Goal: Transaction & Acquisition: Purchase product/service

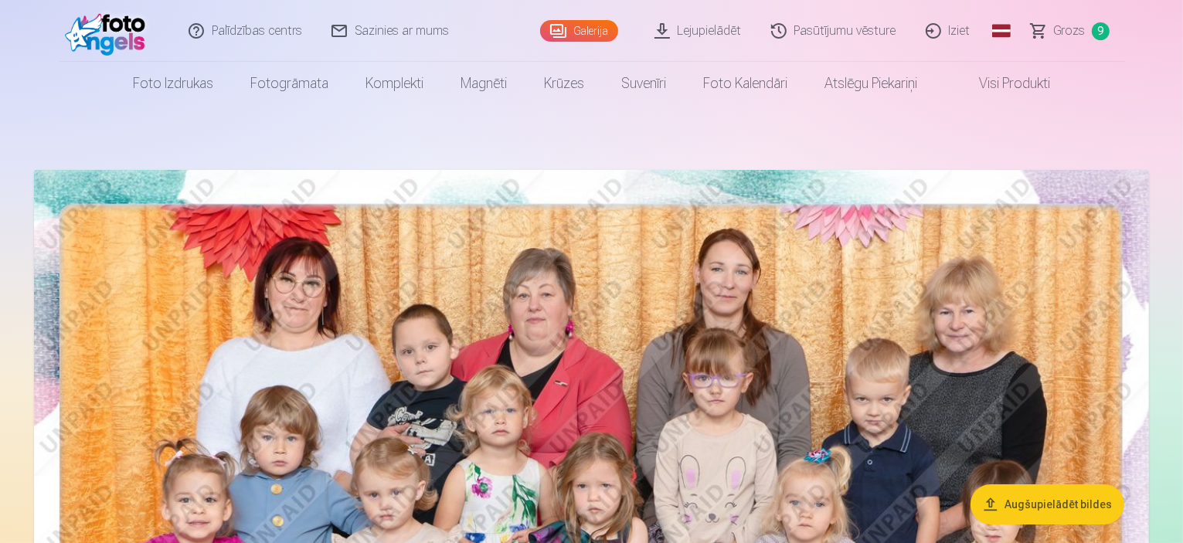
click at [1083, 32] on span "Grozs" at bounding box center [1070, 31] width 32 height 19
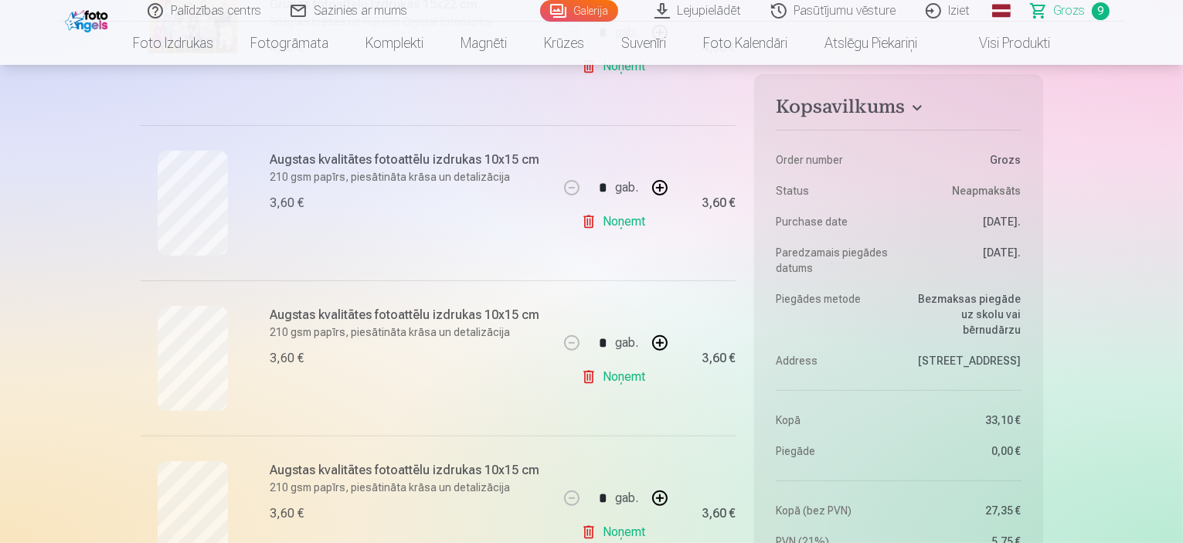
scroll to position [386, 0]
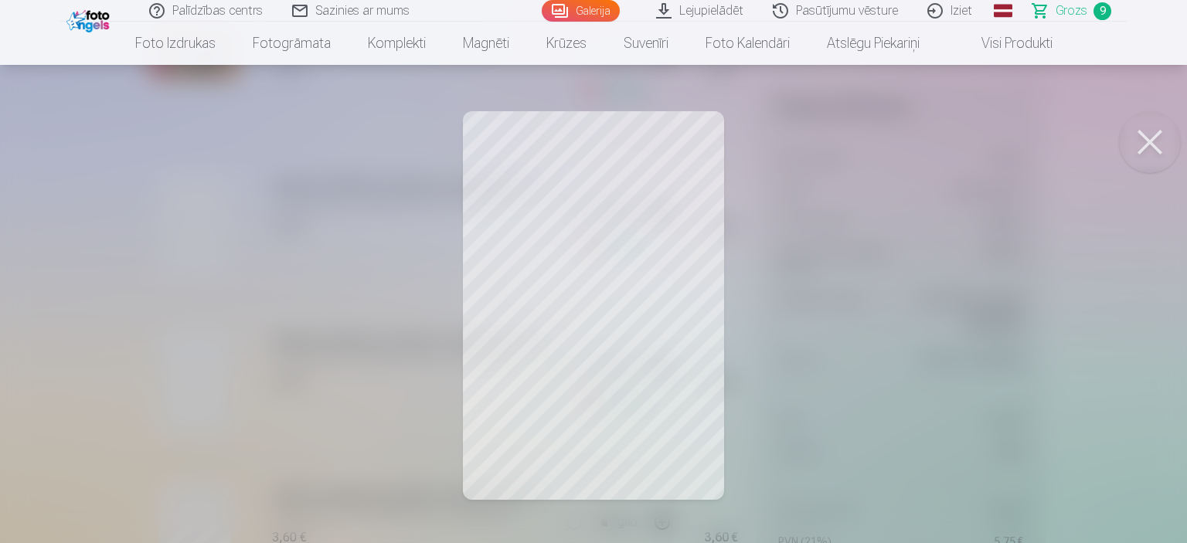
click at [1151, 148] on button at bounding box center [1150, 142] width 62 height 62
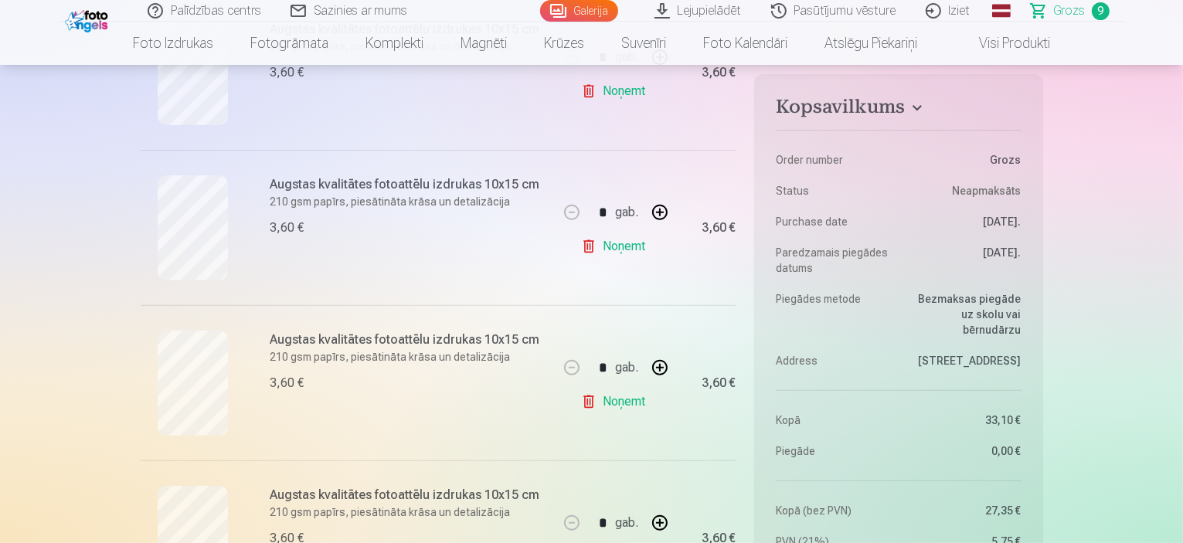
scroll to position [618, 0]
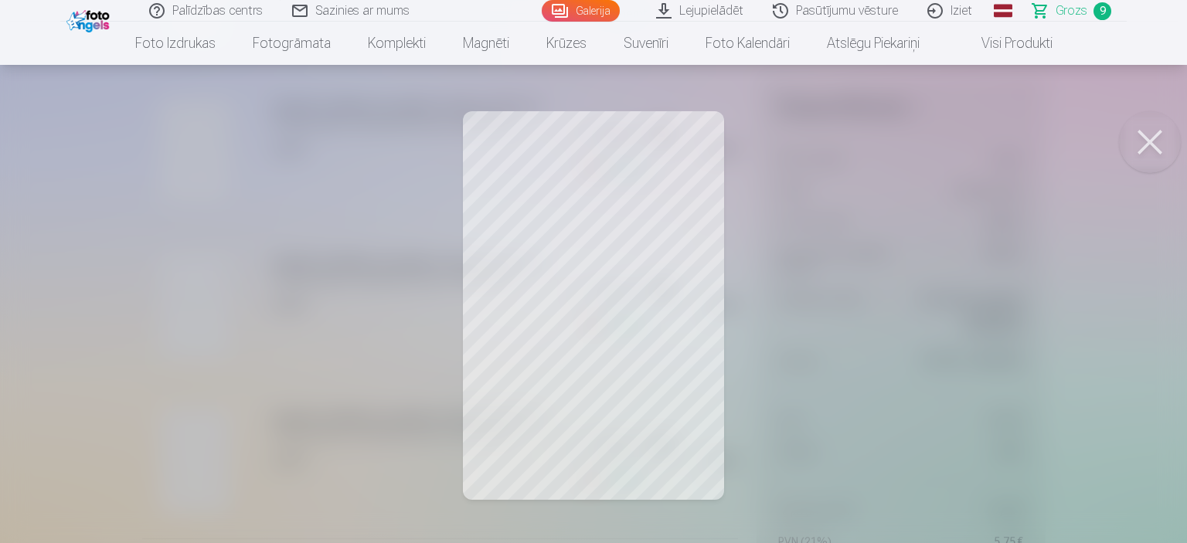
click at [1143, 138] on button at bounding box center [1150, 142] width 62 height 62
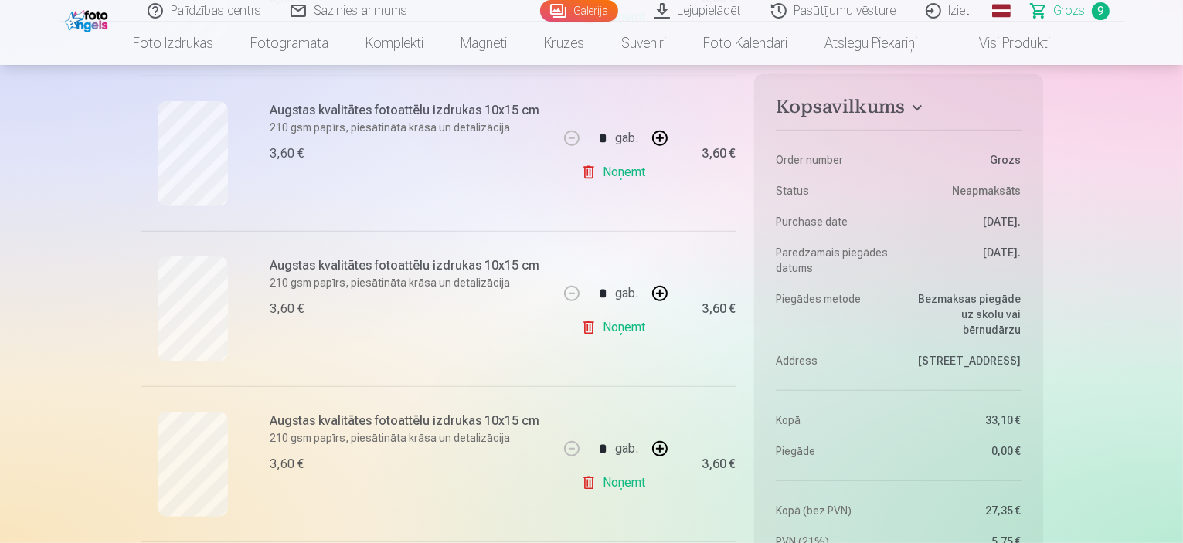
scroll to position [773, 0]
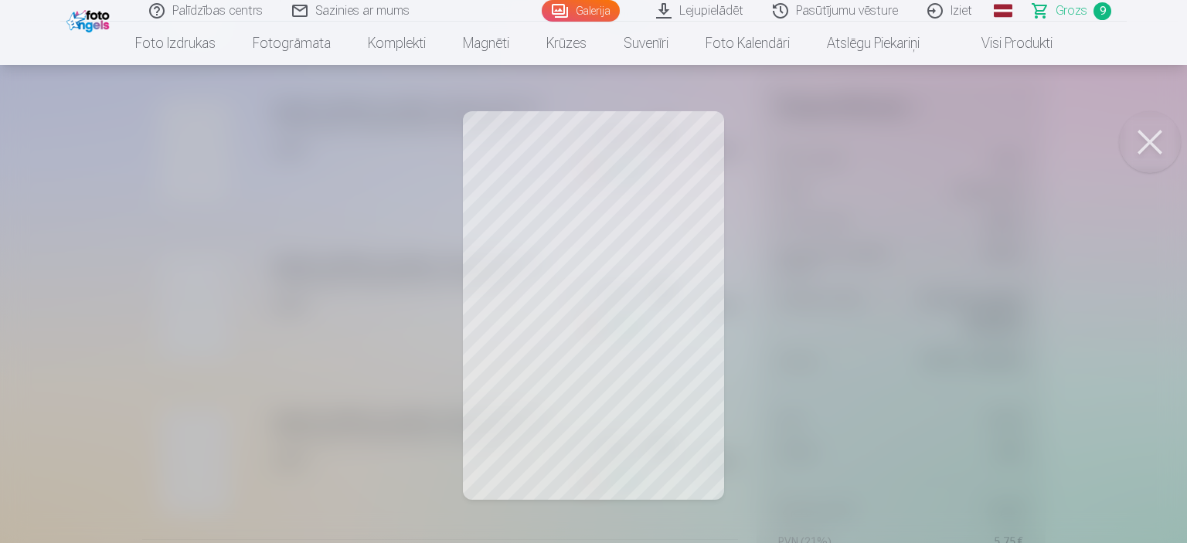
click at [1143, 138] on button at bounding box center [1150, 142] width 62 height 62
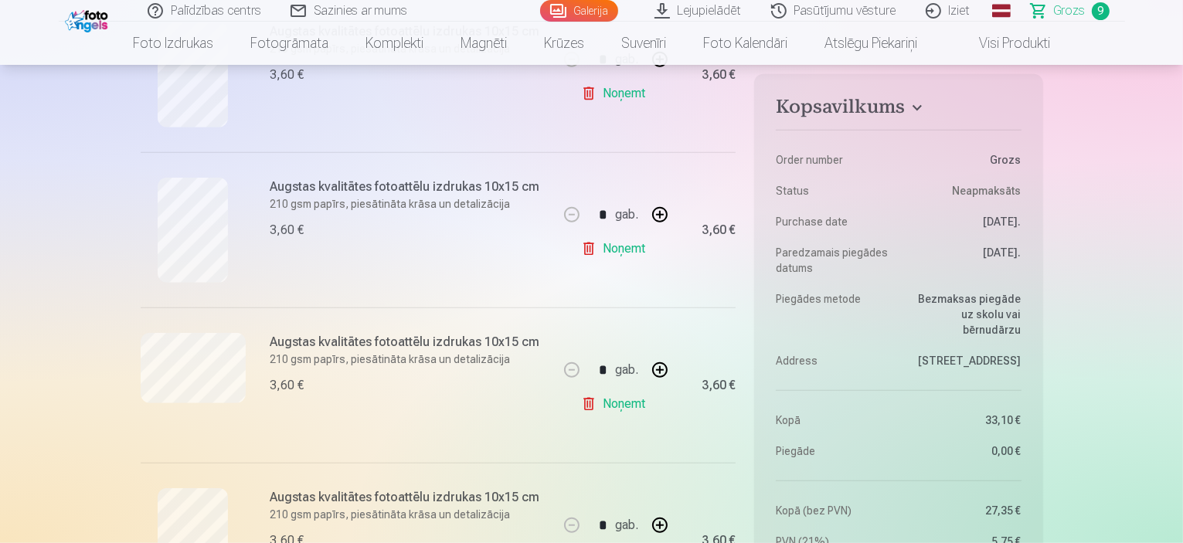
scroll to position [1082, 0]
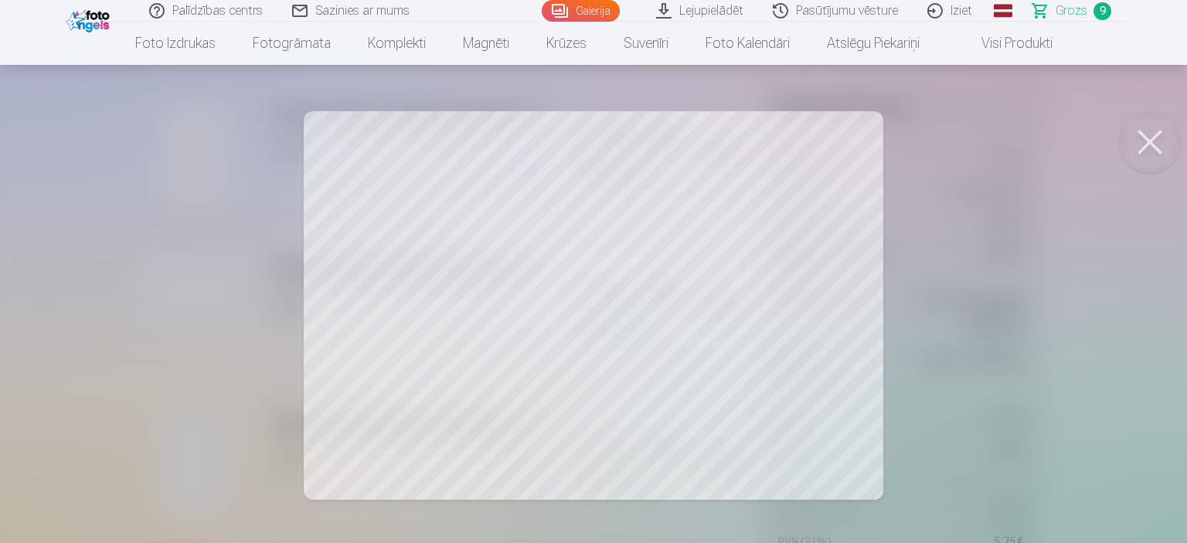
click at [1134, 149] on button at bounding box center [1150, 142] width 62 height 62
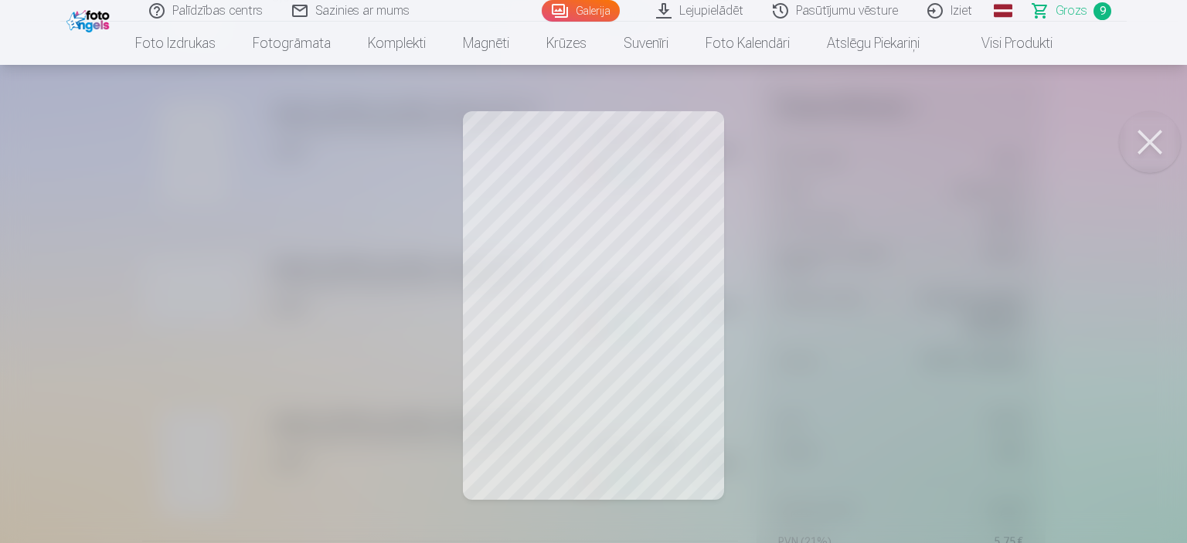
click at [1135, 142] on button at bounding box center [1150, 142] width 62 height 62
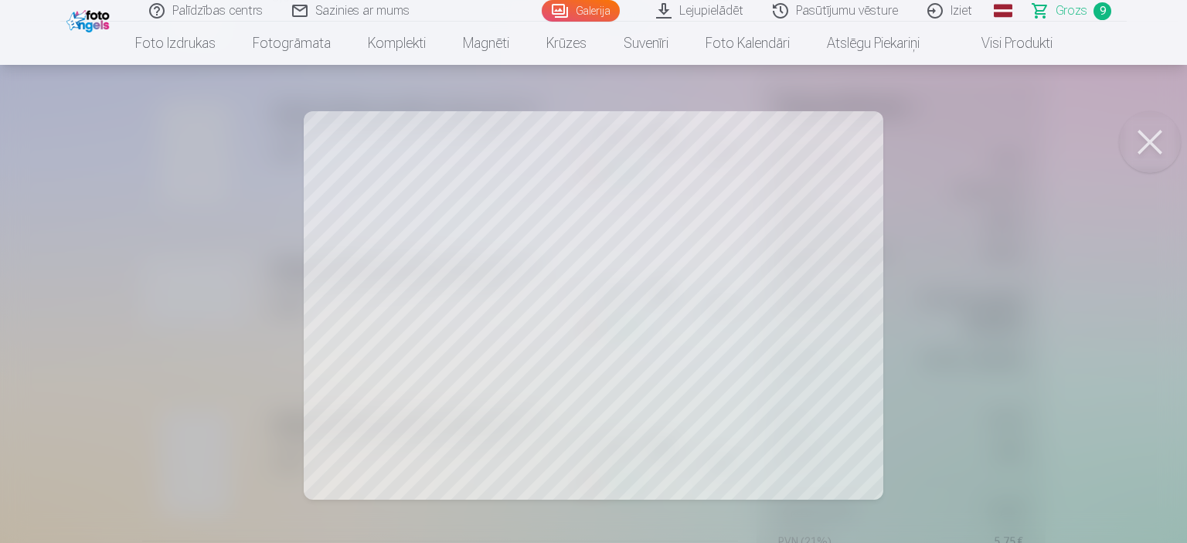
click at [1147, 139] on button at bounding box center [1150, 142] width 62 height 62
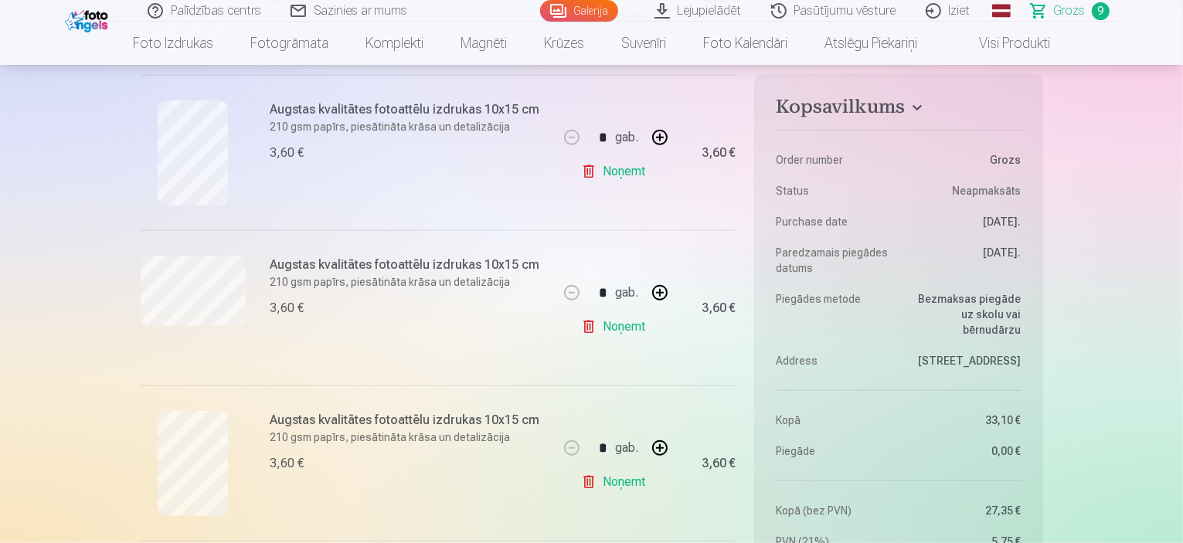
click at [656, 291] on button "button" at bounding box center [659, 292] width 37 height 37
type input "*"
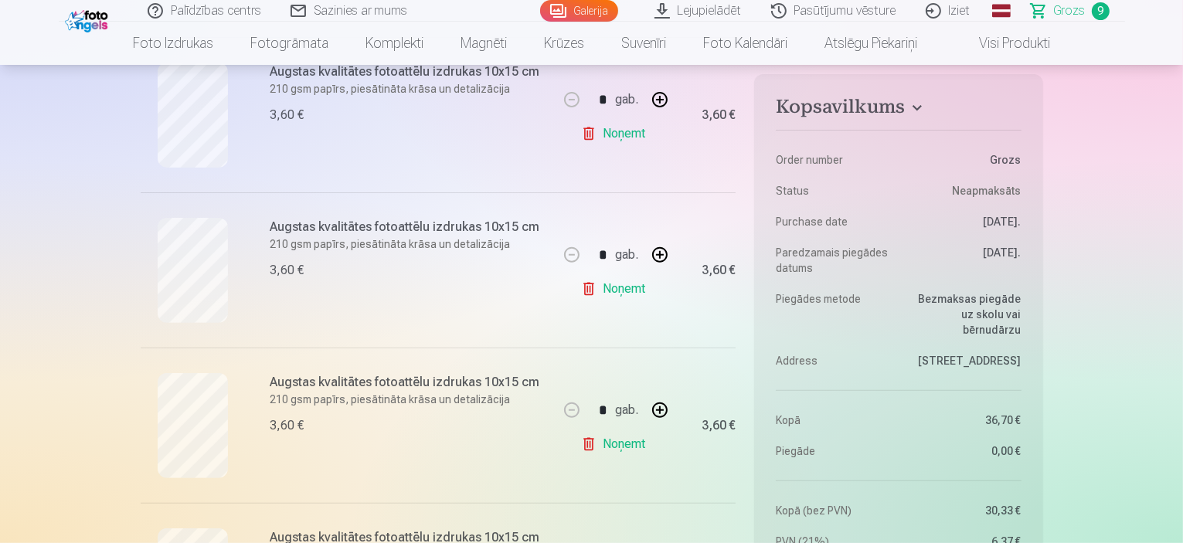
scroll to position [464, 0]
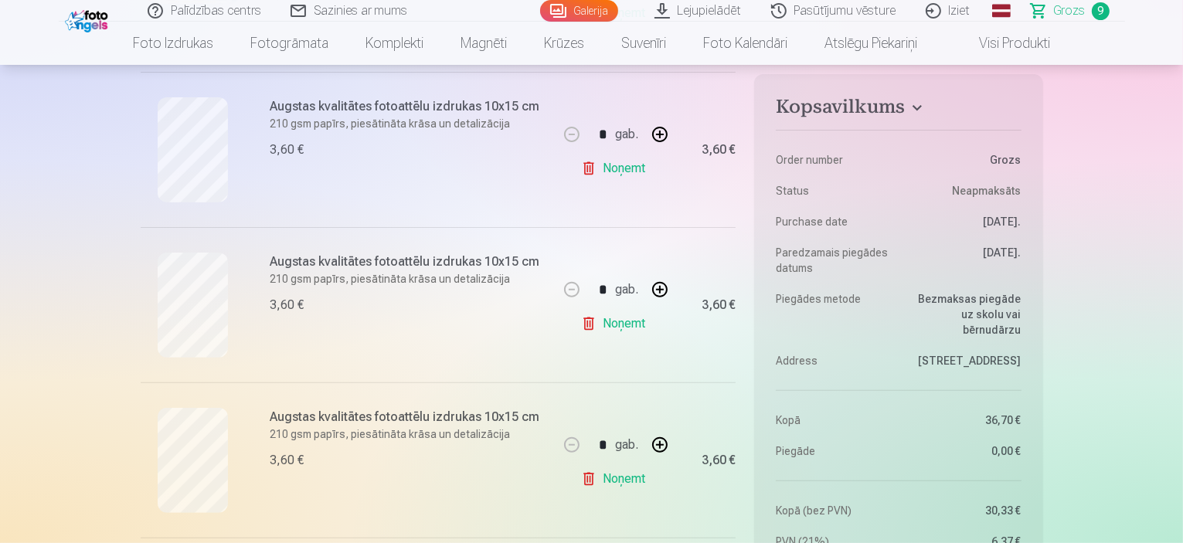
click at [660, 288] on button "button" at bounding box center [659, 289] width 37 height 37
type input "*"
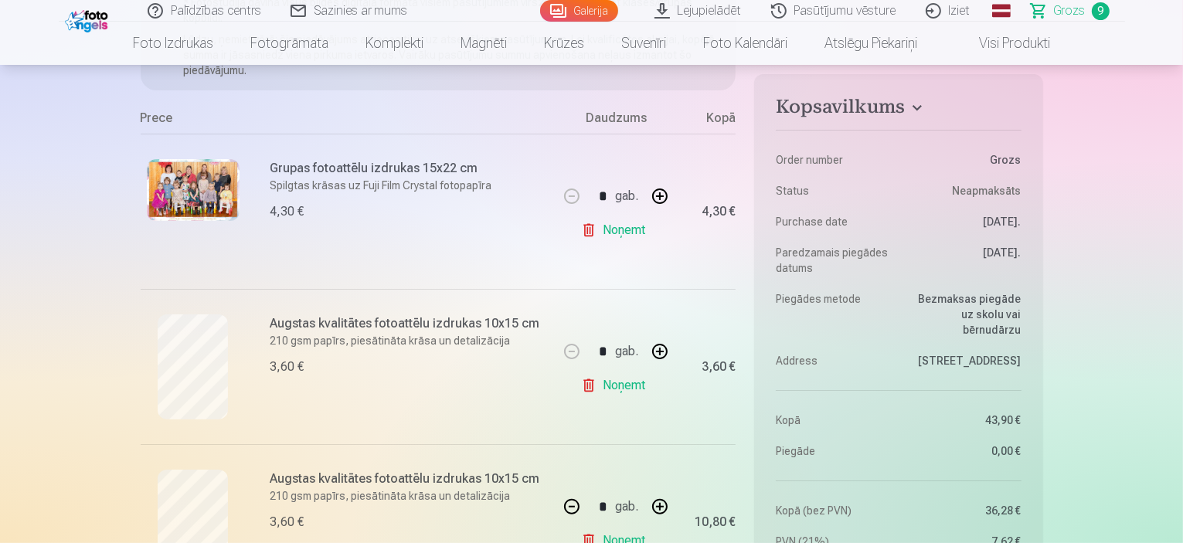
scroll to position [386, 0]
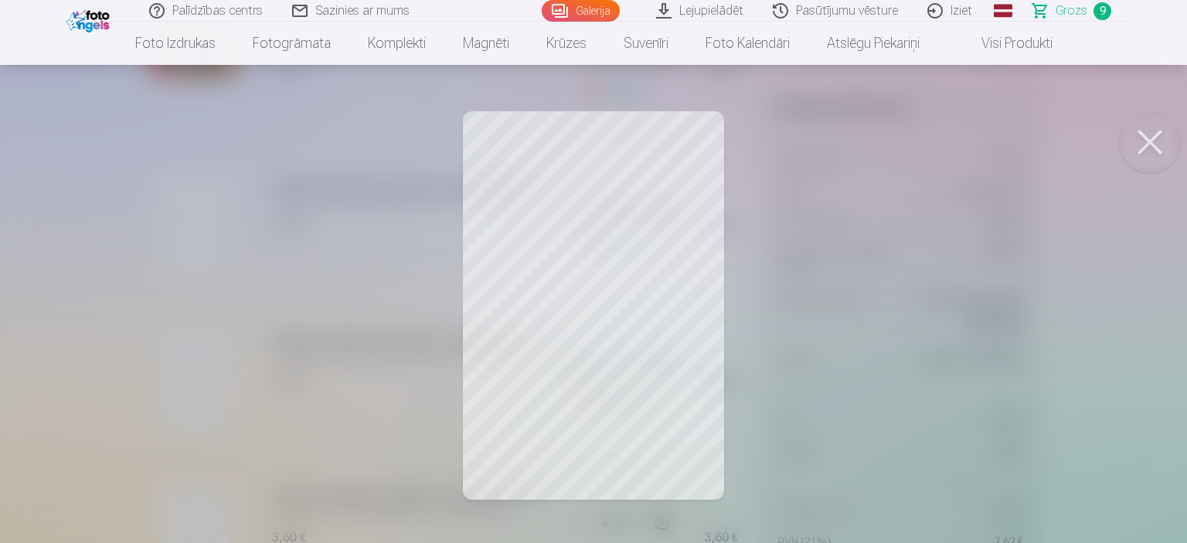
click at [1150, 138] on button at bounding box center [1150, 142] width 62 height 62
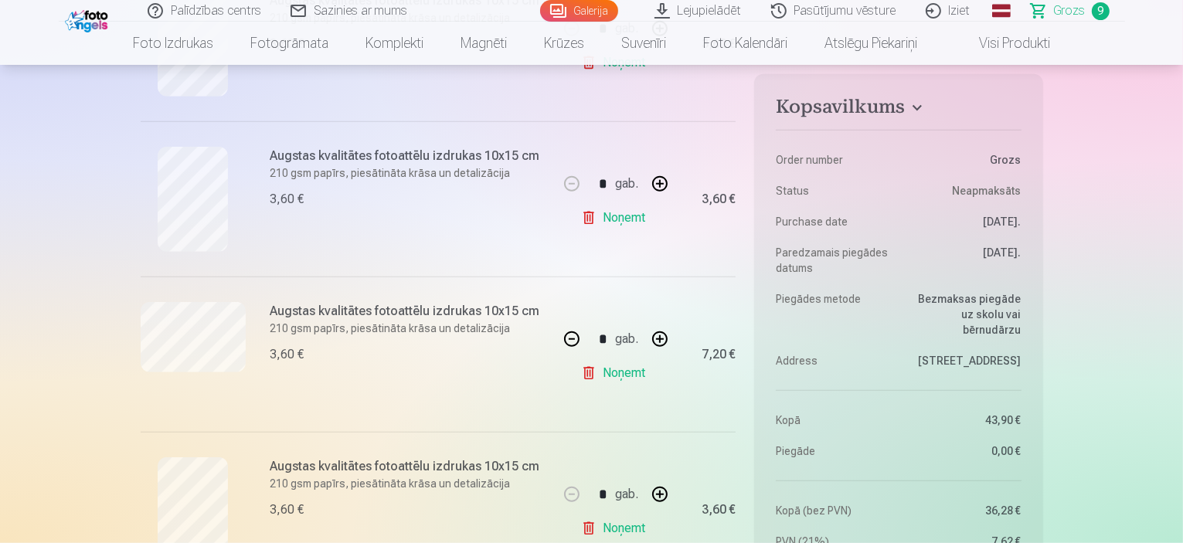
scroll to position [1082, 0]
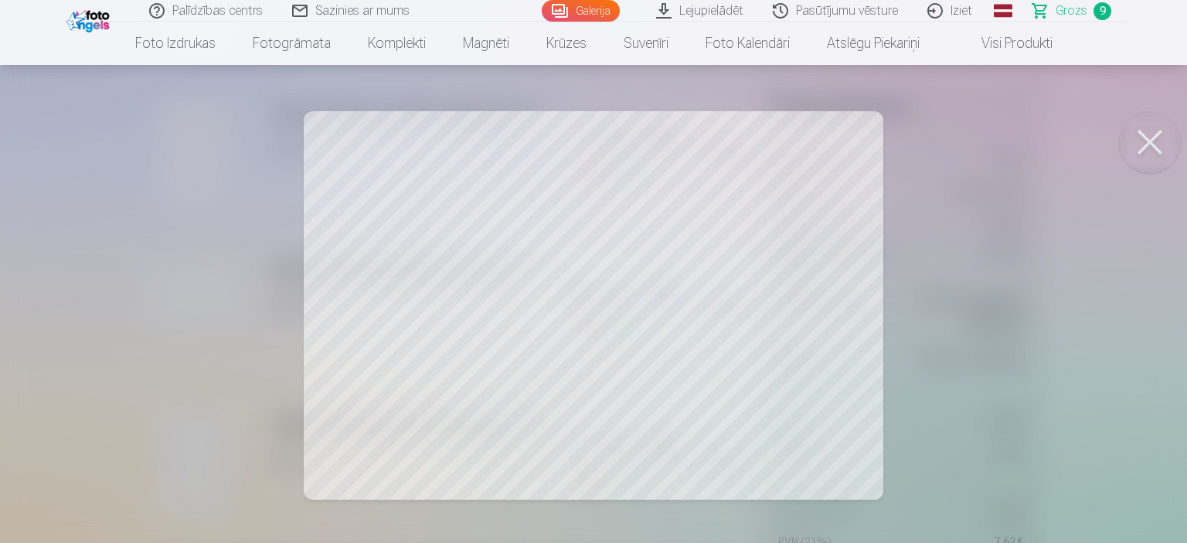
click at [1150, 148] on button at bounding box center [1150, 142] width 62 height 62
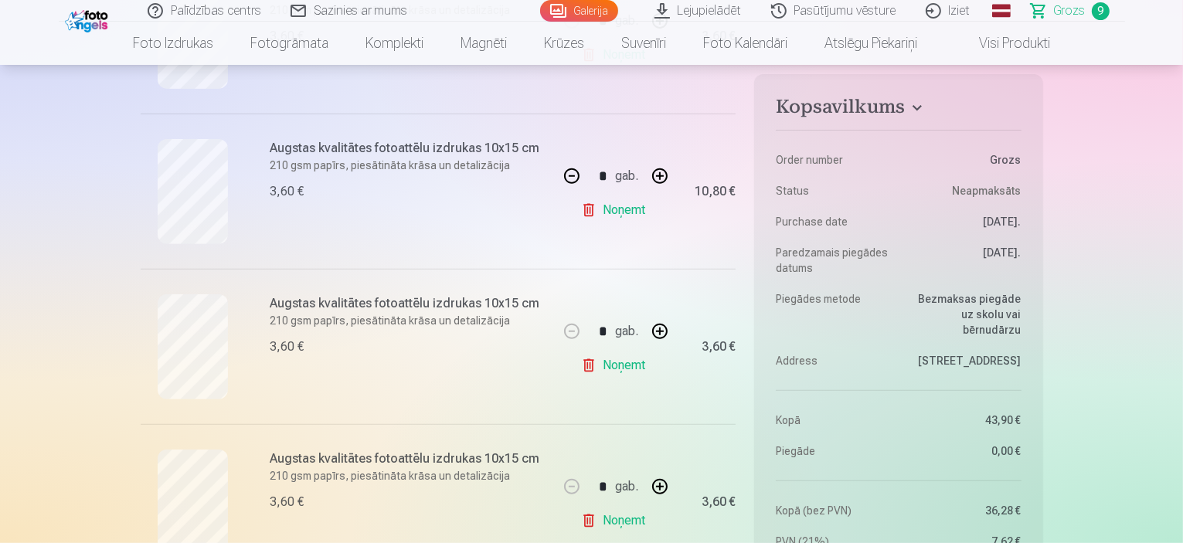
scroll to position [541, 0]
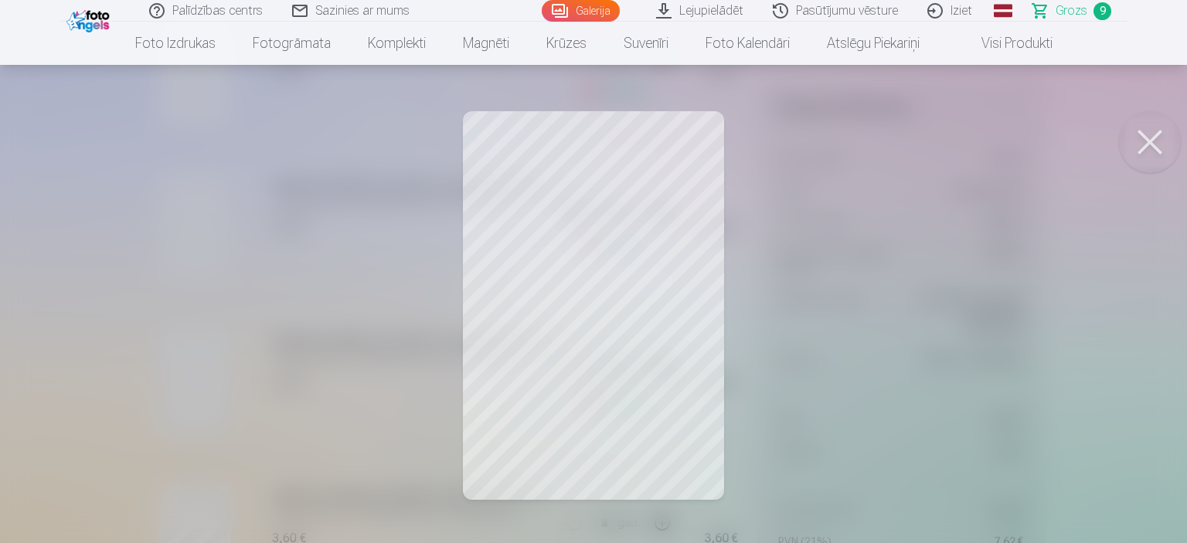
click at [1146, 136] on button at bounding box center [1150, 142] width 62 height 62
click at [1153, 138] on button at bounding box center [1150, 142] width 62 height 62
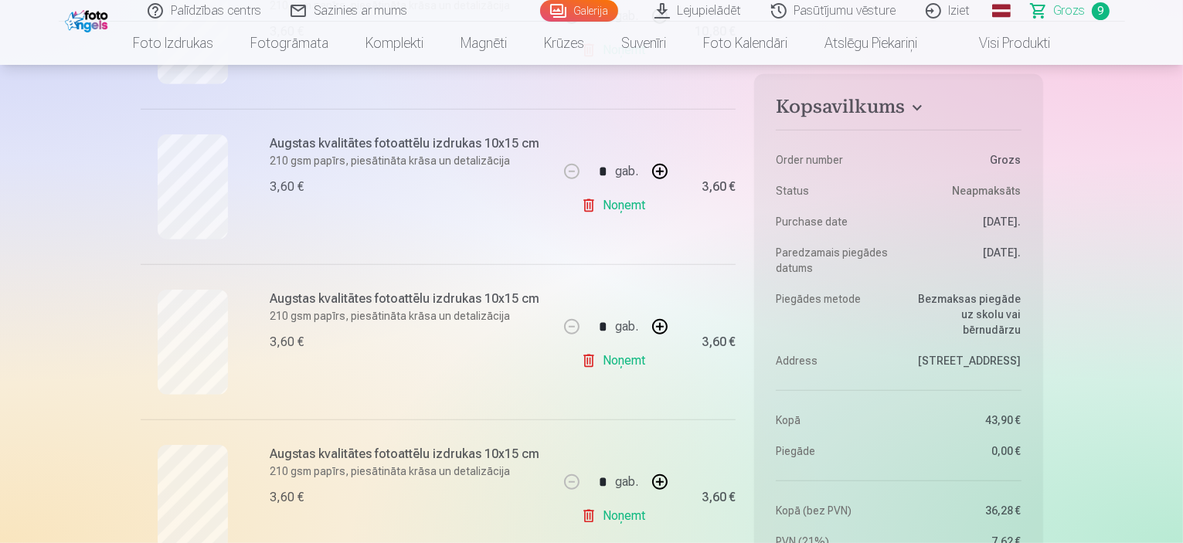
scroll to position [773, 0]
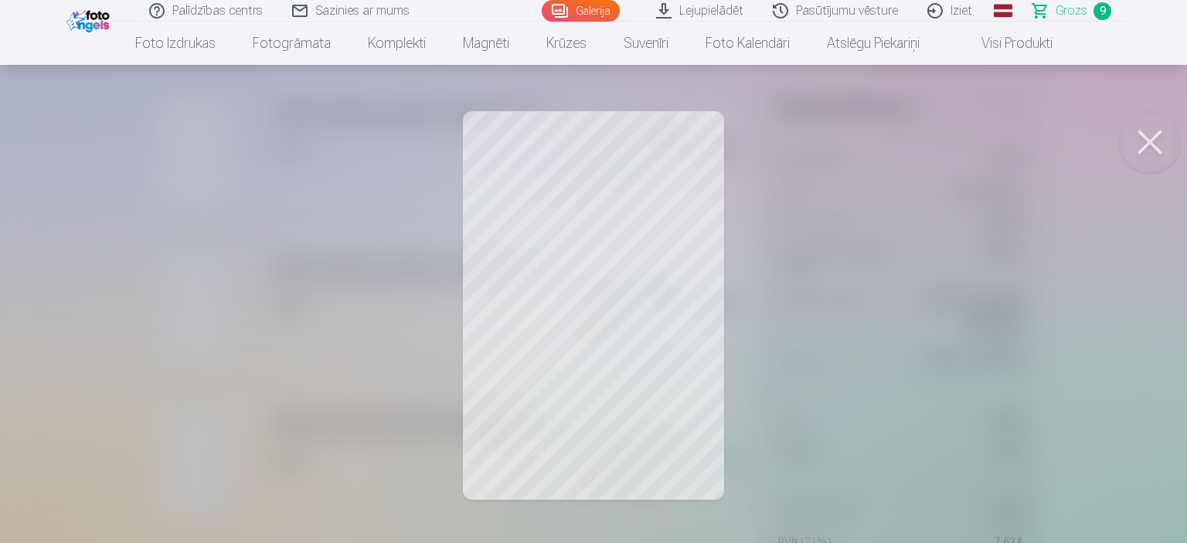
click at [1153, 151] on button at bounding box center [1150, 142] width 62 height 62
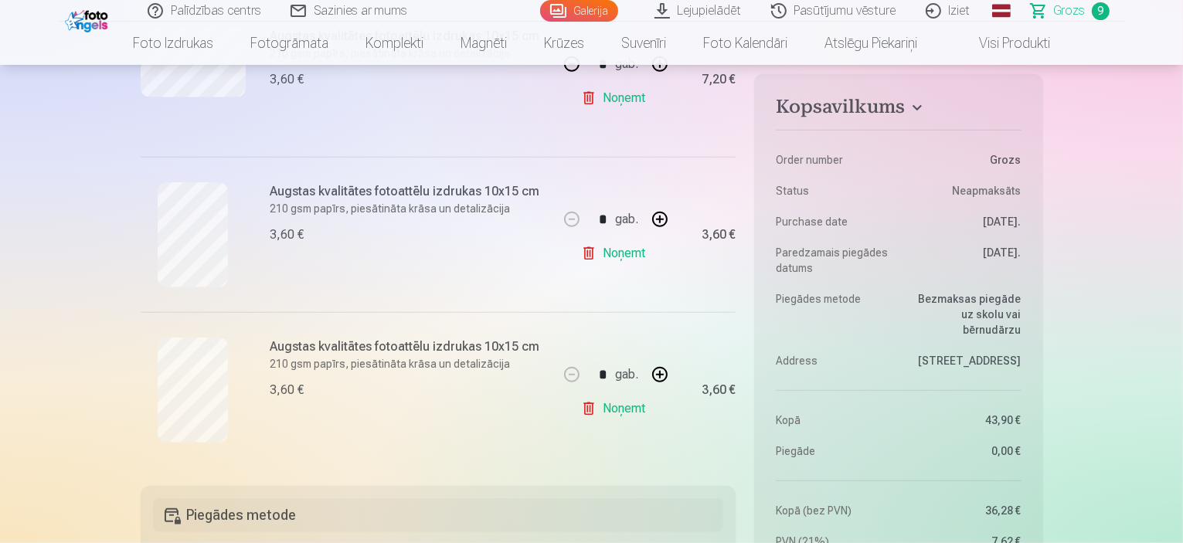
scroll to position [1313, 0]
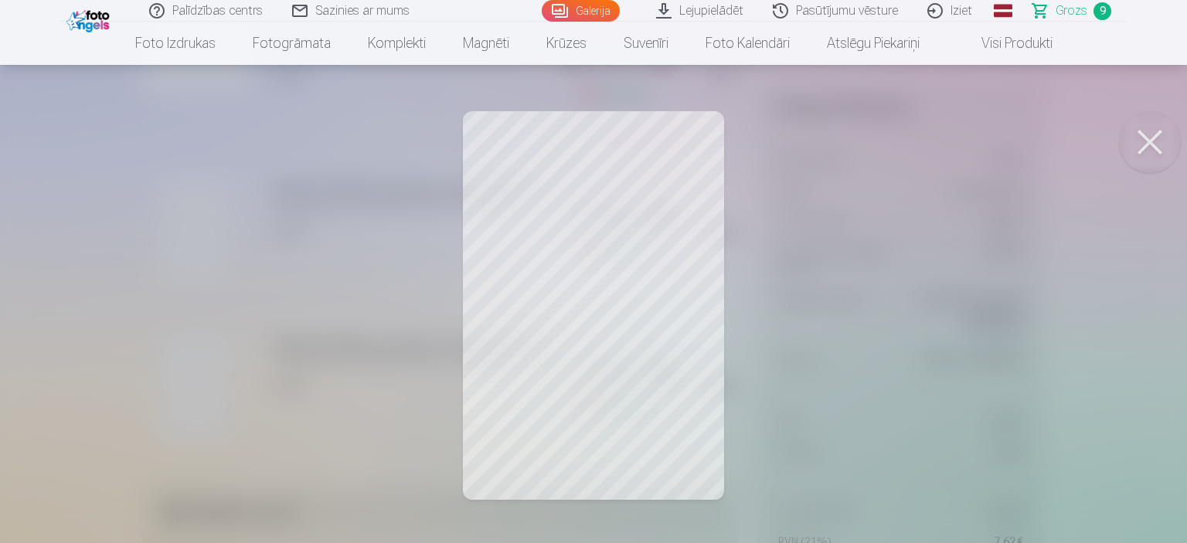
click at [1146, 141] on button at bounding box center [1150, 142] width 62 height 62
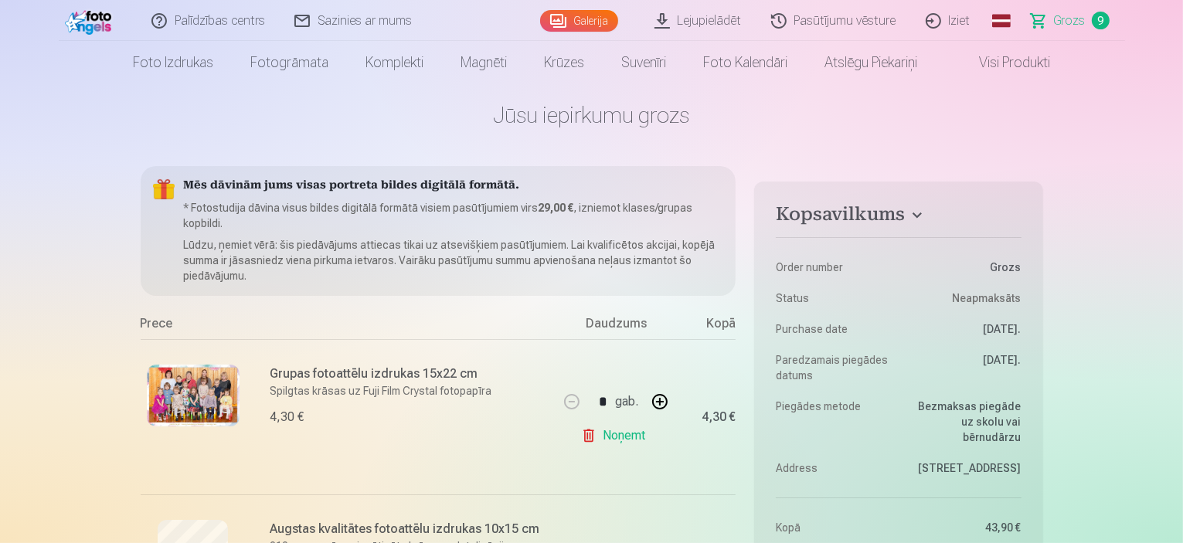
scroll to position [0, 0]
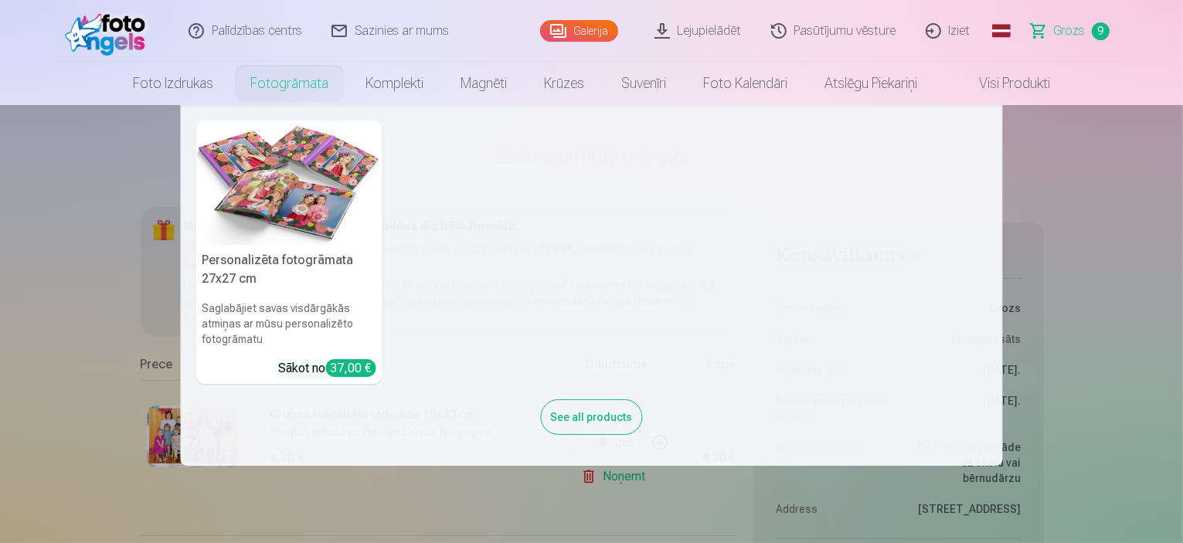
click at [53, 253] on nav "Personalizēta fotogrāmata 27x27 cm Saglabājiet savas visdārgākās atmiņas ar mūs…" at bounding box center [591, 285] width 1183 height 361
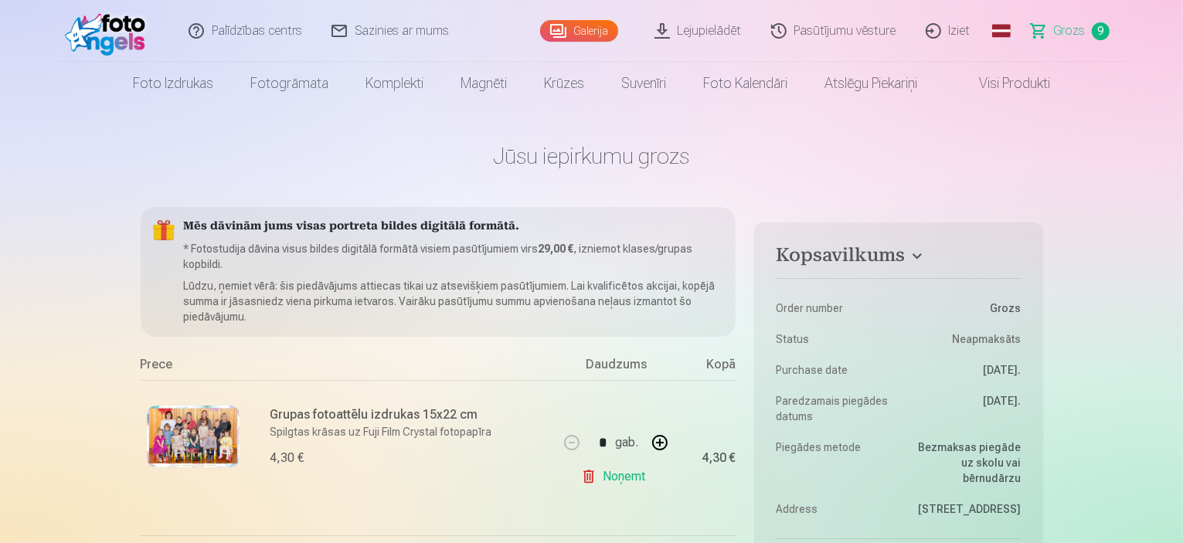
click at [596, 33] on link "Galerija" at bounding box center [579, 31] width 78 height 22
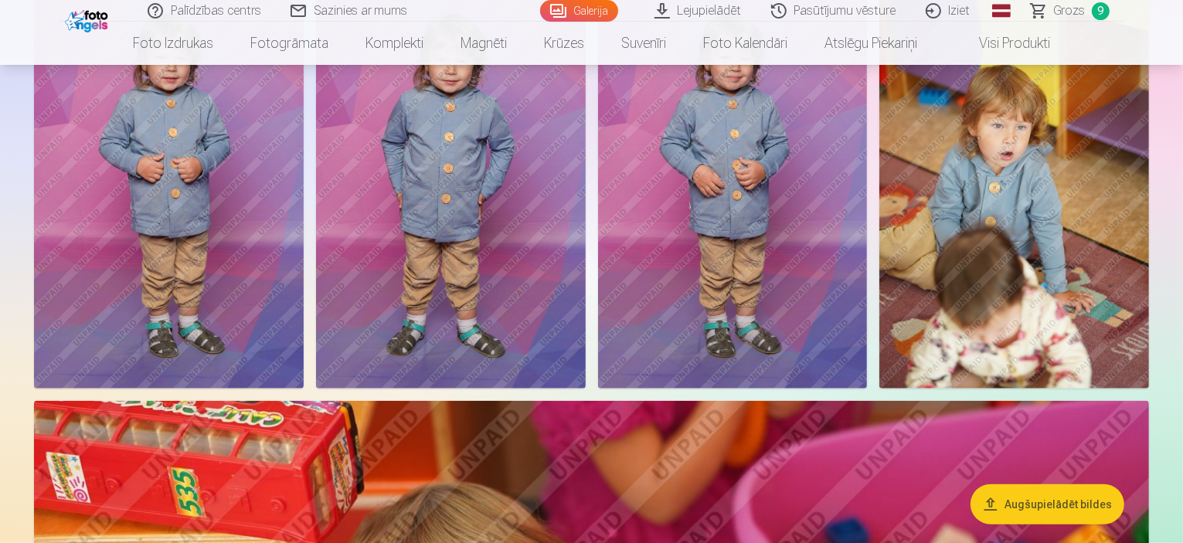
scroll to position [1313, 0]
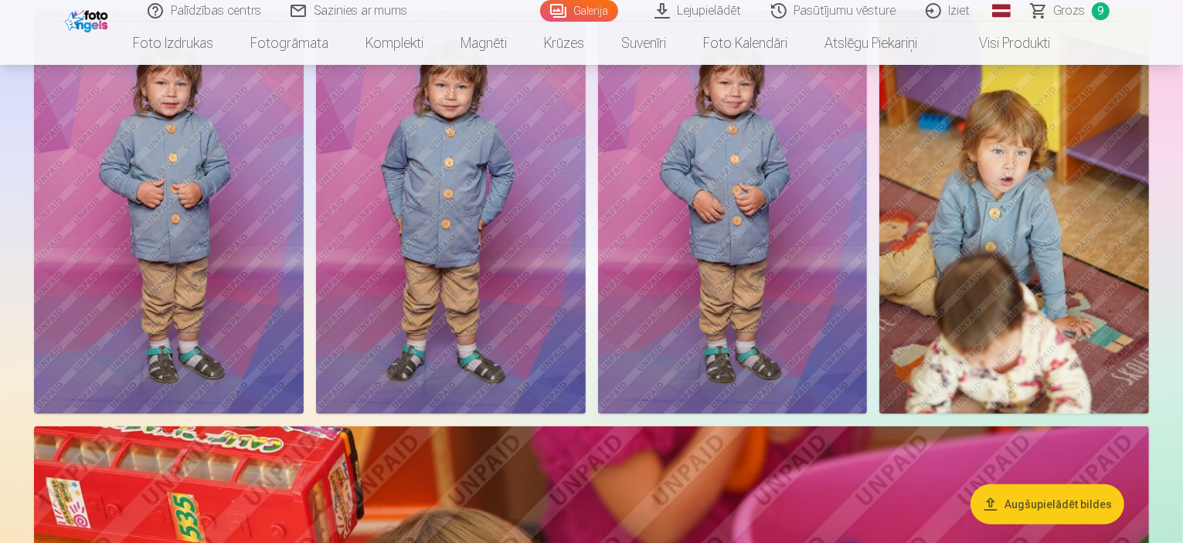
click at [1082, 19] on span "Grozs" at bounding box center [1070, 11] width 32 height 19
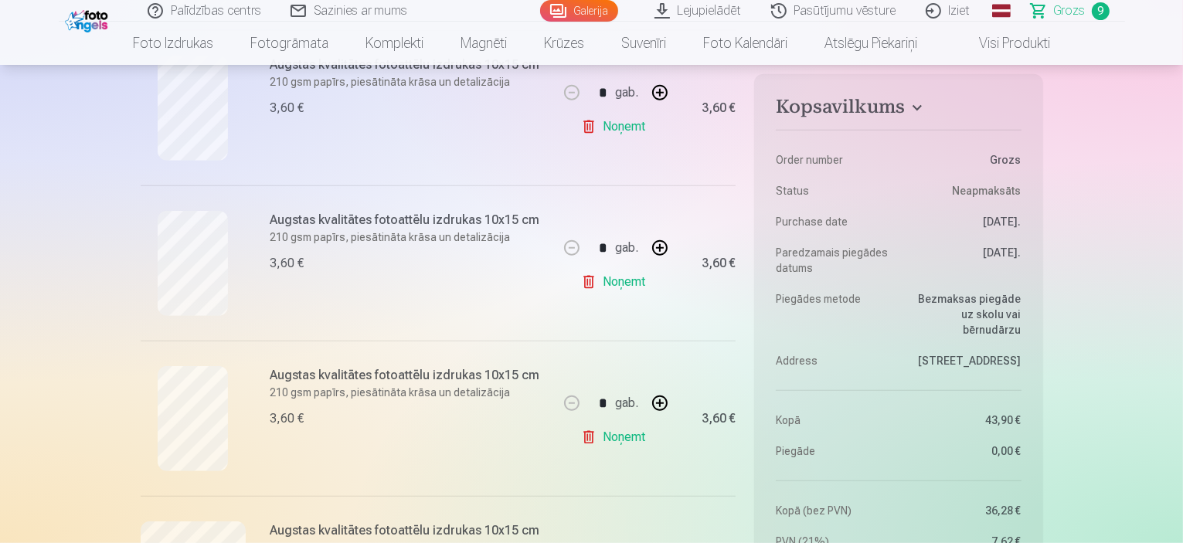
scroll to position [850, 0]
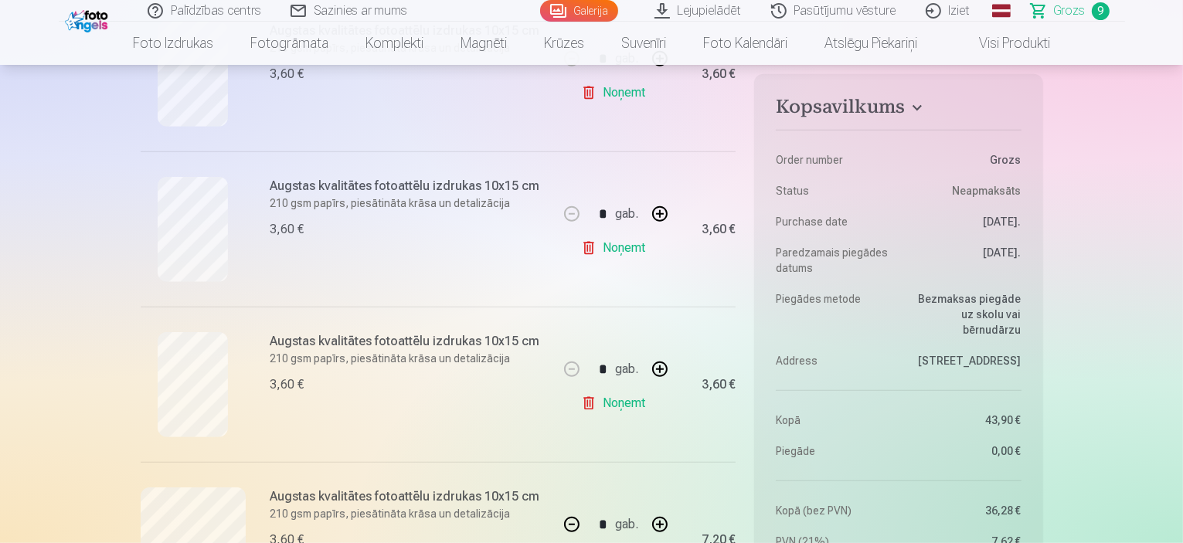
click at [630, 250] on link "Noņemt" at bounding box center [616, 248] width 70 height 31
type input "*"
click at [600, 12] on link "Galerija" at bounding box center [579, 11] width 78 height 22
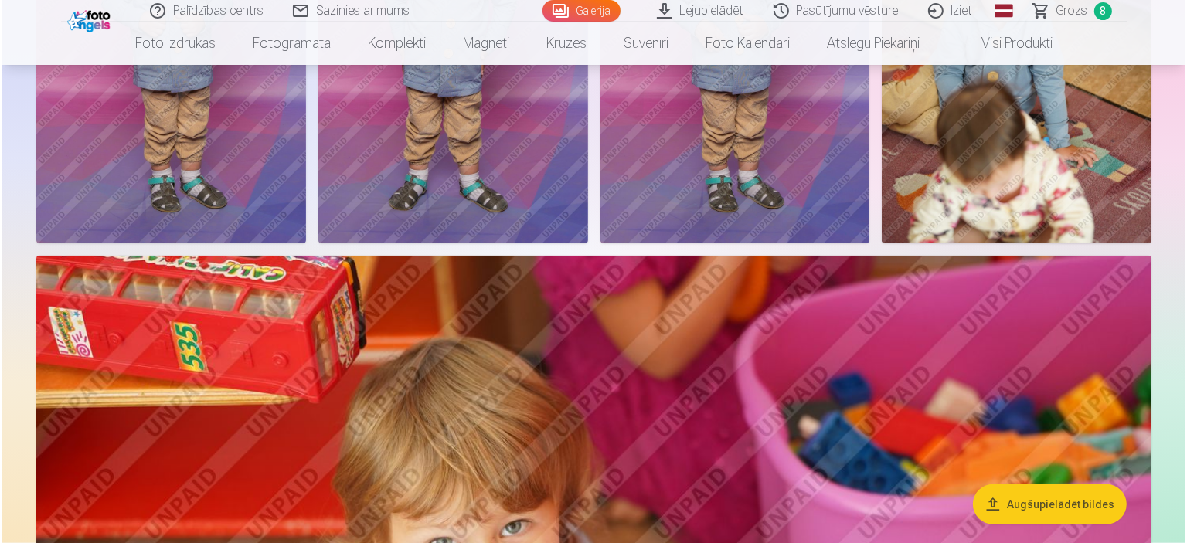
scroll to position [1545, 0]
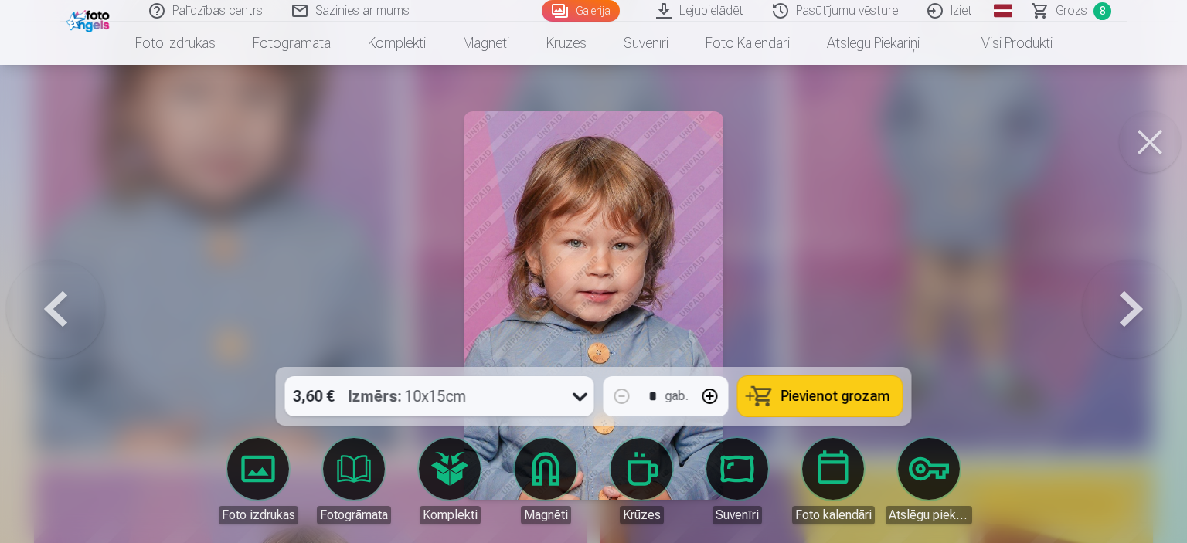
click at [820, 390] on span "Pievienot grozam" at bounding box center [835, 396] width 109 height 14
click at [568, 9] on link "Galerija" at bounding box center [581, 11] width 78 height 22
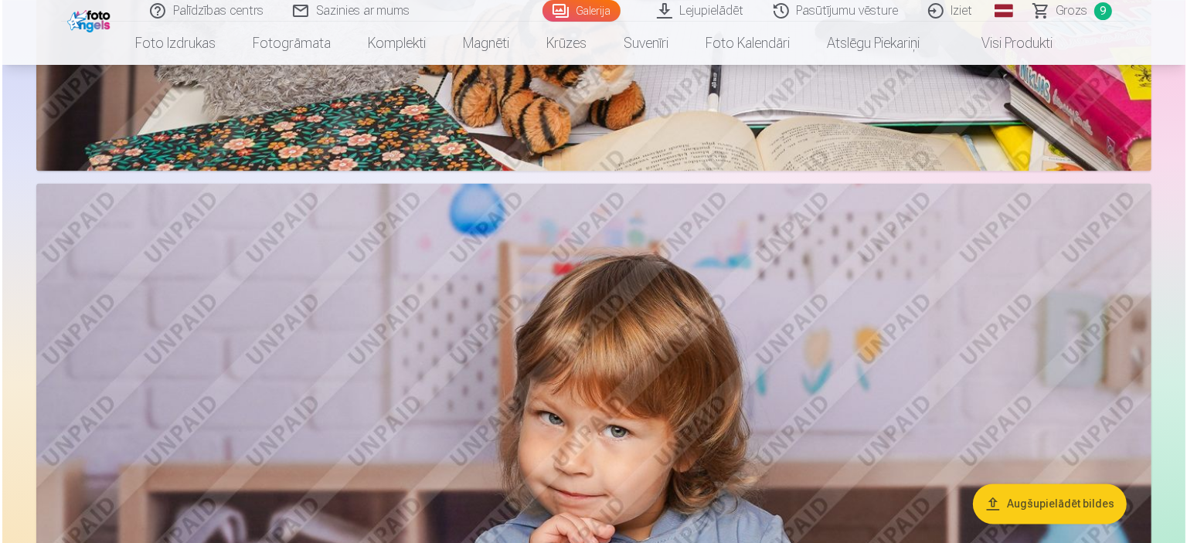
scroll to position [3090, 0]
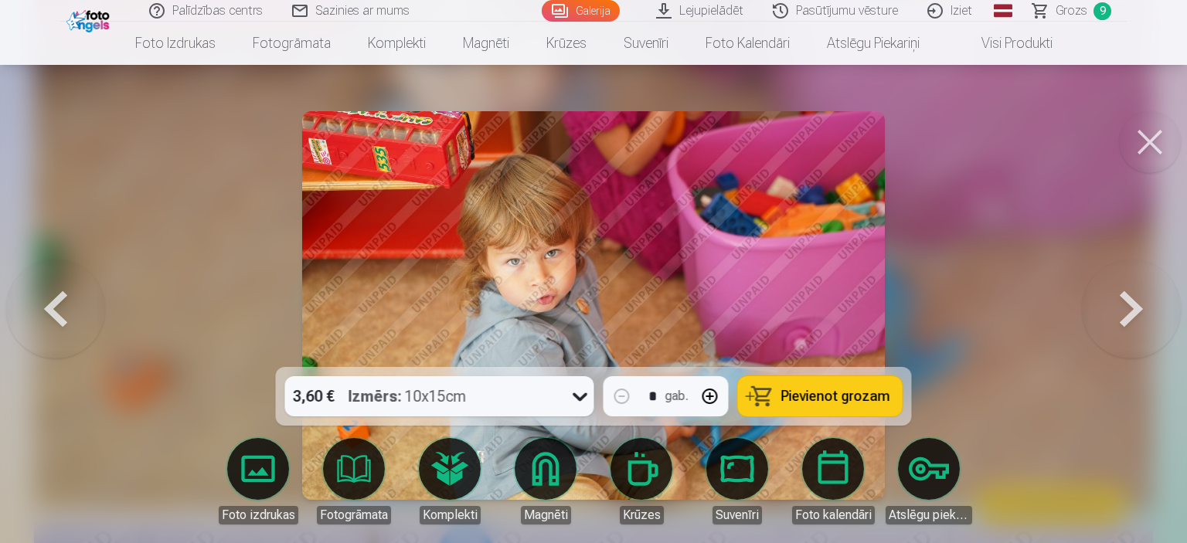
click at [817, 403] on span "Pievienot grozam" at bounding box center [835, 396] width 109 height 14
click at [1135, 153] on button at bounding box center [1150, 142] width 62 height 62
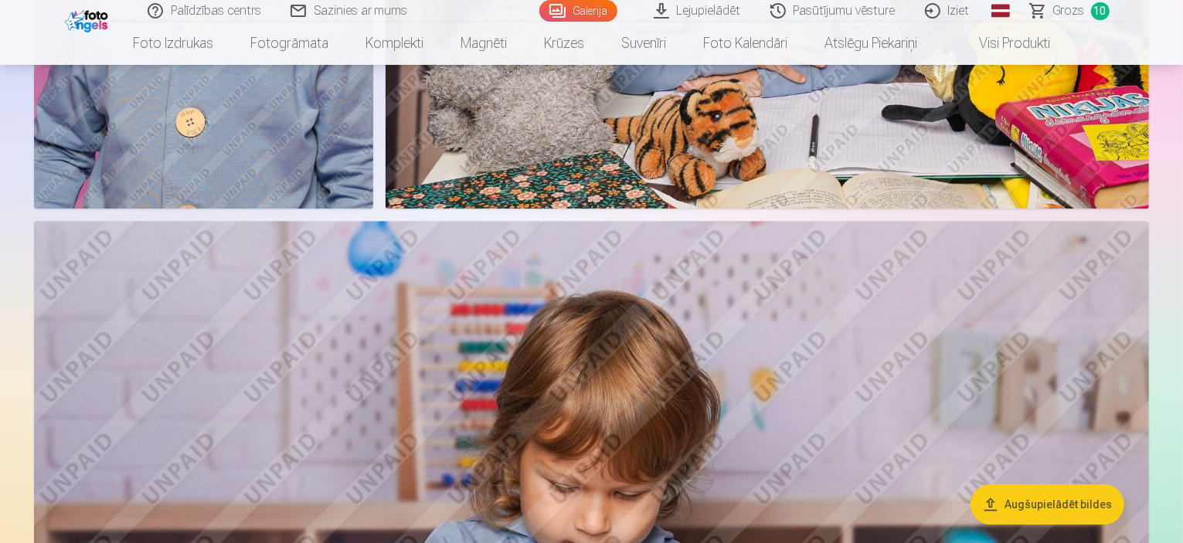
scroll to position [5090, 0]
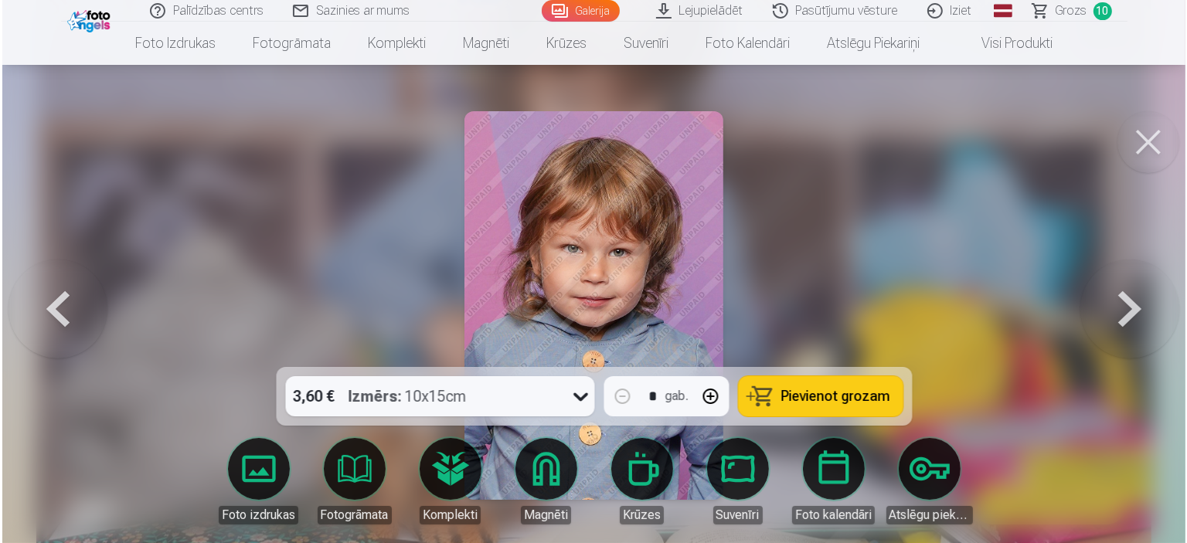
scroll to position [5104, 0]
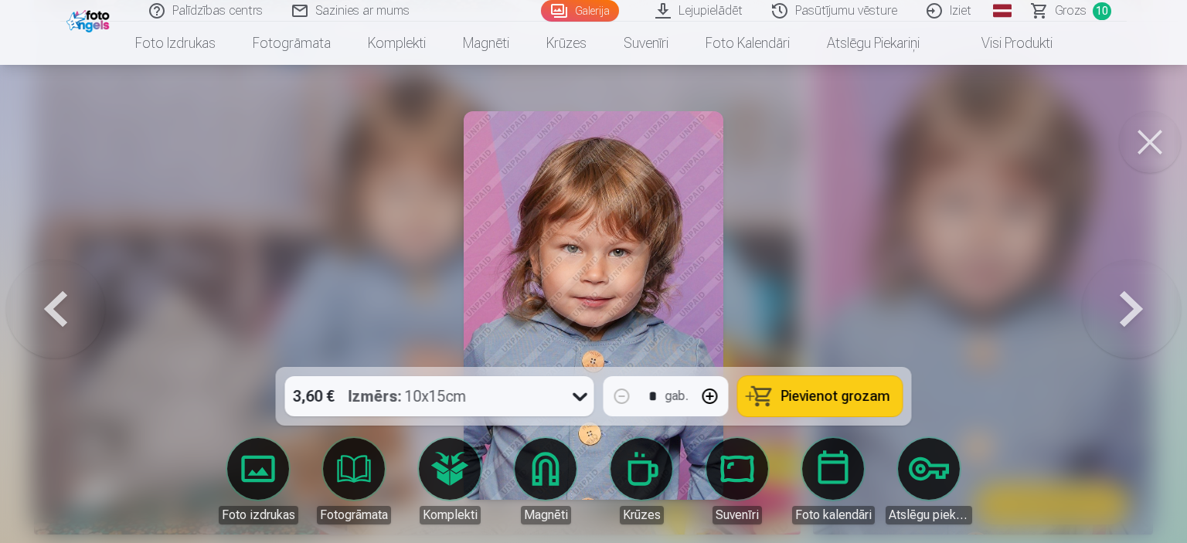
click at [805, 402] on span "Pievienot grozam" at bounding box center [835, 396] width 109 height 14
click at [1137, 138] on button at bounding box center [1150, 142] width 62 height 62
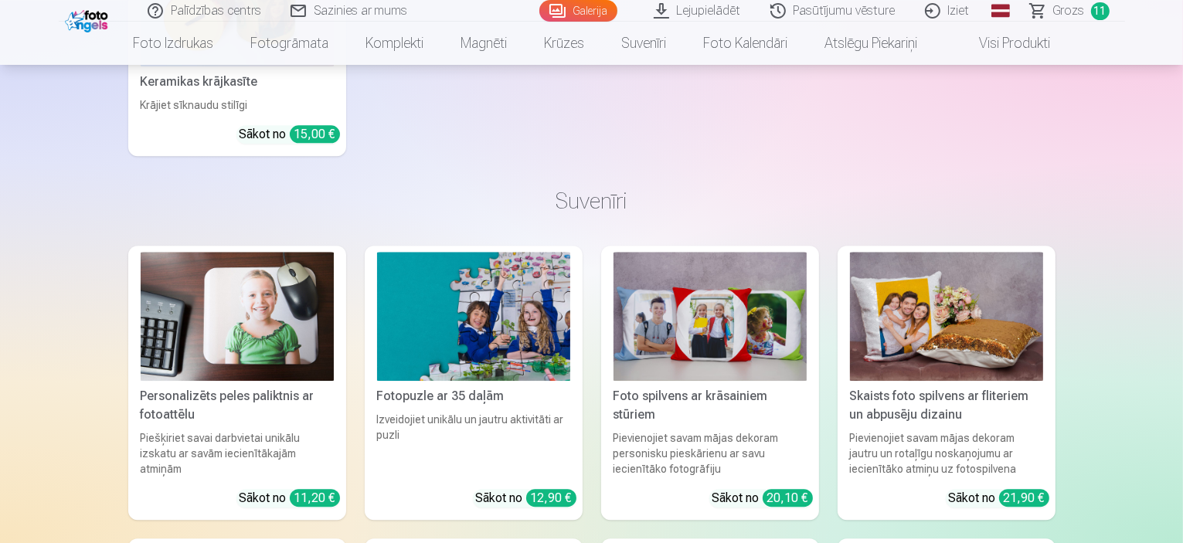
scroll to position [9648, 0]
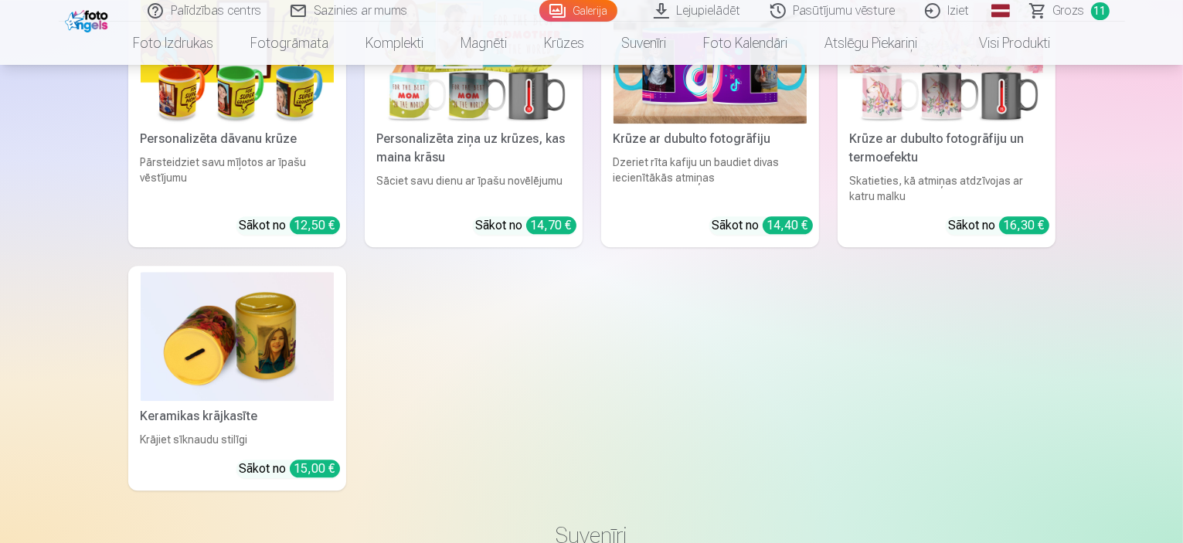
click at [1075, 16] on span "Grozs" at bounding box center [1069, 11] width 32 height 19
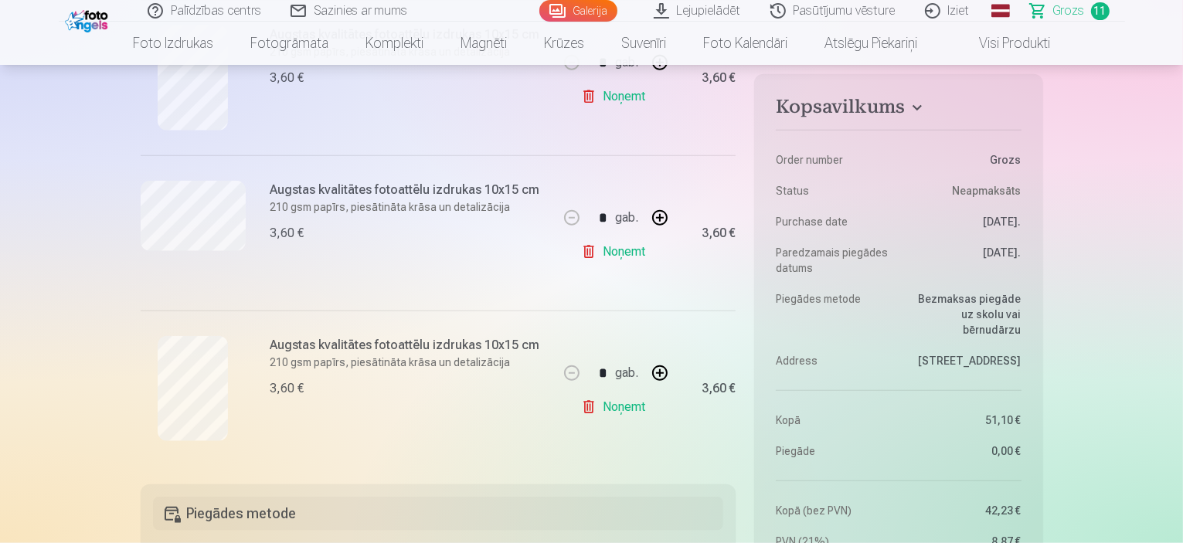
scroll to position [1545, 0]
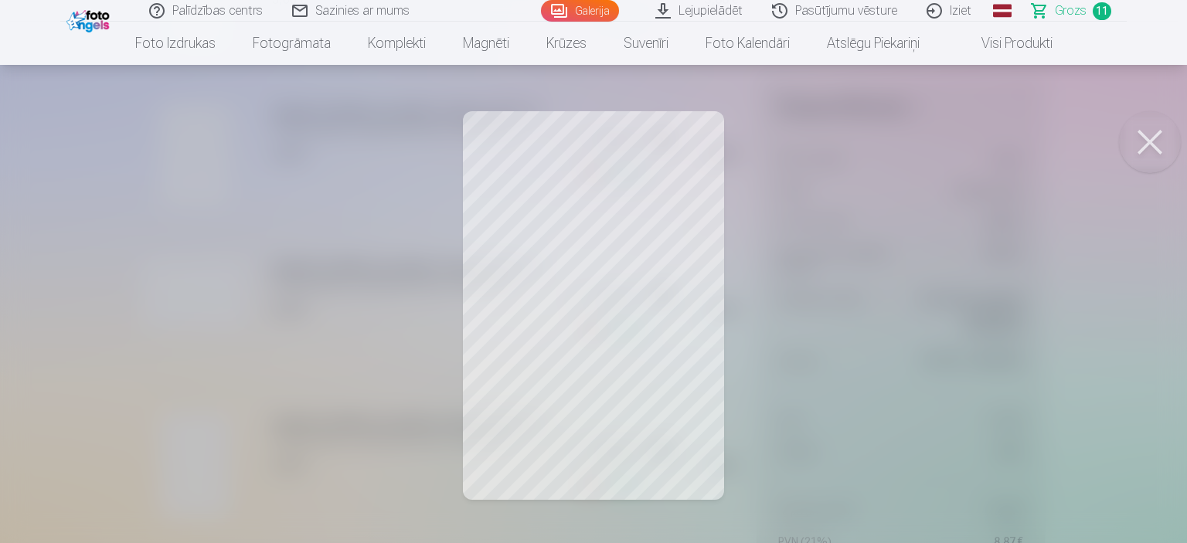
click at [1137, 140] on button at bounding box center [1150, 142] width 62 height 62
click at [1136, 138] on button at bounding box center [1150, 142] width 62 height 62
click at [1159, 135] on button at bounding box center [1150, 142] width 62 height 62
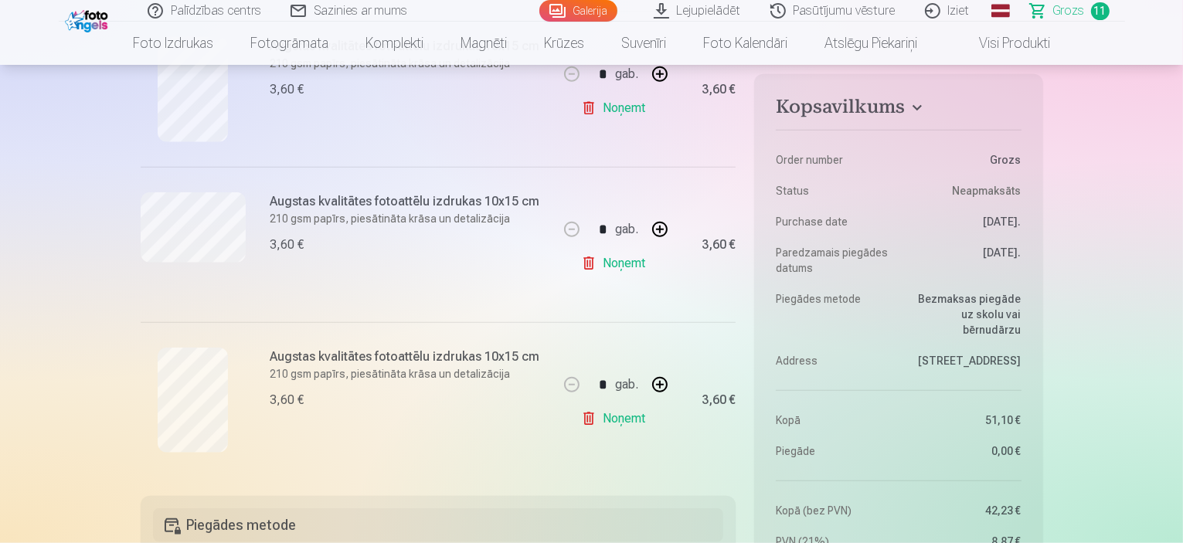
scroll to position [1622, 0]
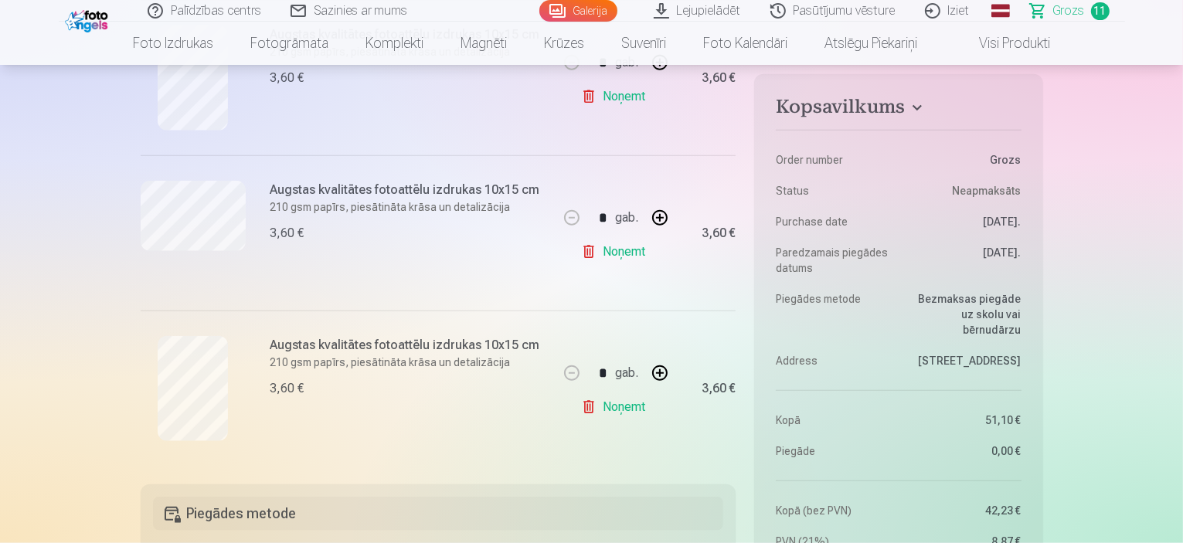
click at [587, 8] on link "Galerija" at bounding box center [578, 11] width 78 height 22
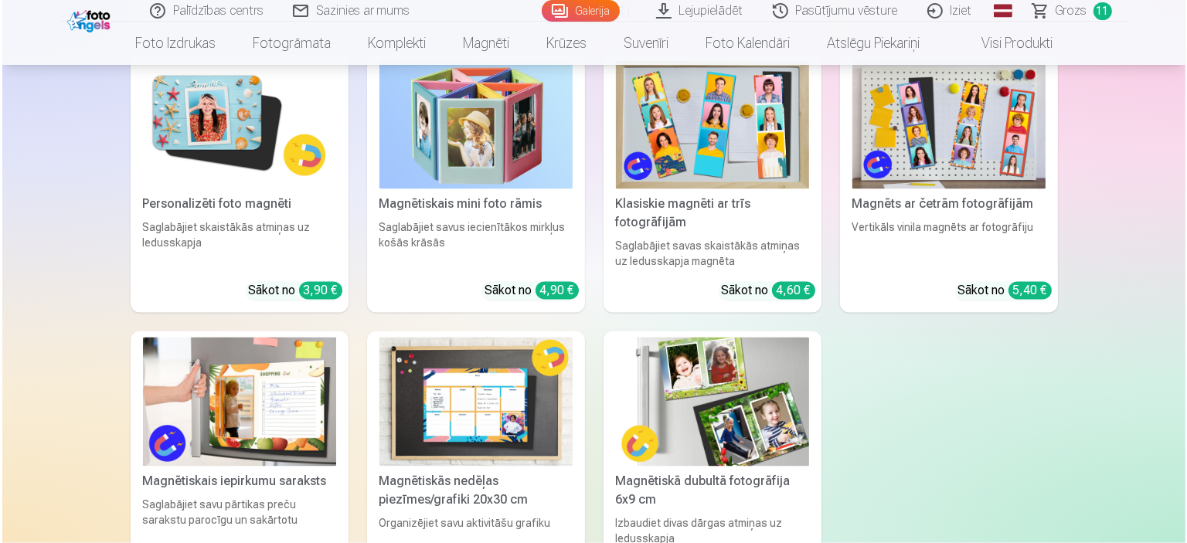
scroll to position [8835, 0]
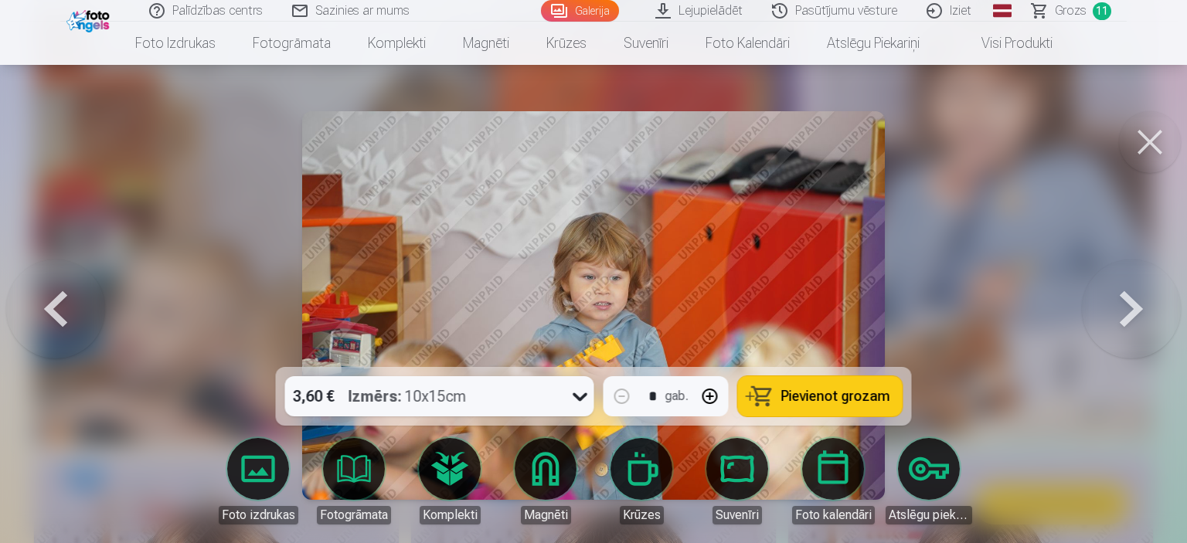
click at [833, 398] on span "Pievienot grozam" at bounding box center [835, 396] width 109 height 14
click at [1141, 158] on button at bounding box center [1150, 142] width 62 height 62
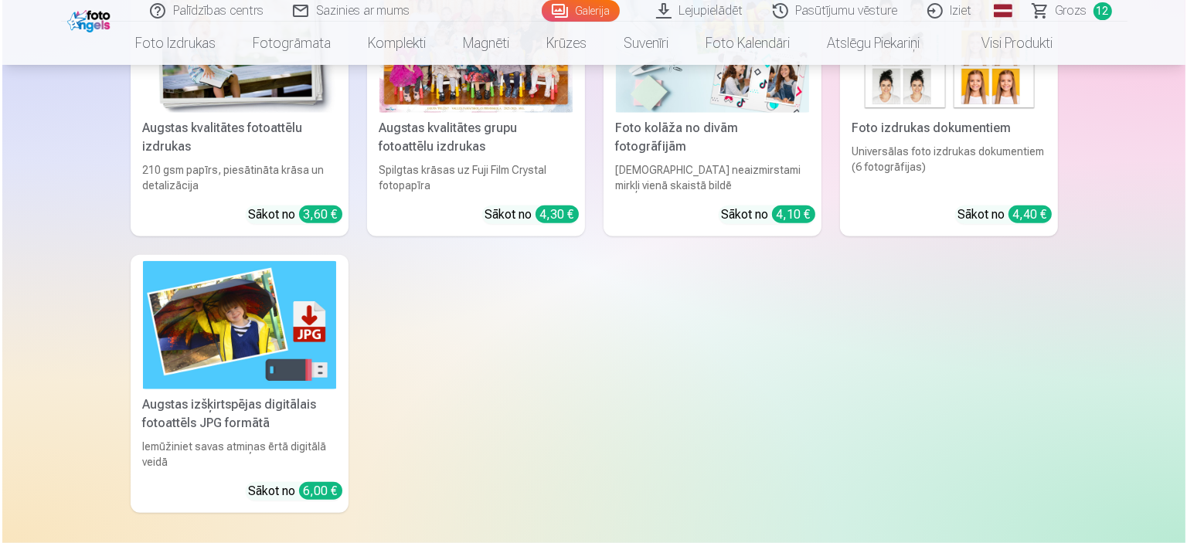
scroll to position [7415, 0]
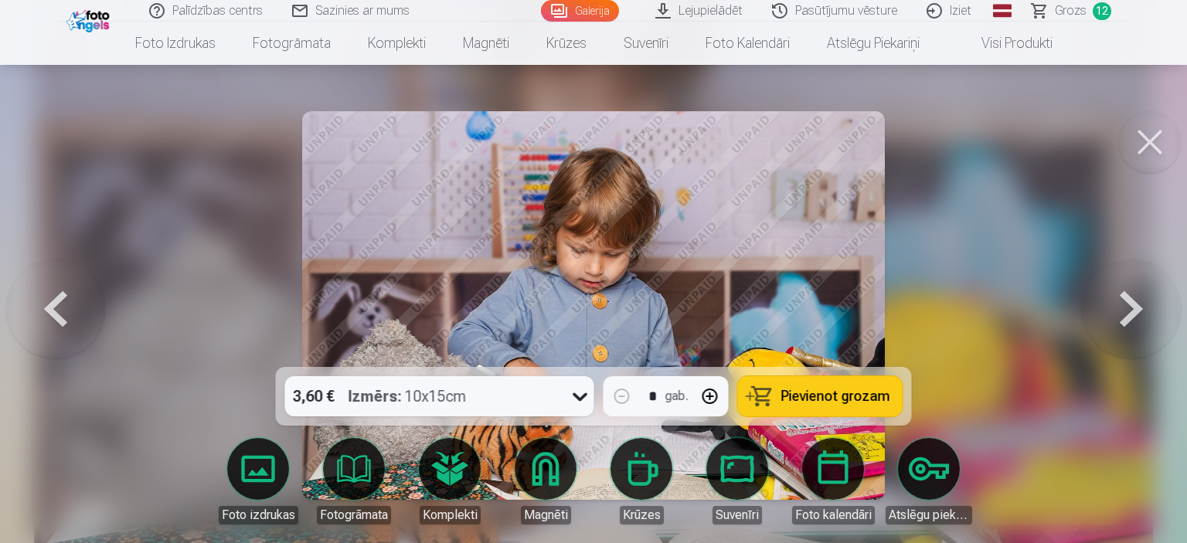
click at [810, 396] on span "Pievienot grozam" at bounding box center [835, 396] width 109 height 14
click at [1134, 137] on button at bounding box center [1150, 142] width 62 height 62
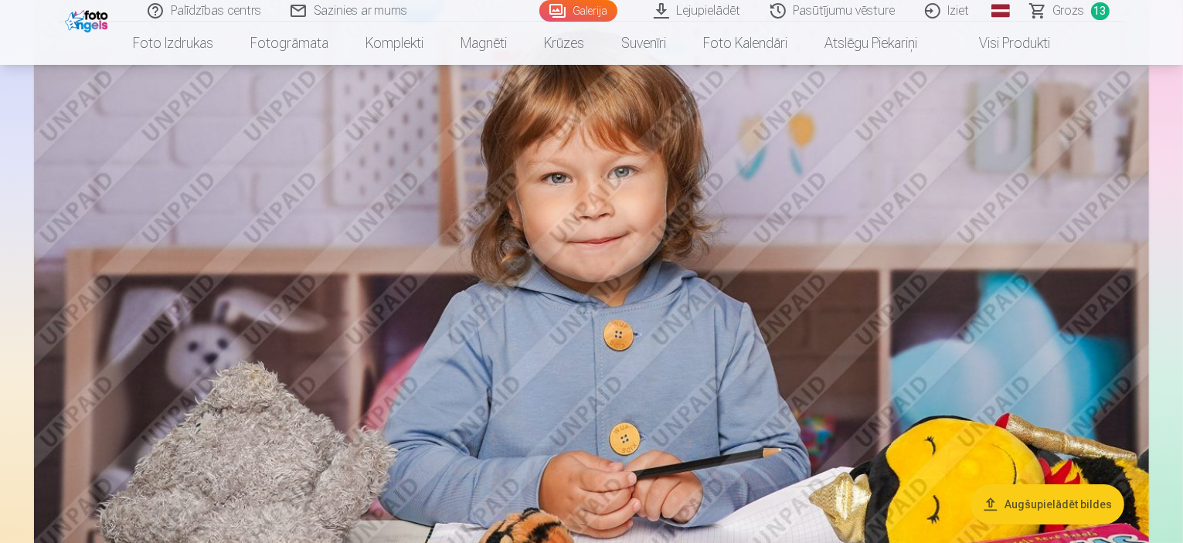
scroll to position [5692, 0]
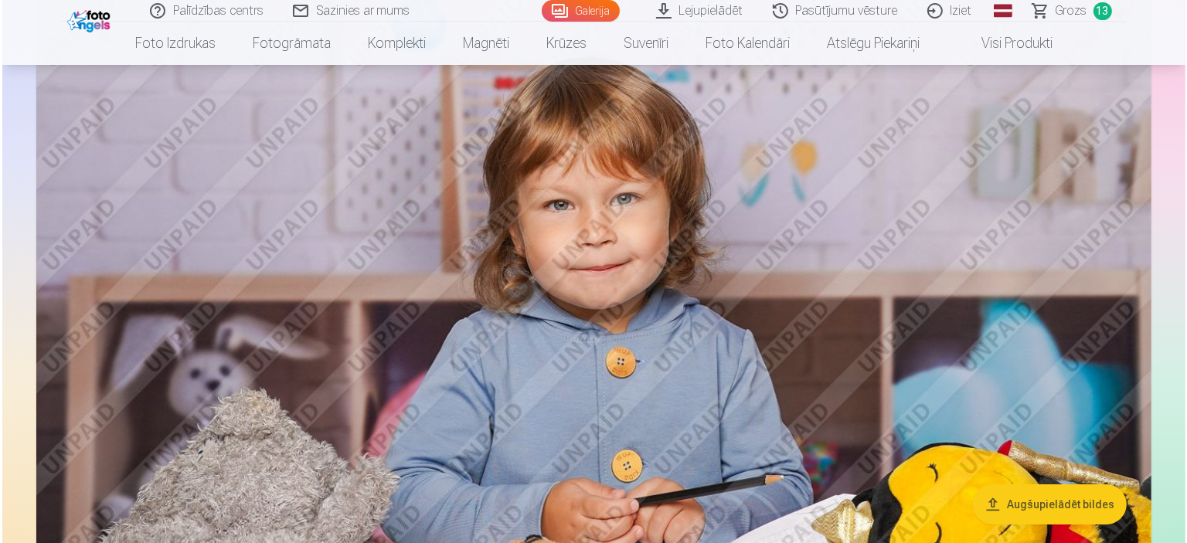
scroll to position [5711, 0]
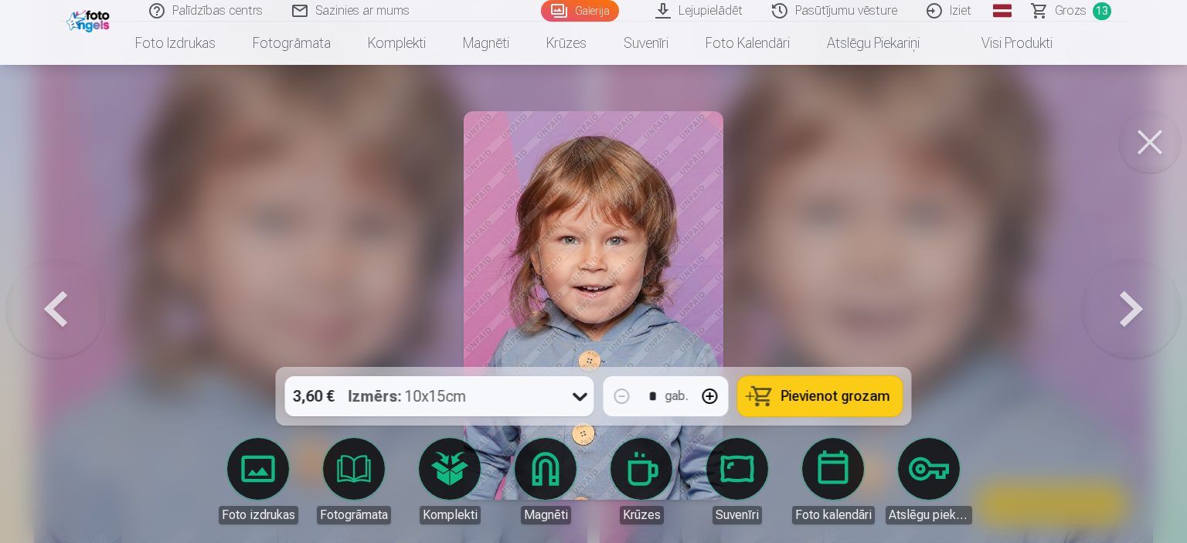
click at [813, 389] on span "Pievienot grozam" at bounding box center [835, 396] width 109 height 14
click at [1157, 148] on button at bounding box center [1150, 142] width 62 height 62
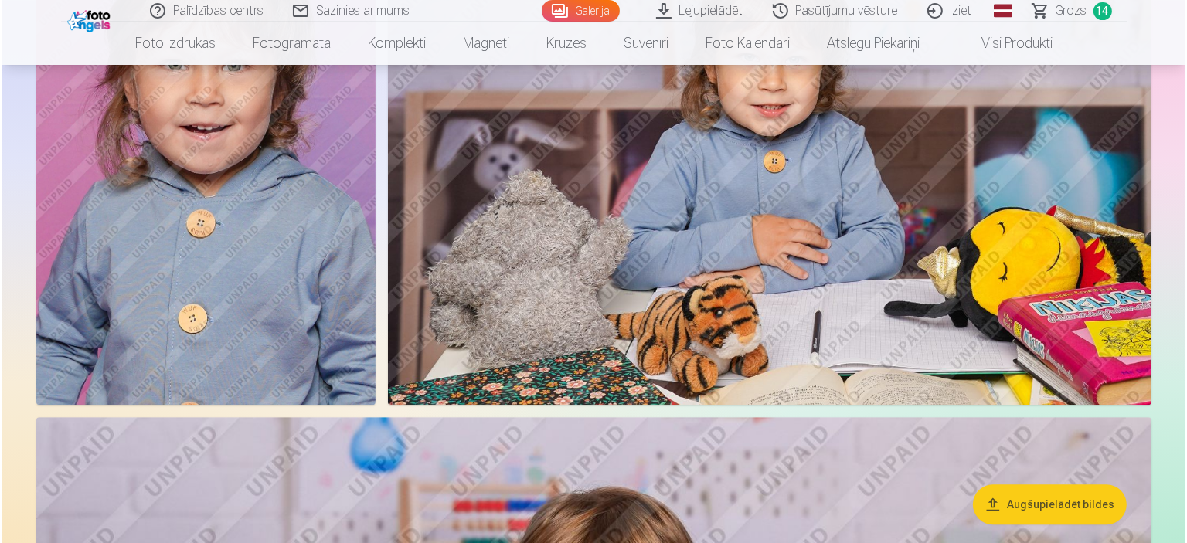
scroll to position [4534, 0]
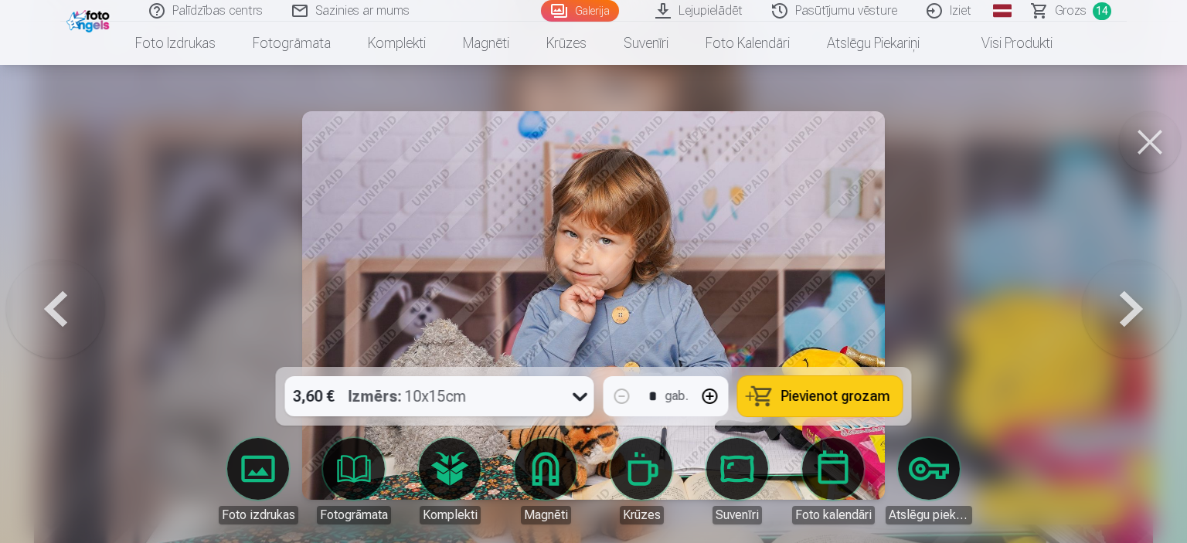
click at [819, 402] on span "Pievienot grozam" at bounding box center [835, 396] width 109 height 14
click at [1153, 152] on button at bounding box center [1150, 142] width 62 height 62
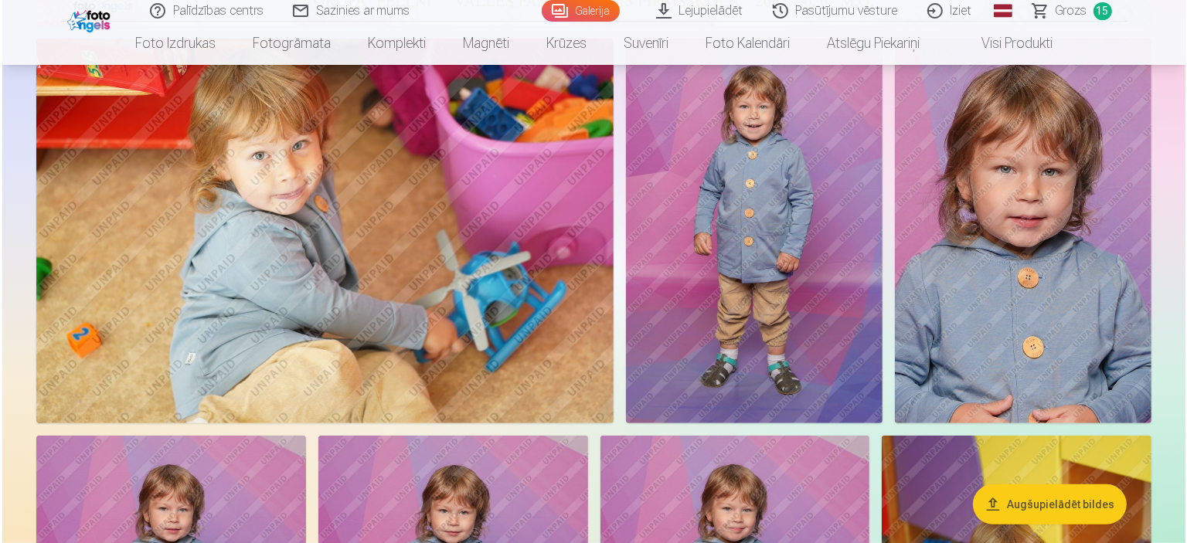
scroll to position [889, 0]
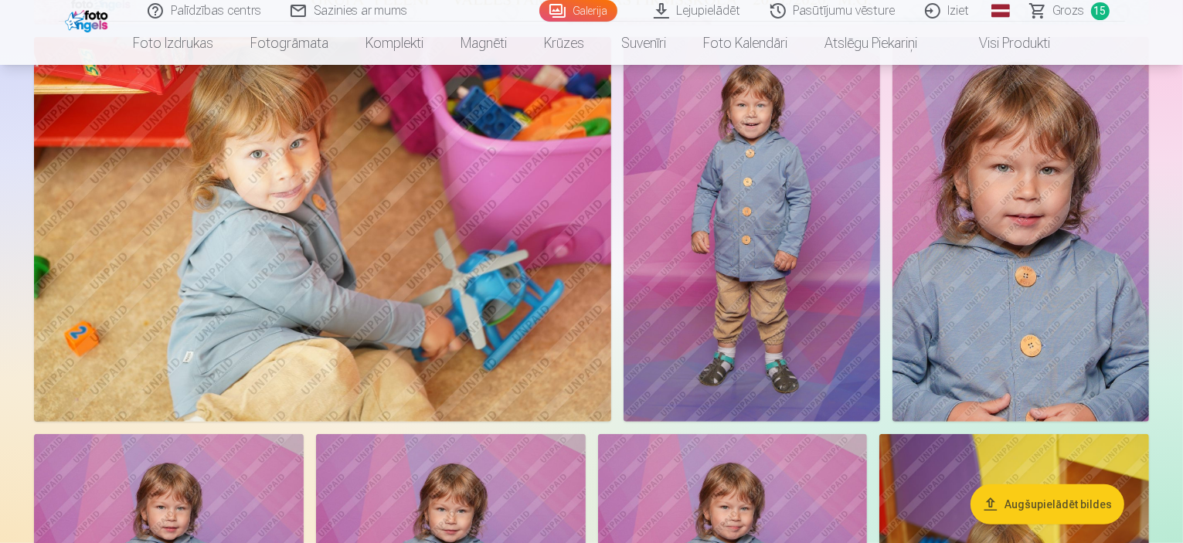
click at [611, 422] on img at bounding box center [322, 229] width 577 height 385
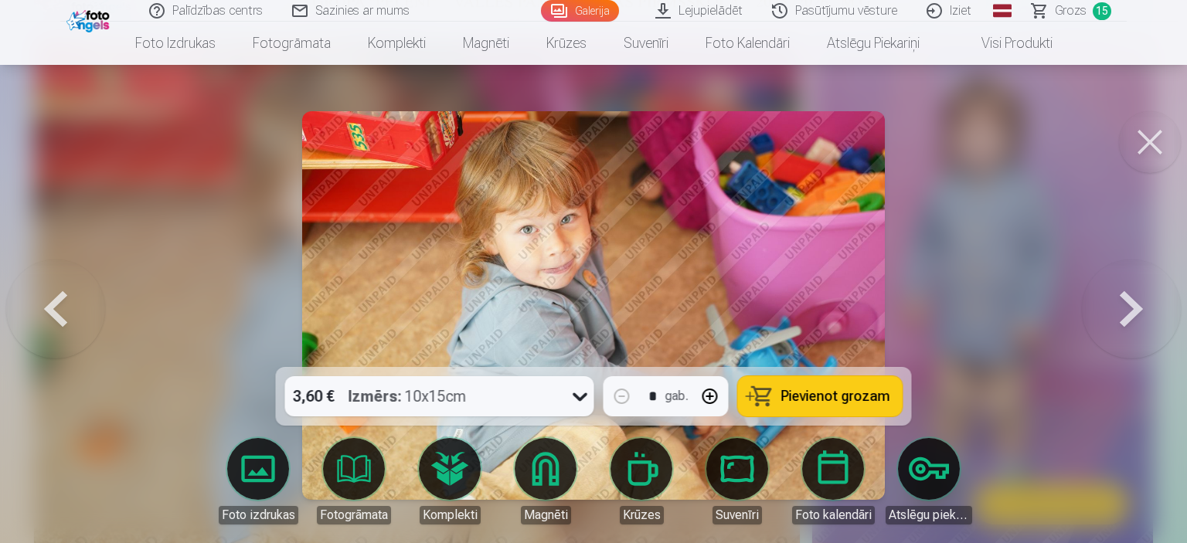
click at [806, 401] on span "Pievienot grozam" at bounding box center [835, 396] width 109 height 14
click at [1057, 16] on span "Grozs" at bounding box center [1071, 11] width 32 height 19
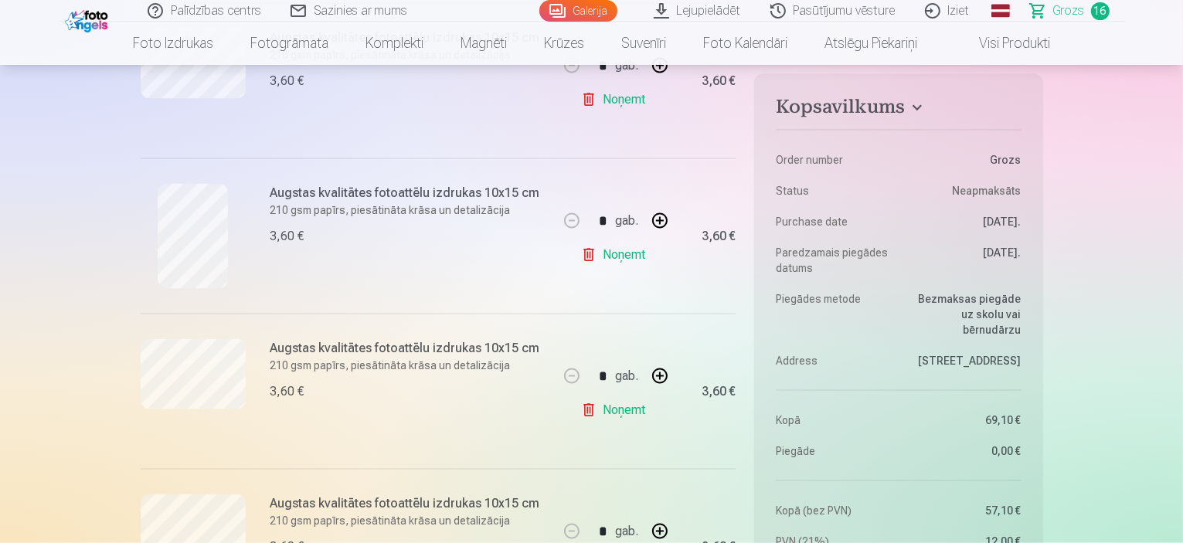
scroll to position [2318, 0]
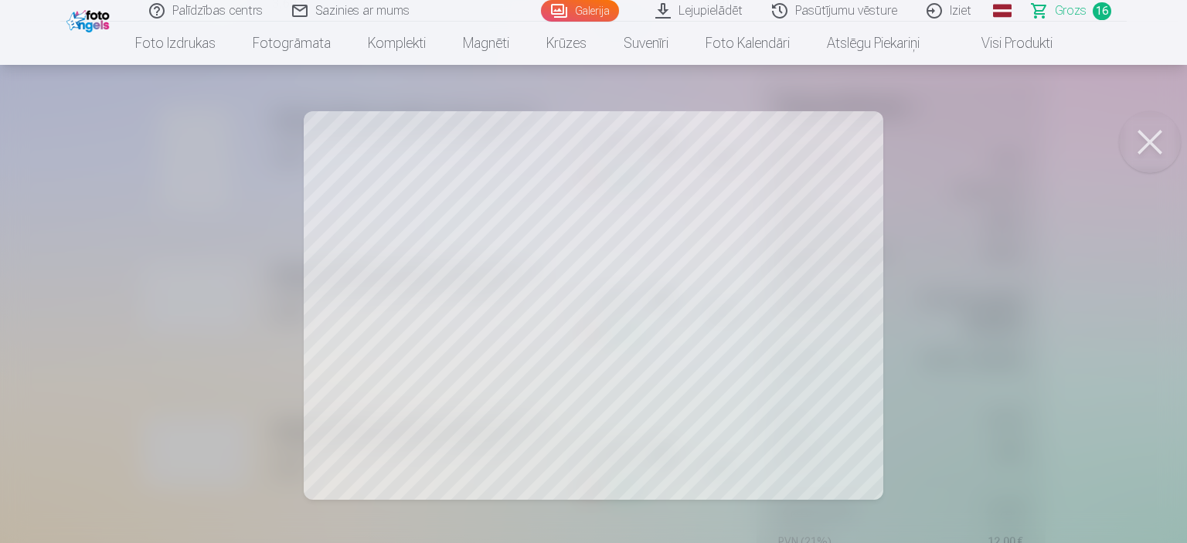
click at [1151, 148] on button at bounding box center [1150, 142] width 62 height 62
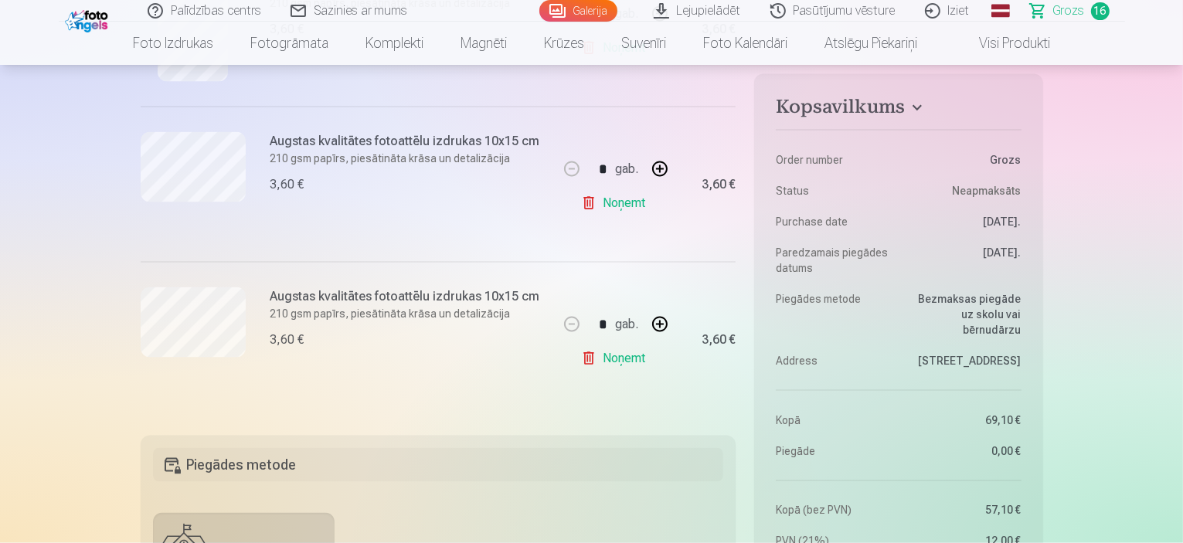
scroll to position [2472, 0]
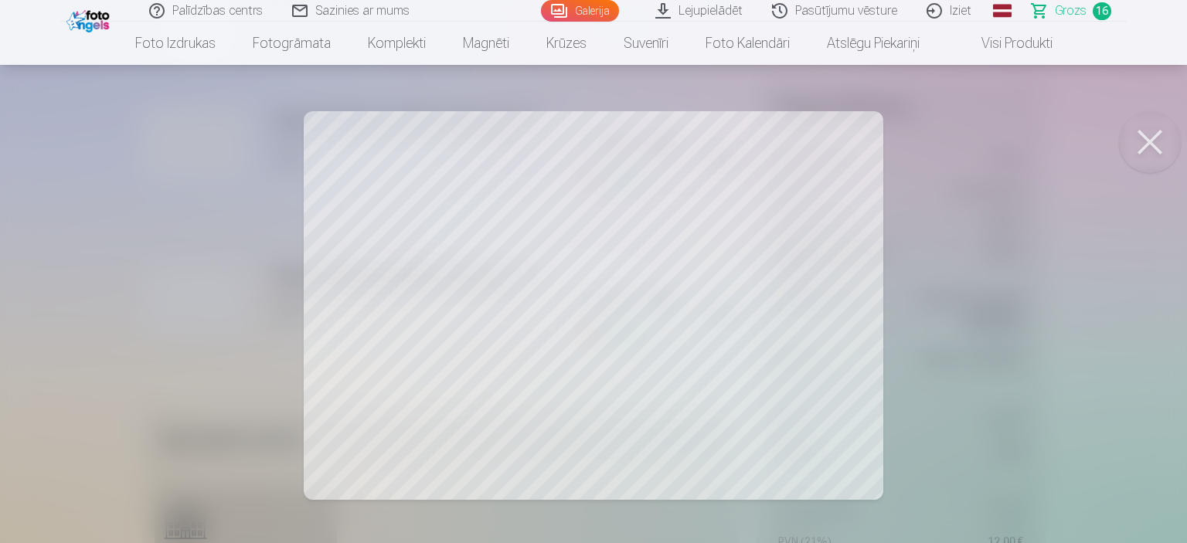
click at [1162, 148] on button at bounding box center [1150, 142] width 62 height 62
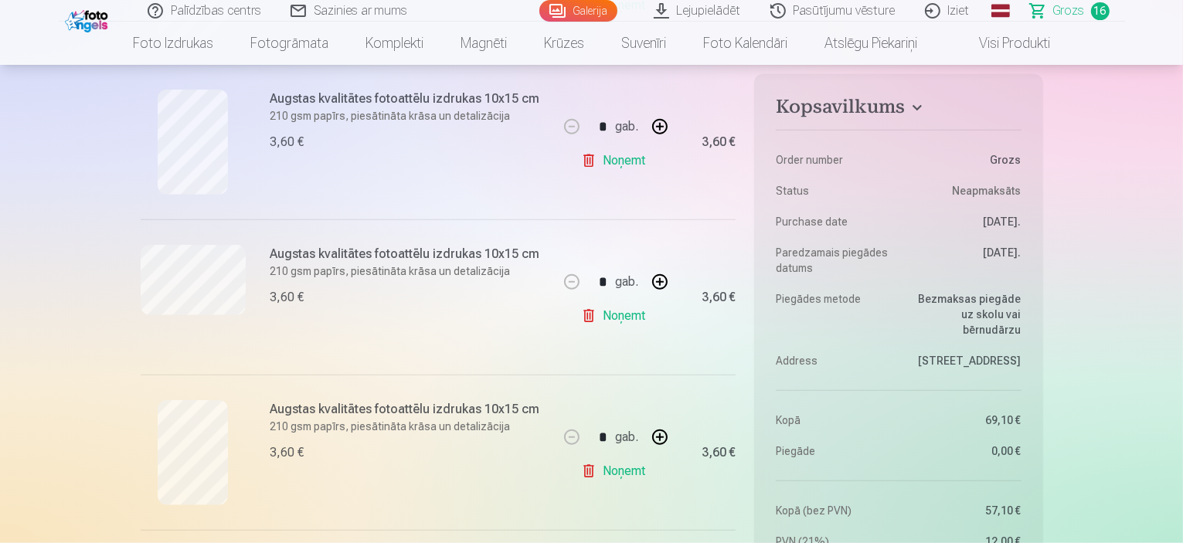
scroll to position [1545, 0]
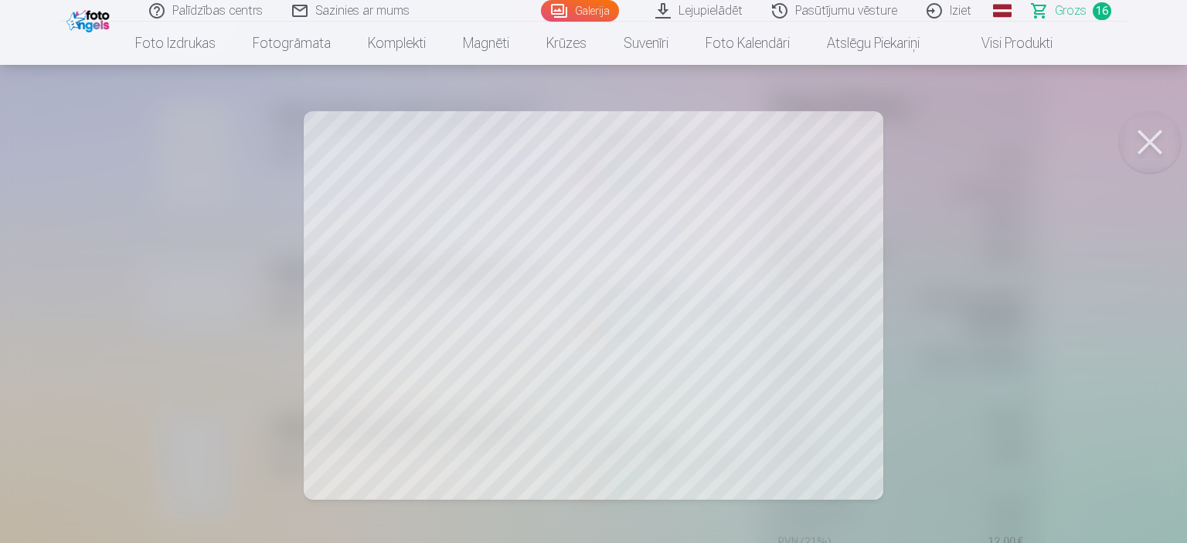
click at [1147, 139] on button at bounding box center [1150, 142] width 62 height 62
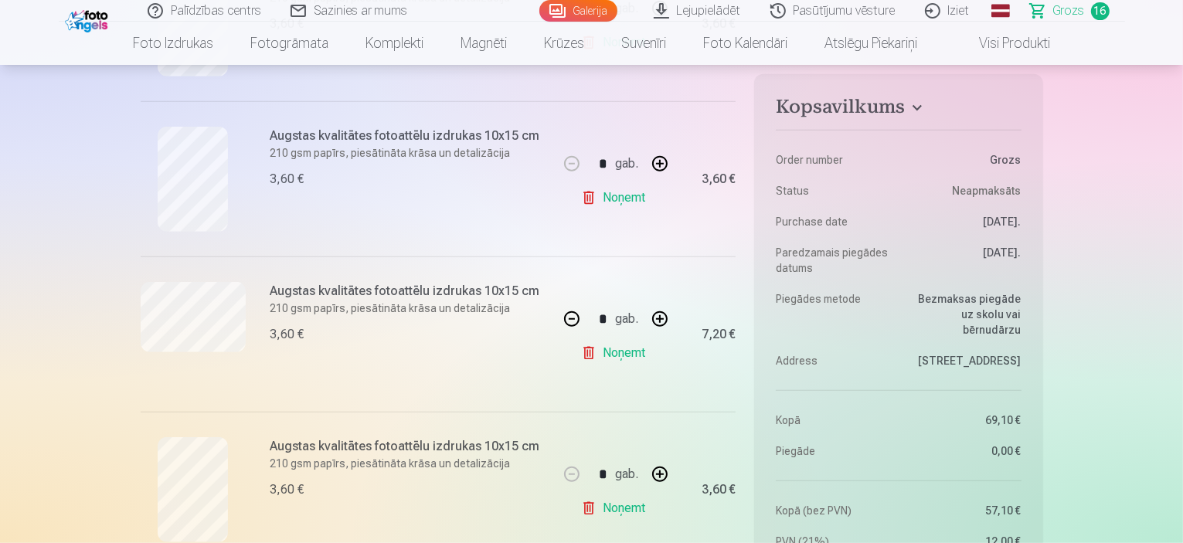
scroll to position [927, 0]
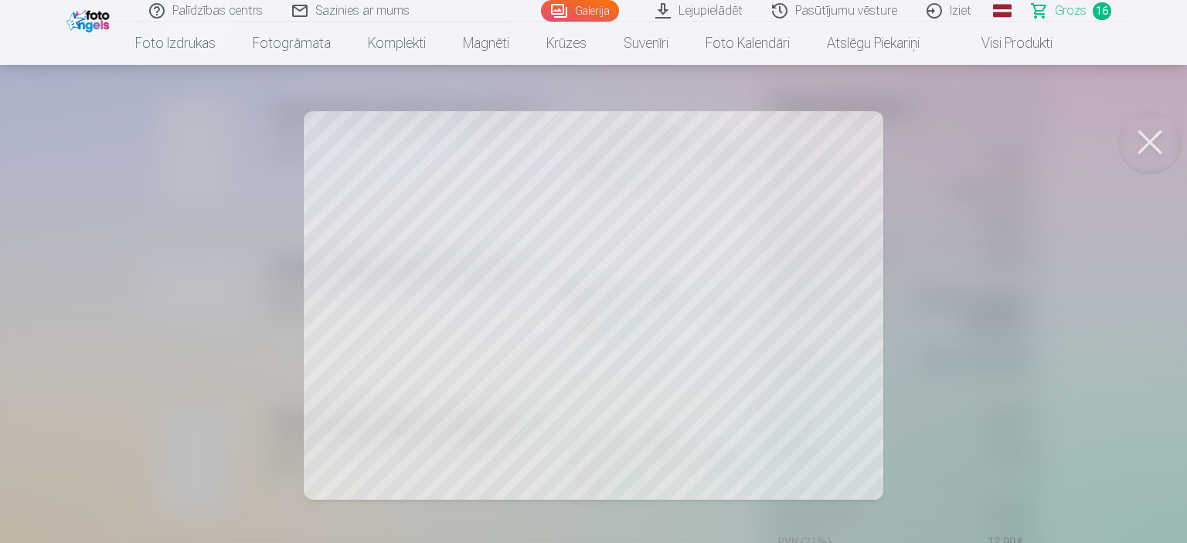
click at [1137, 135] on button at bounding box center [1150, 142] width 62 height 62
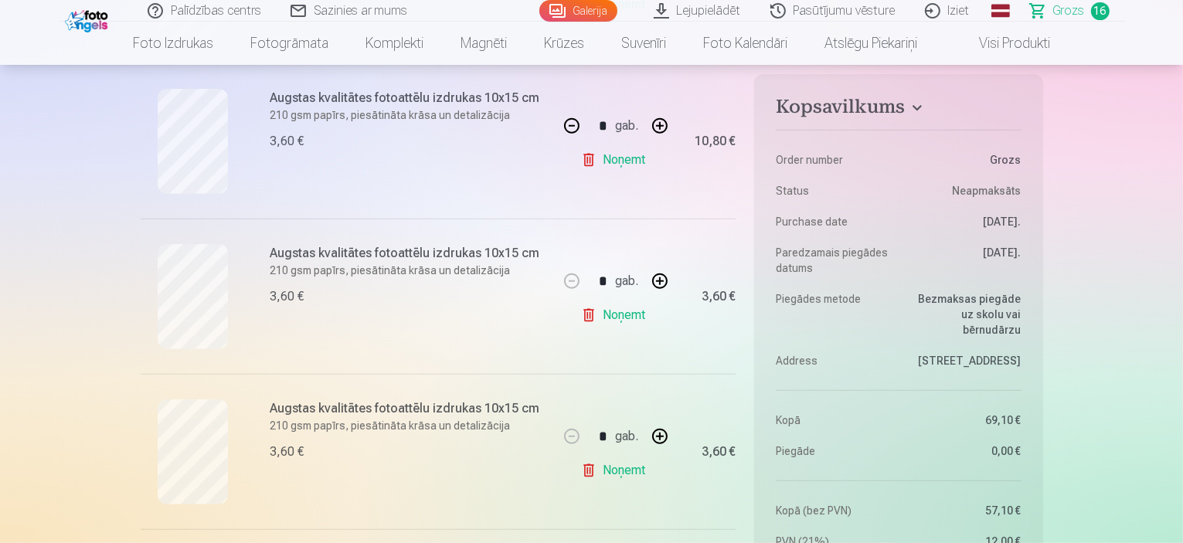
scroll to position [618, 0]
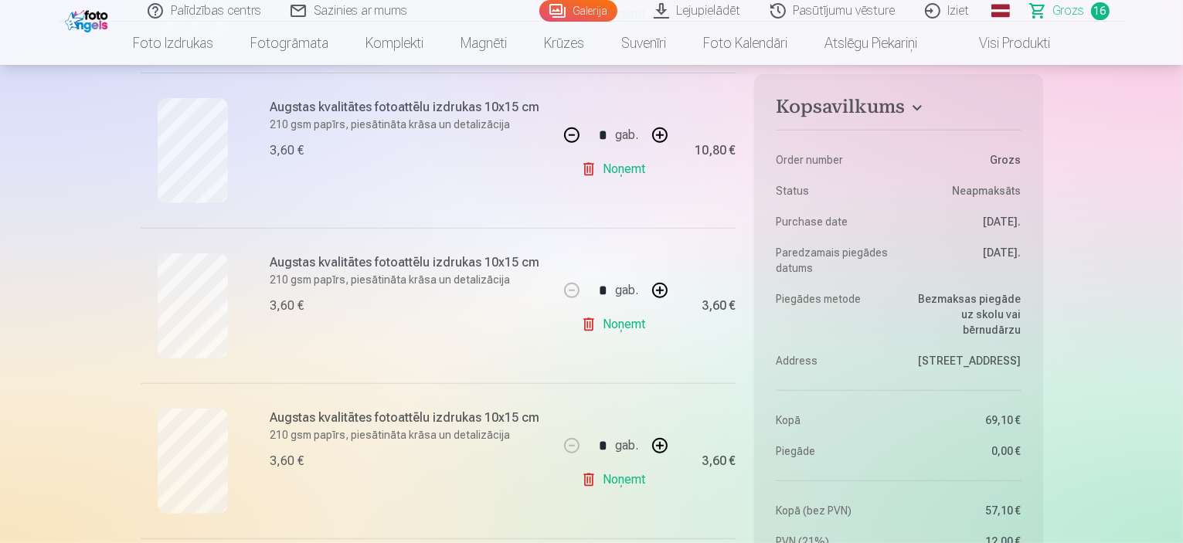
click at [596, 8] on link "Galerija" at bounding box center [578, 11] width 78 height 22
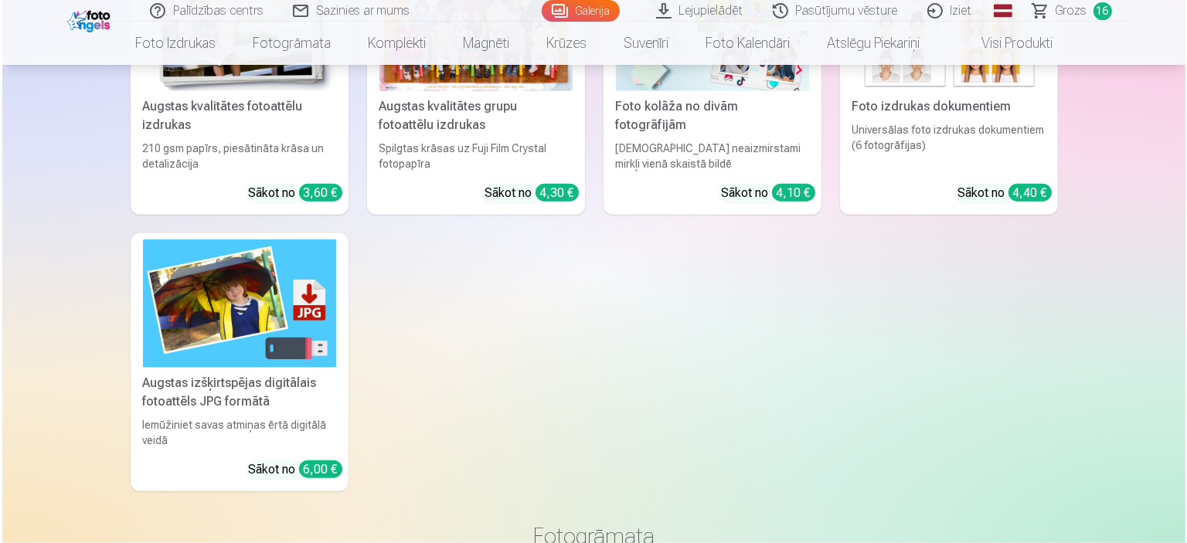
scroll to position [7571, 0]
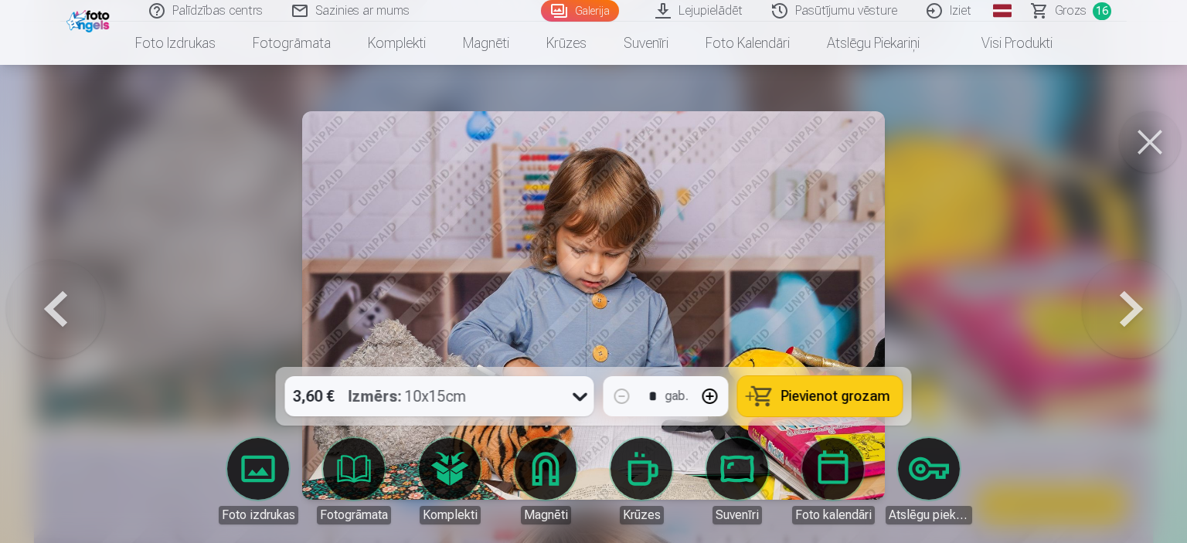
click at [783, 399] on button "Pievienot grozam" at bounding box center [820, 396] width 165 height 40
click at [1077, 13] on span "Grozs" at bounding box center [1071, 11] width 32 height 19
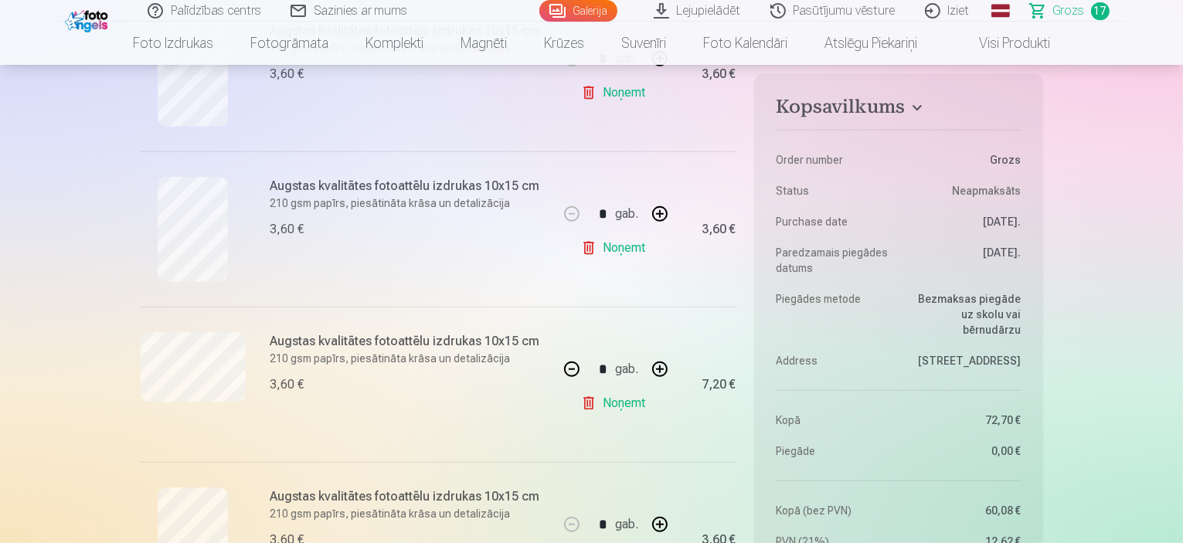
scroll to position [773, 0]
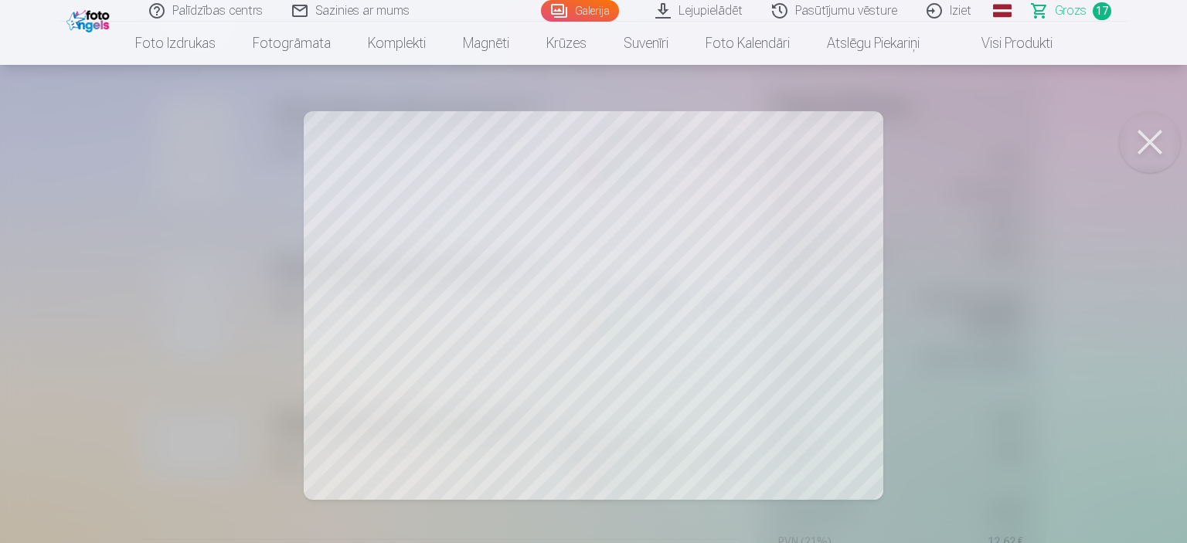
click at [1147, 138] on button at bounding box center [1150, 142] width 62 height 62
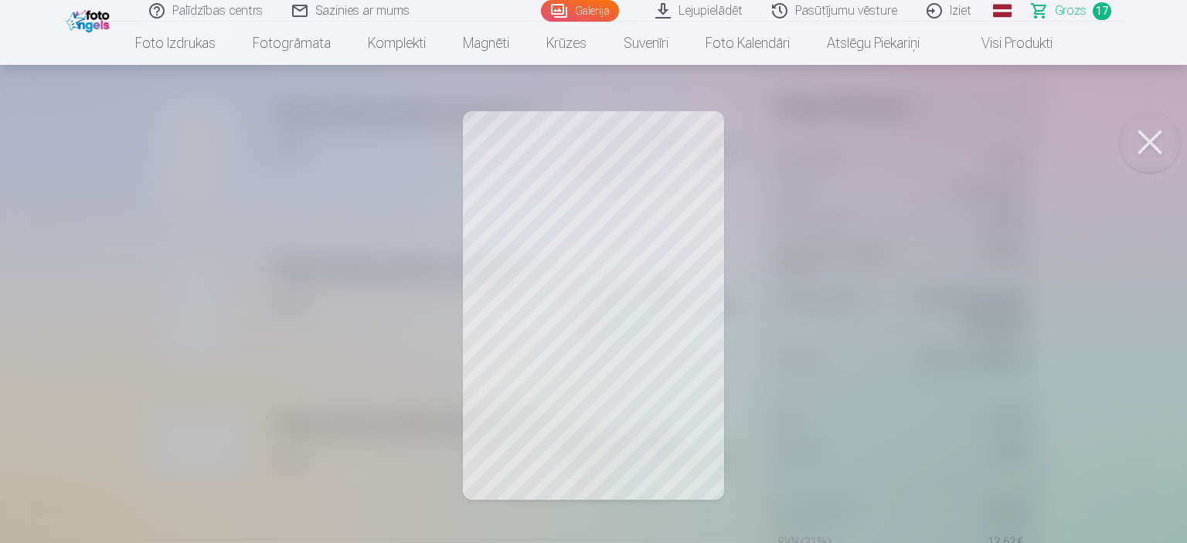
click at [1138, 151] on button at bounding box center [1150, 142] width 62 height 62
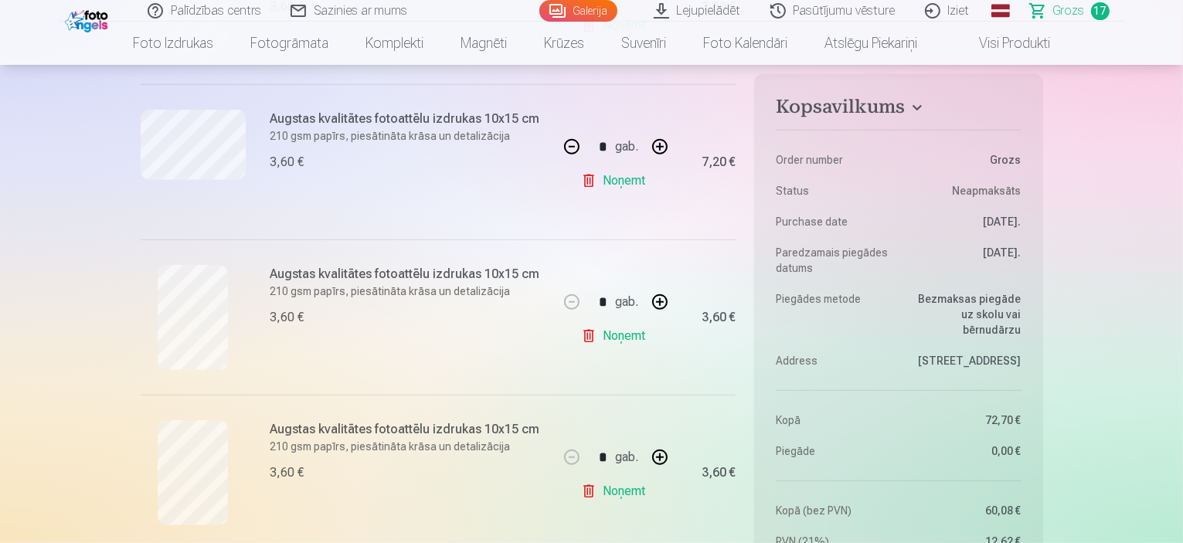
scroll to position [1082, 0]
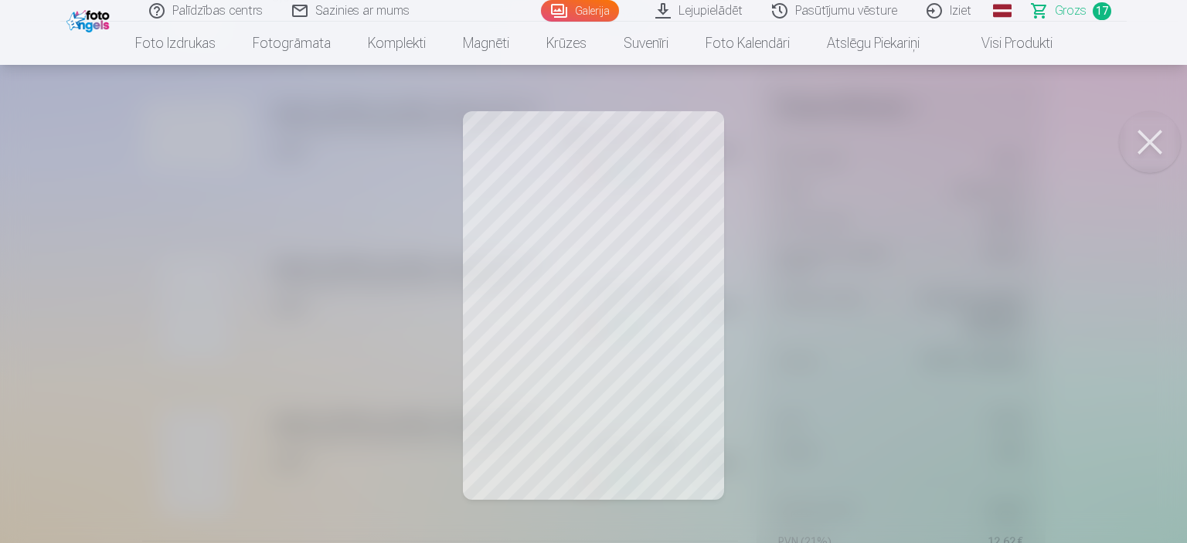
click at [1152, 127] on button at bounding box center [1150, 142] width 62 height 62
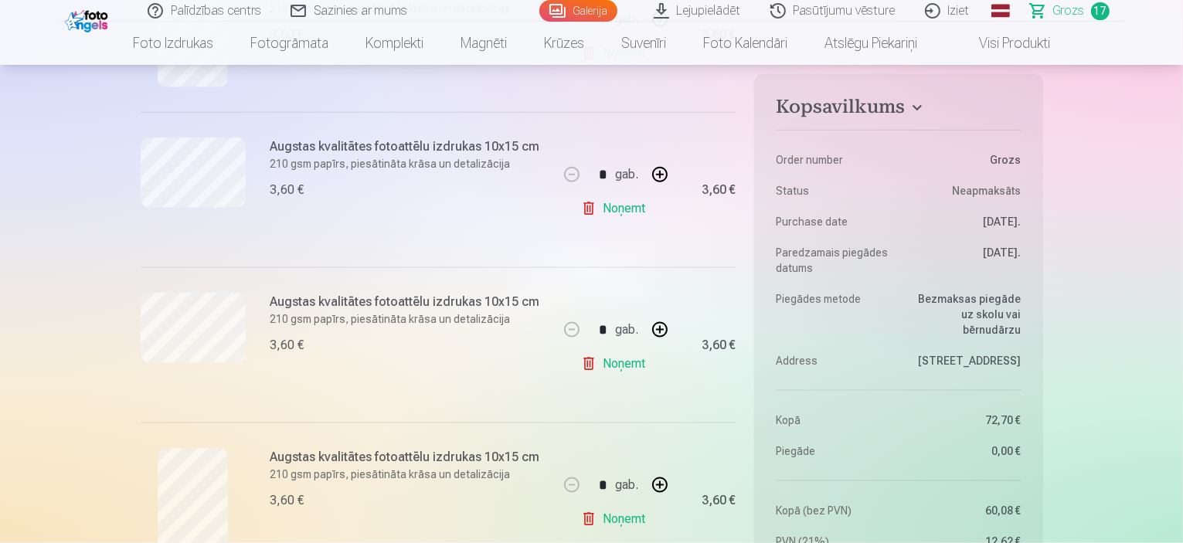
scroll to position [2009, 0]
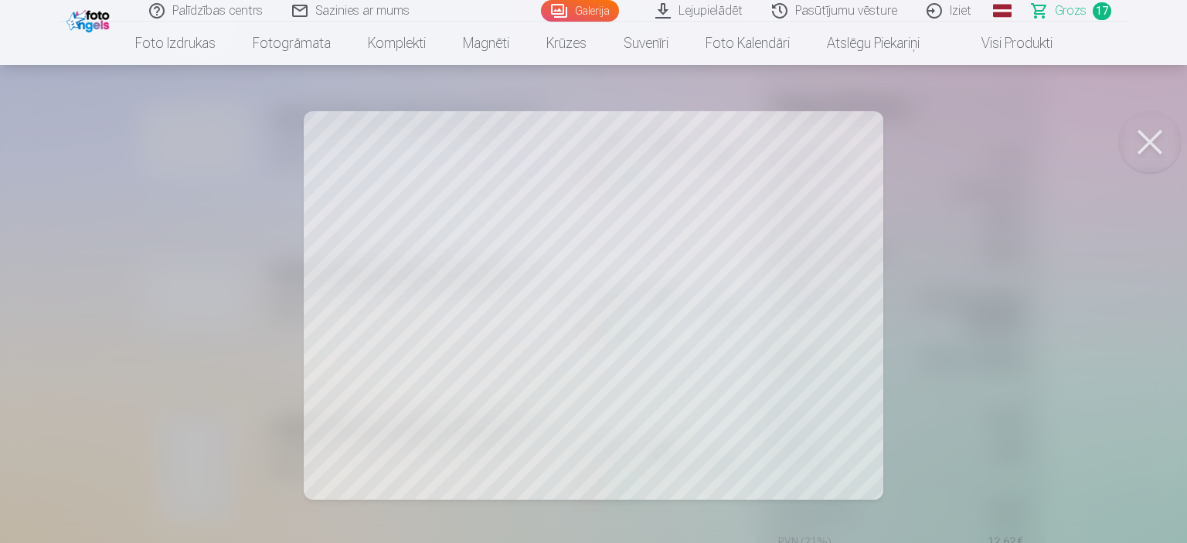
click at [1137, 146] on button at bounding box center [1150, 142] width 62 height 62
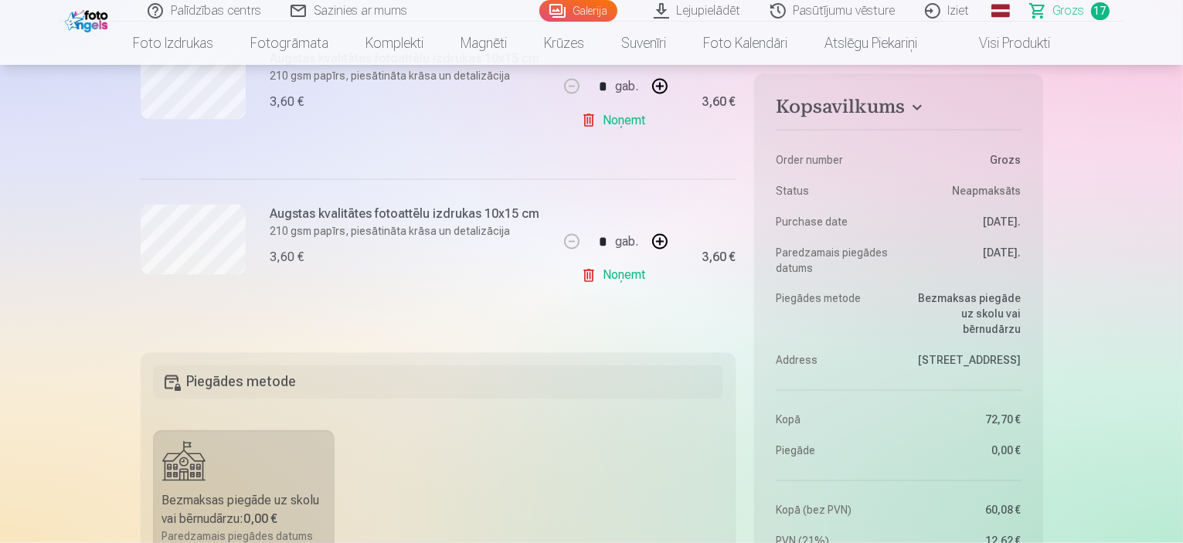
scroll to position [2704, 0]
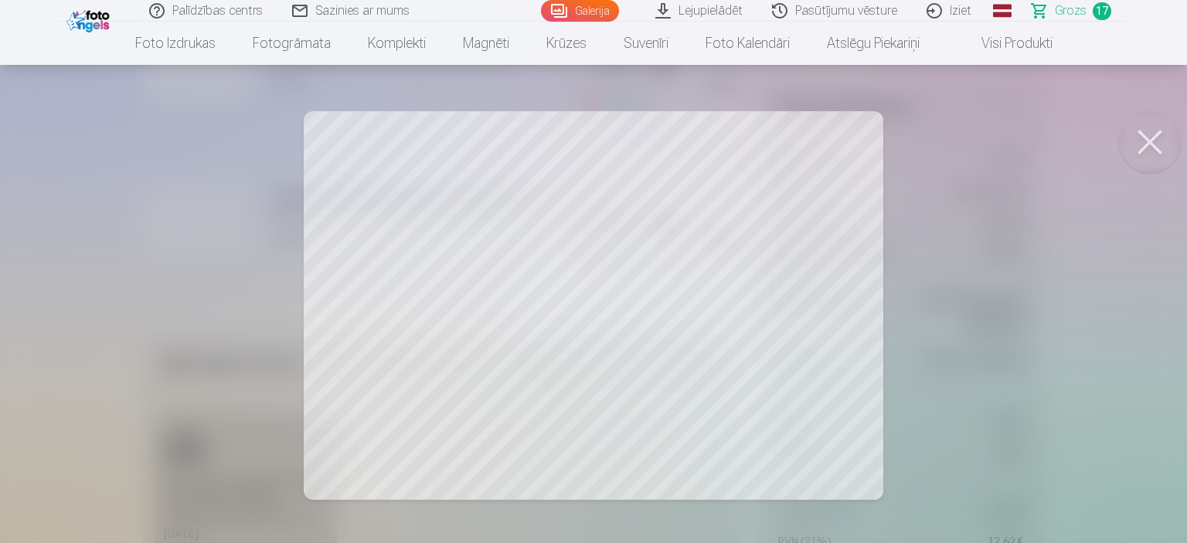
click at [1157, 127] on button at bounding box center [1150, 142] width 62 height 62
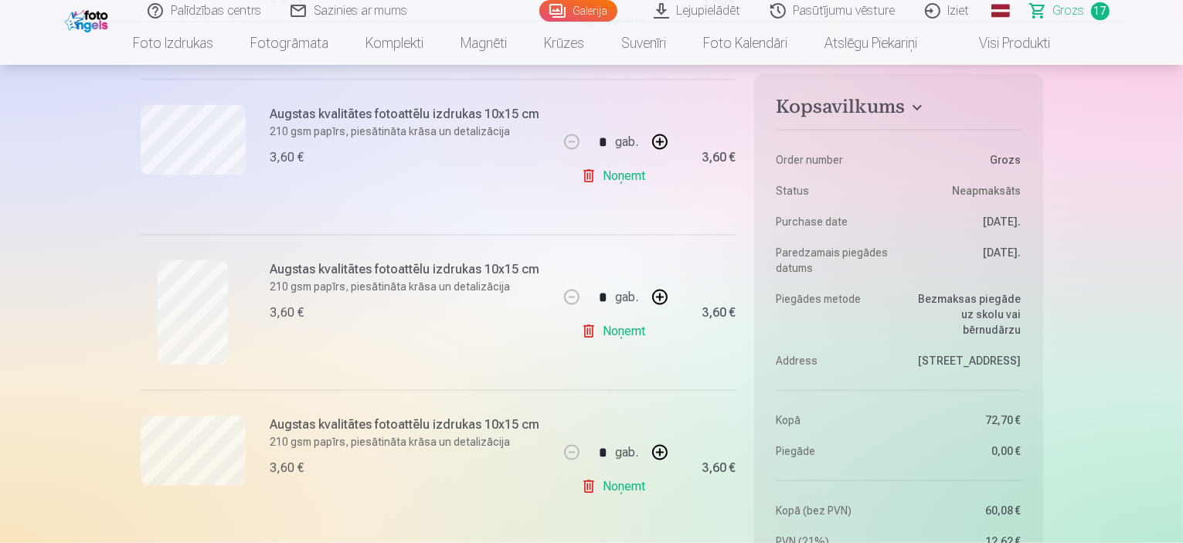
scroll to position [2163, 0]
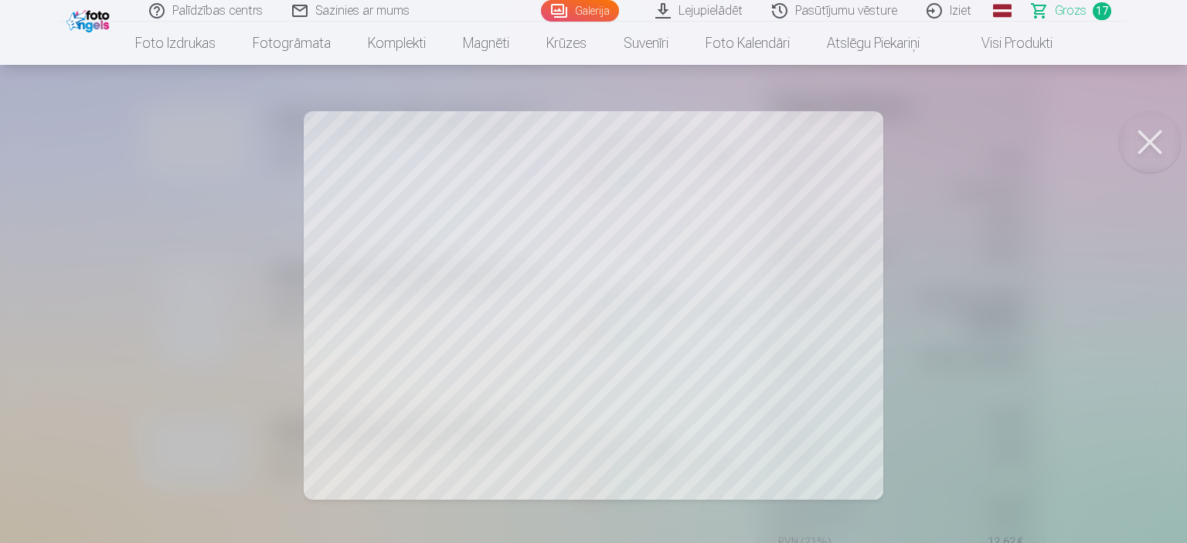
click at [1158, 136] on button at bounding box center [1150, 142] width 62 height 62
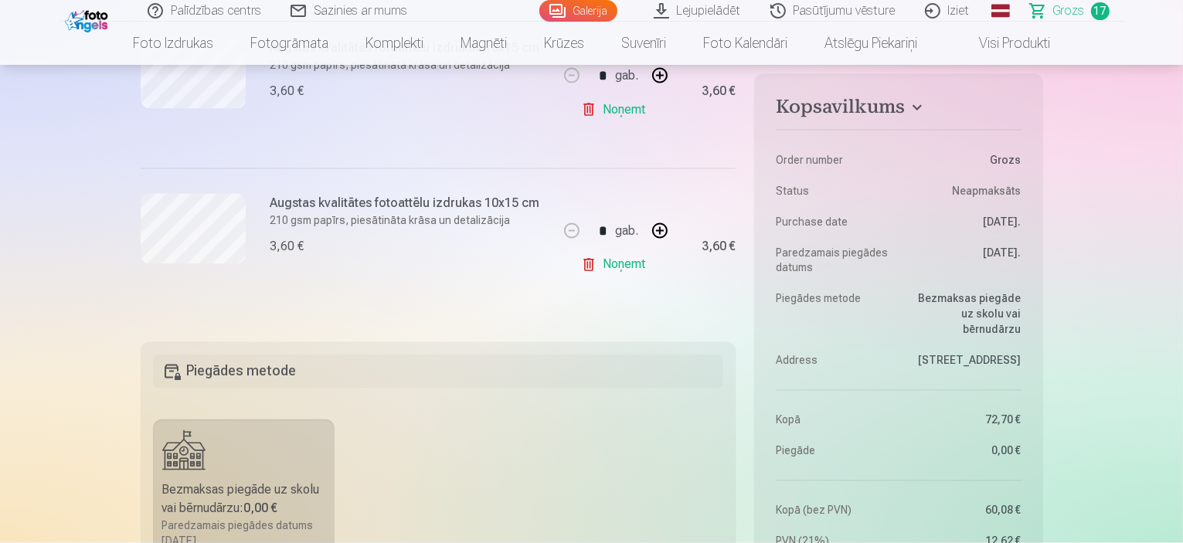
scroll to position [2704, 0]
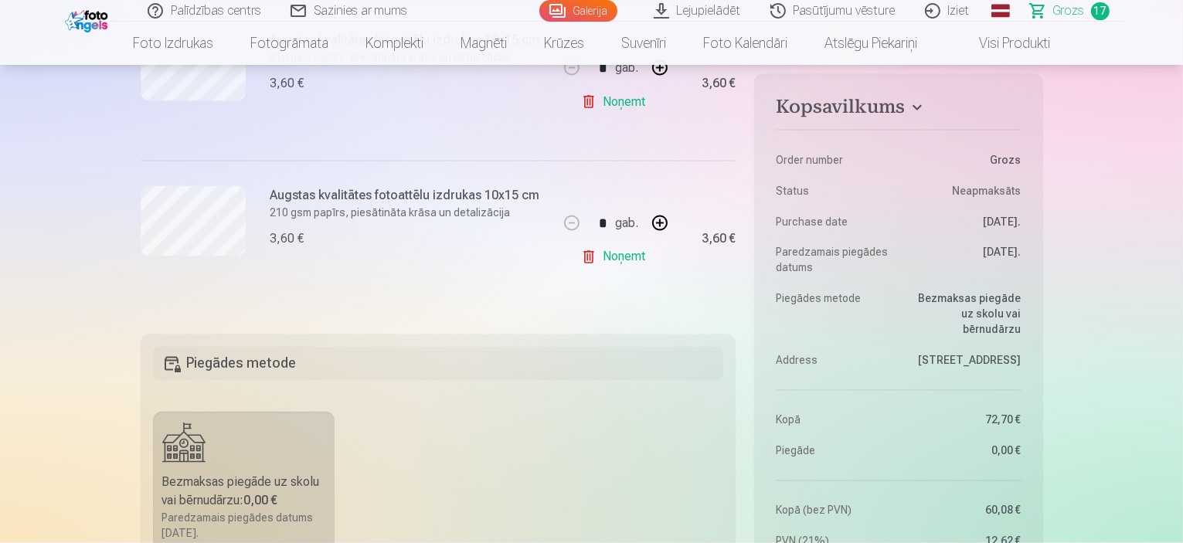
click at [644, 252] on link "Noņemt" at bounding box center [616, 257] width 70 height 31
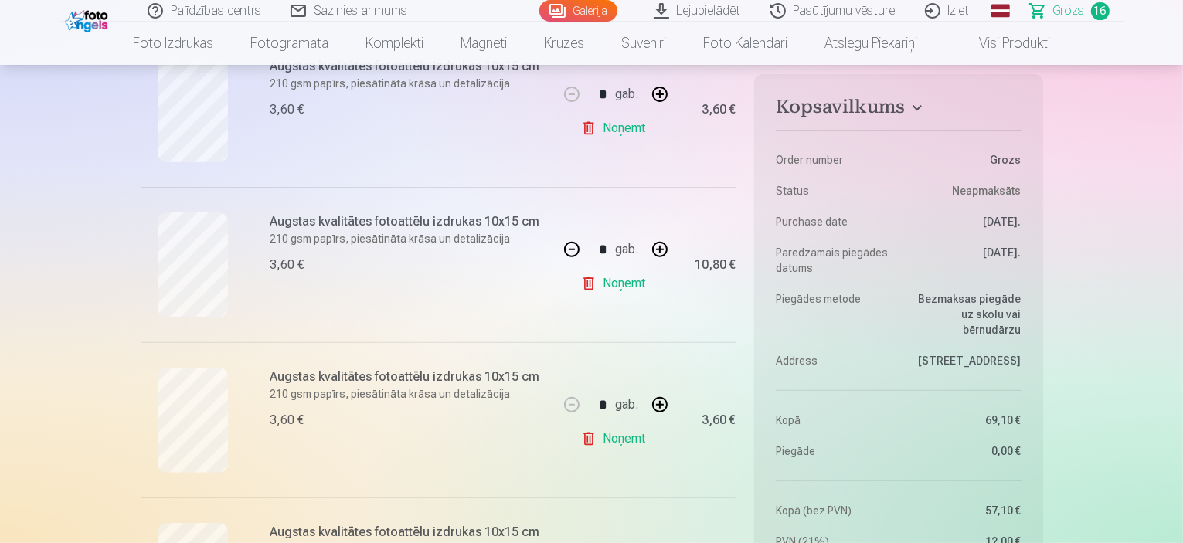
scroll to position [541, 0]
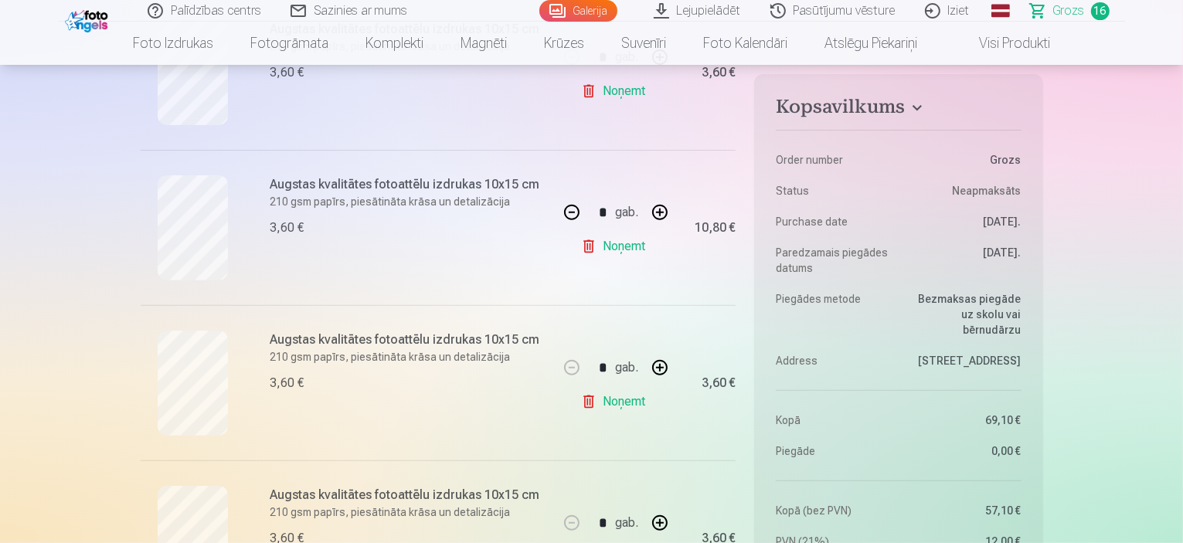
click at [577, 8] on link "Galerija" at bounding box center [578, 11] width 78 height 22
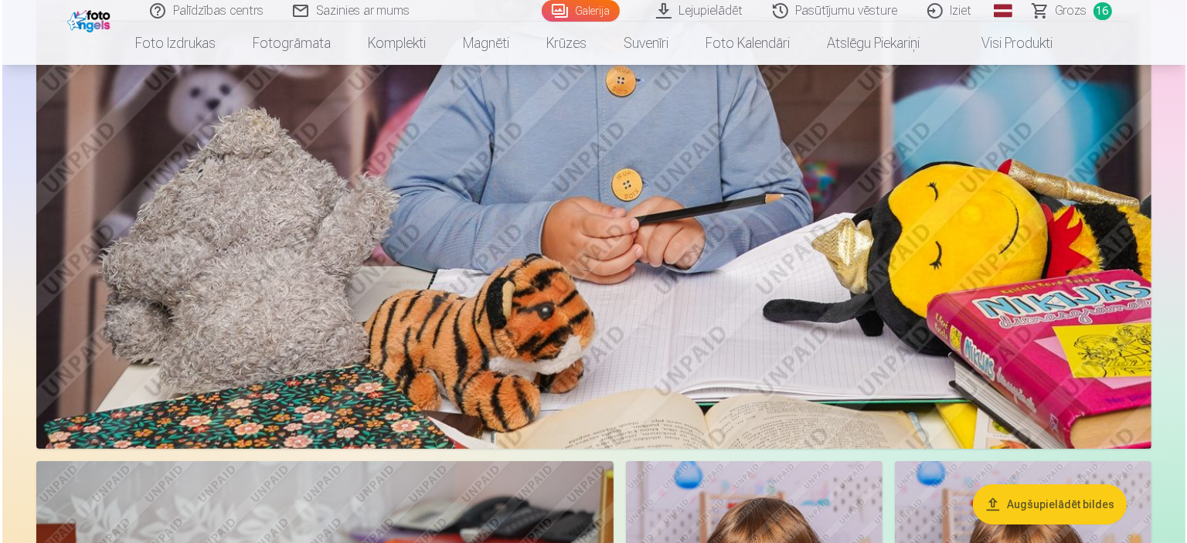
scroll to position [6026, 0]
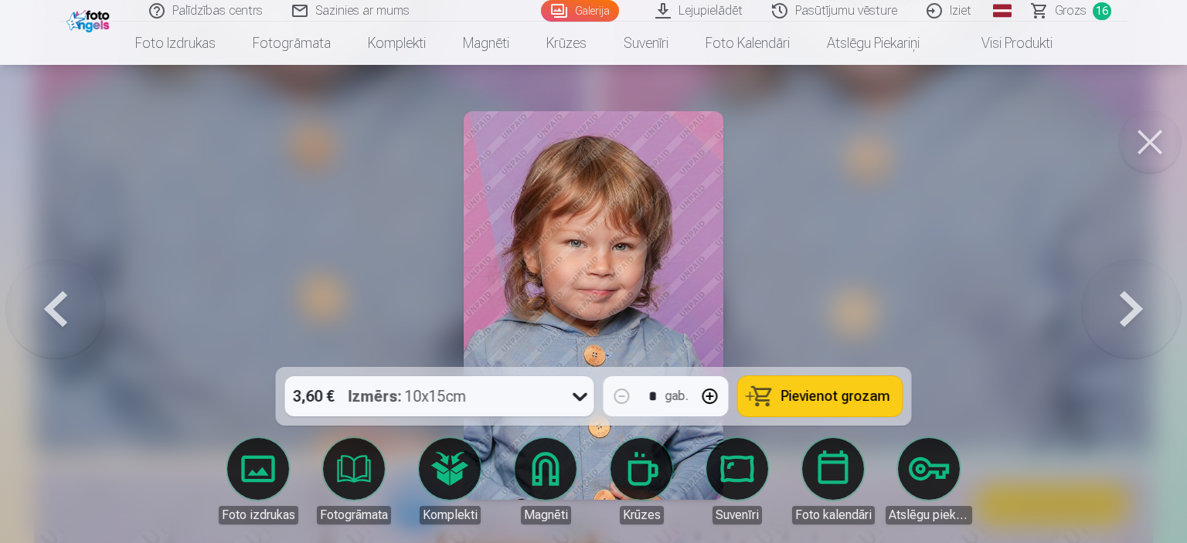
click at [806, 392] on span "Pievienot grozam" at bounding box center [835, 396] width 109 height 14
click at [603, 5] on link "Galerija" at bounding box center [580, 11] width 78 height 22
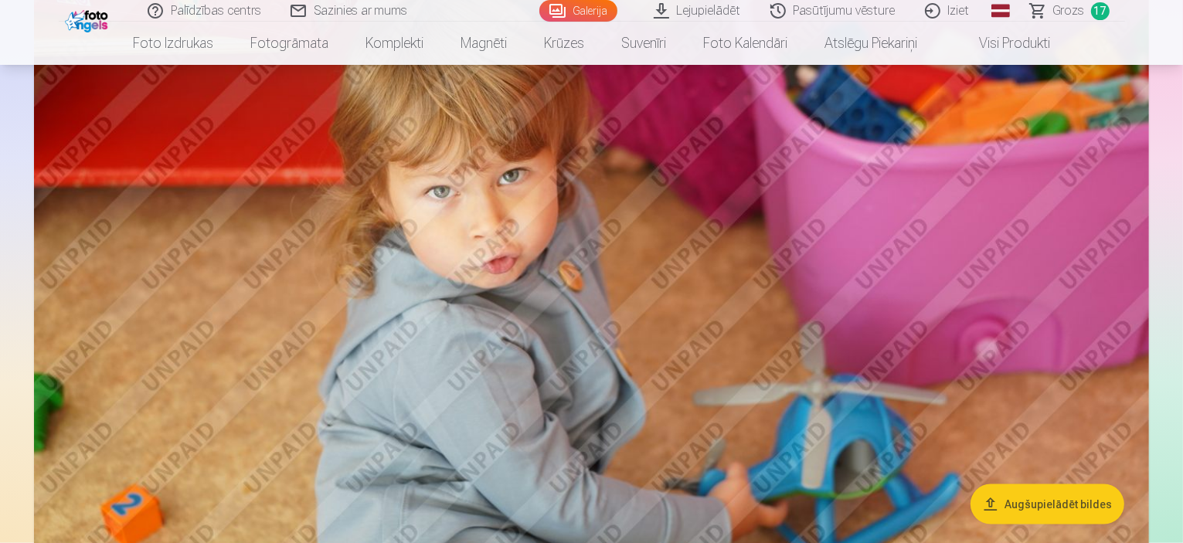
scroll to position [1622, 0]
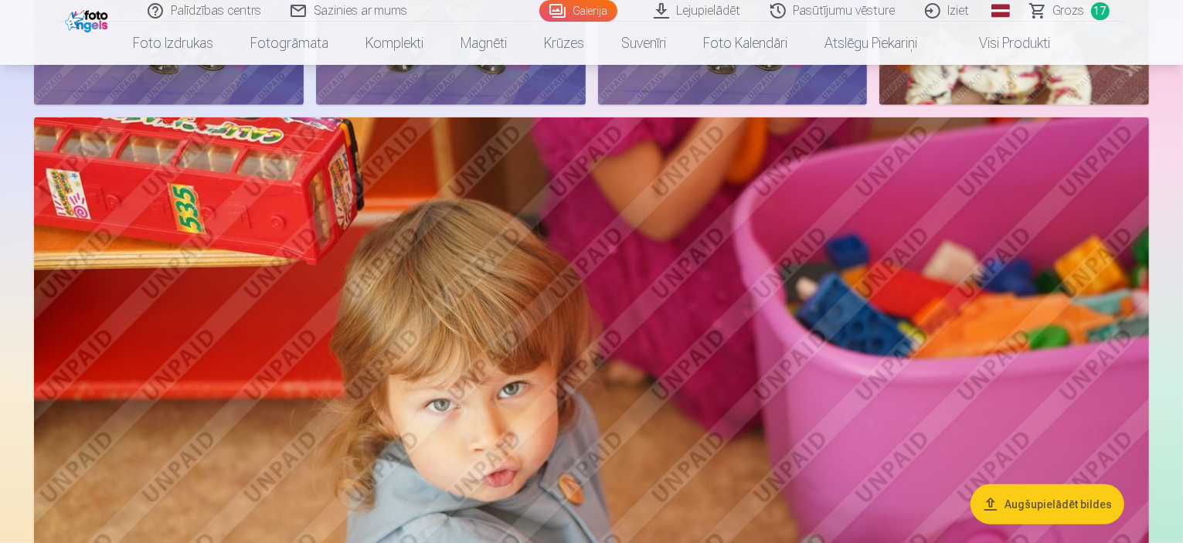
click at [1053, 8] on link "Grozs 17" at bounding box center [1070, 11] width 109 height 22
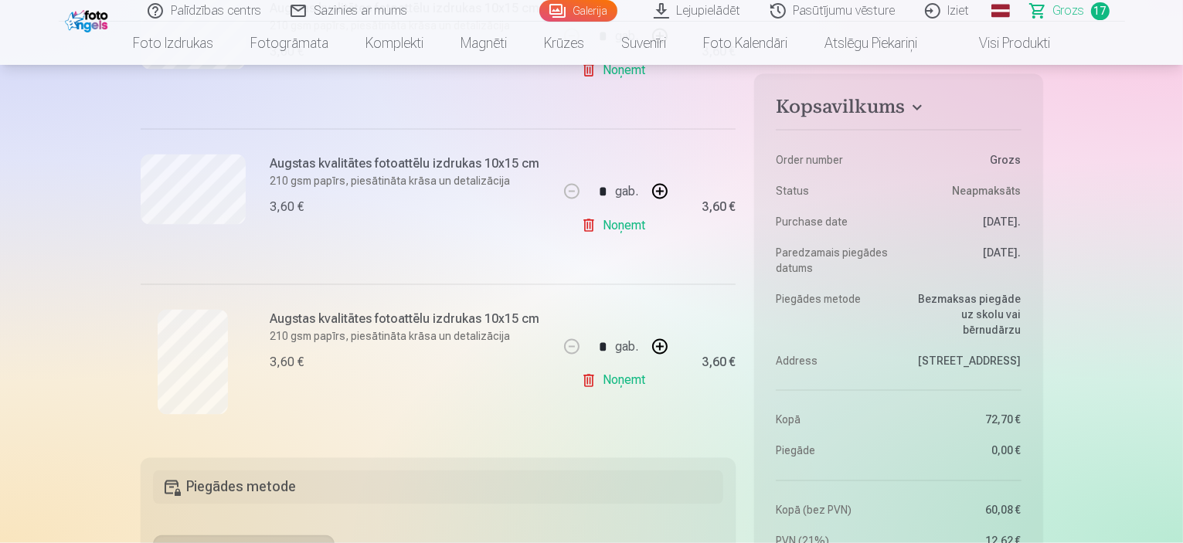
scroll to position [2627, 0]
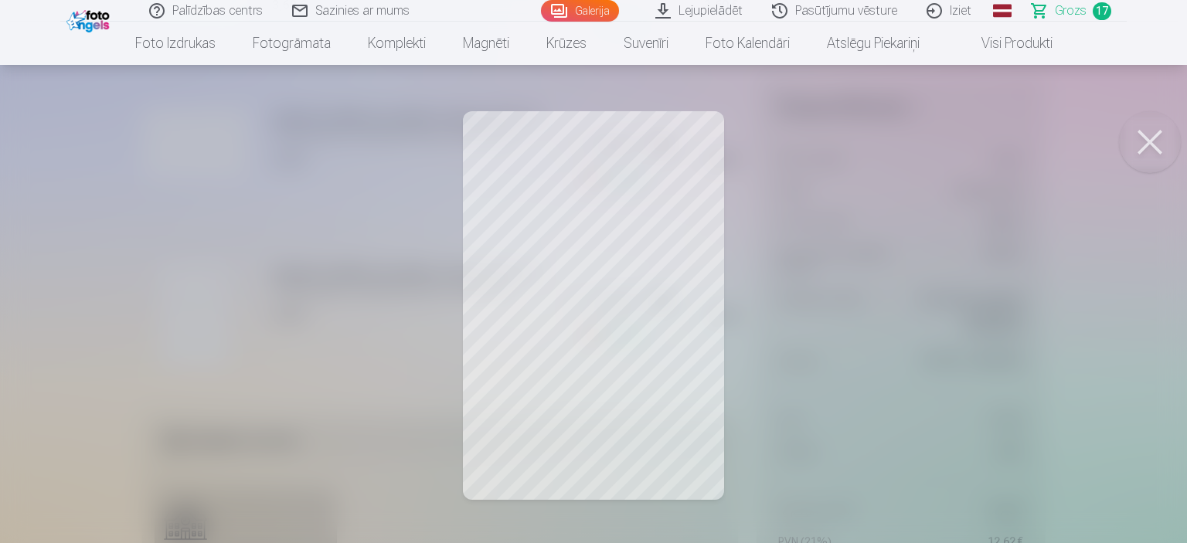
click at [1140, 146] on button at bounding box center [1150, 142] width 62 height 62
click at [1148, 147] on button at bounding box center [1150, 142] width 62 height 62
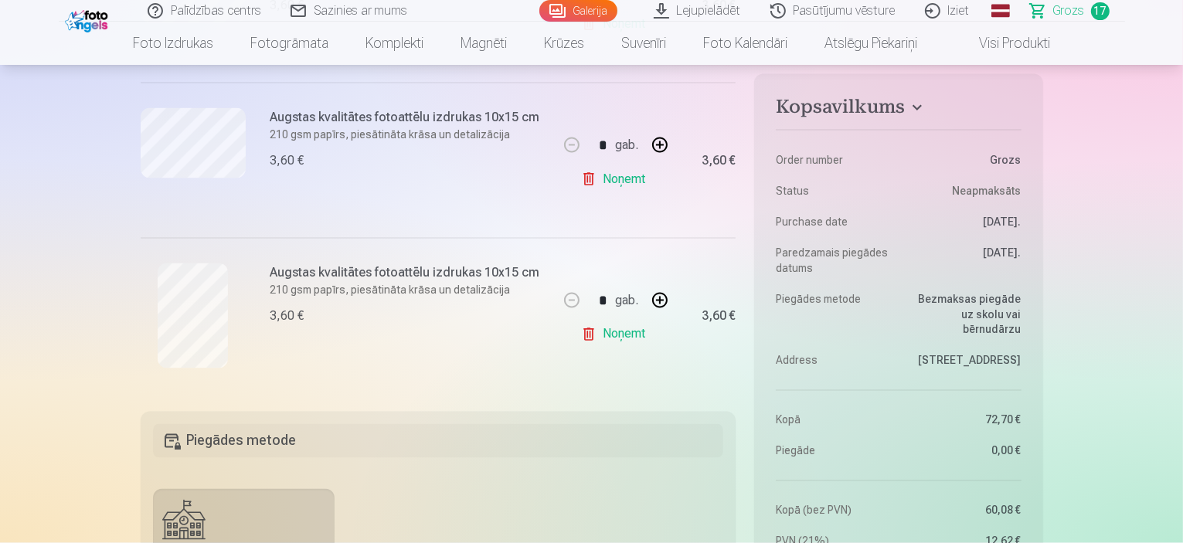
click at [582, 12] on link "Galerija" at bounding box center [578, 11] width 78 height 22
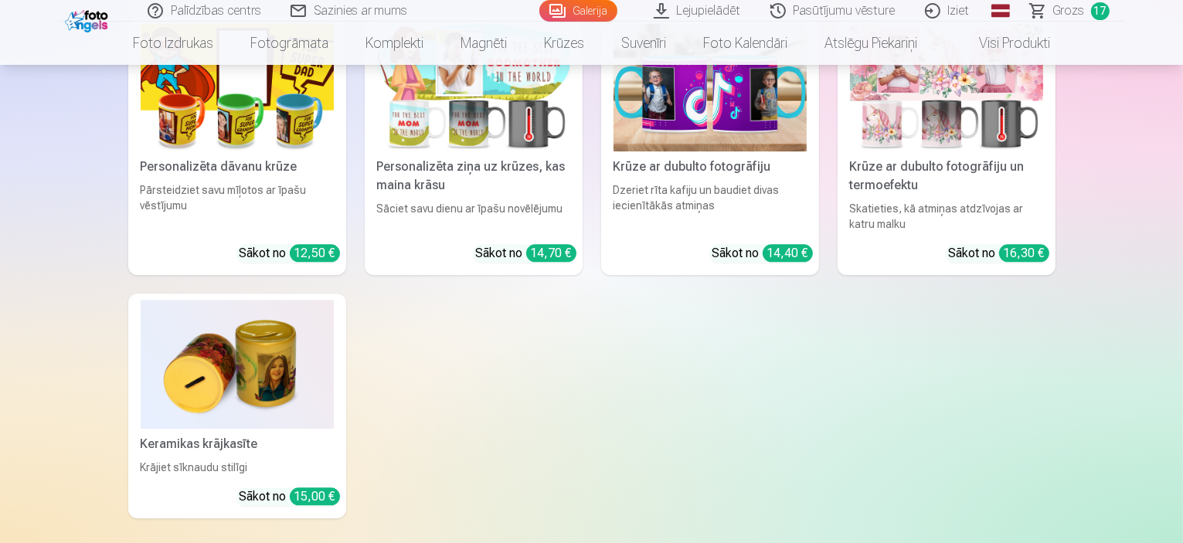
scroll to position [9580, 0]
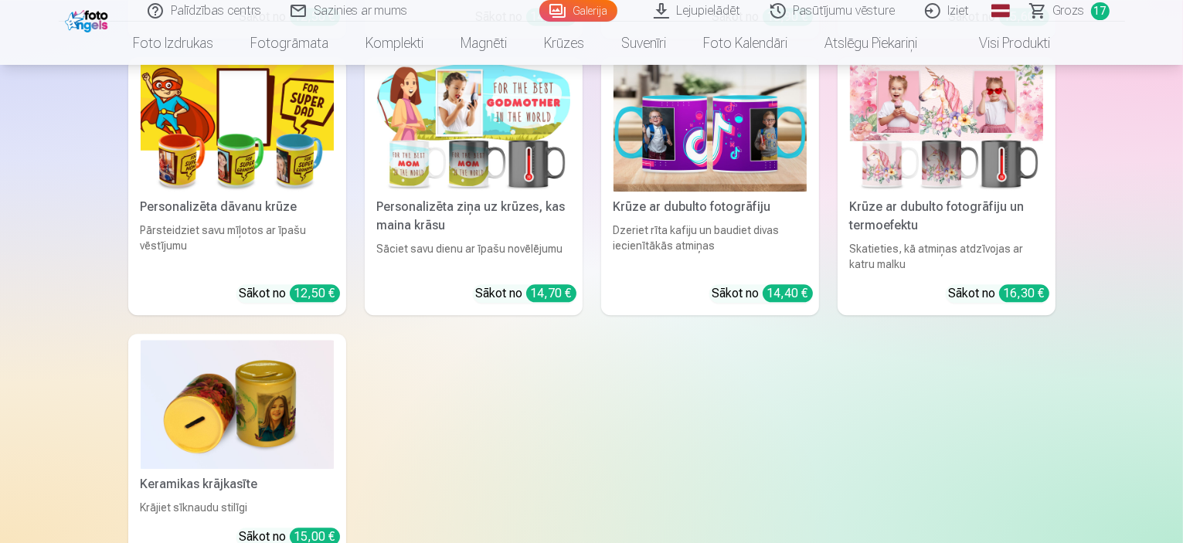
click at [1072, 12] on span "Grozs" at bounding box center [1069, 11] width 32 height 19
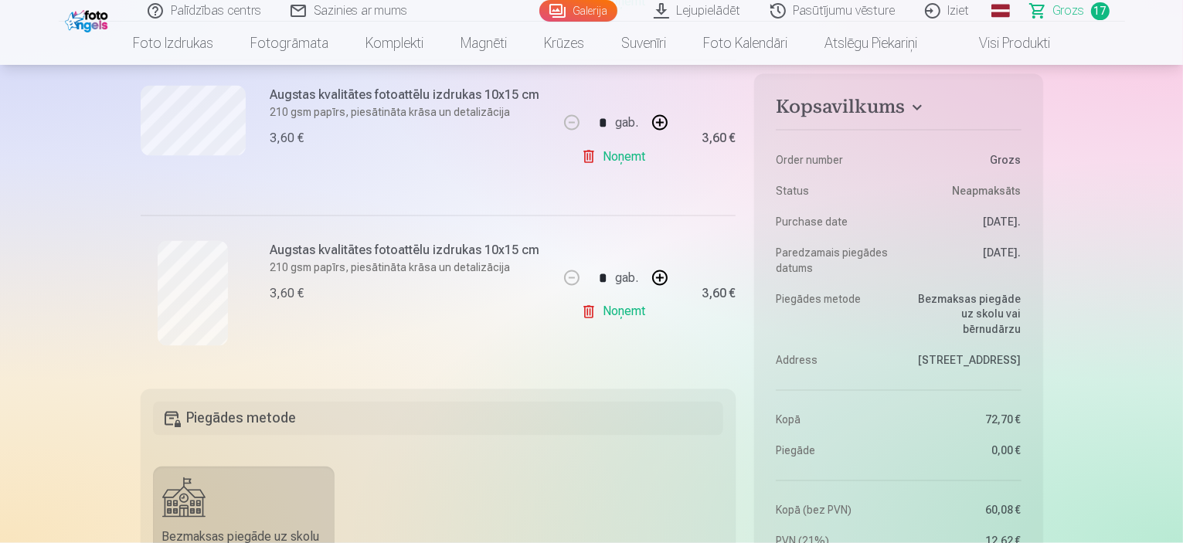
scroll to position [2704, 0]
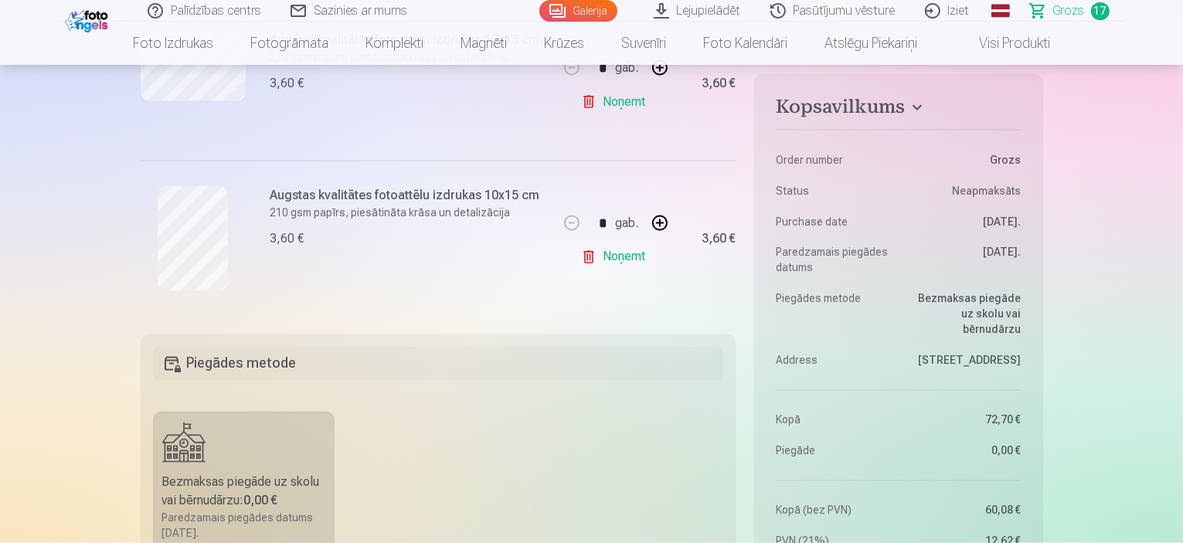
click at [625, 254] on link "Noņemt" at bounding box center [616, 257] width 70 height 31
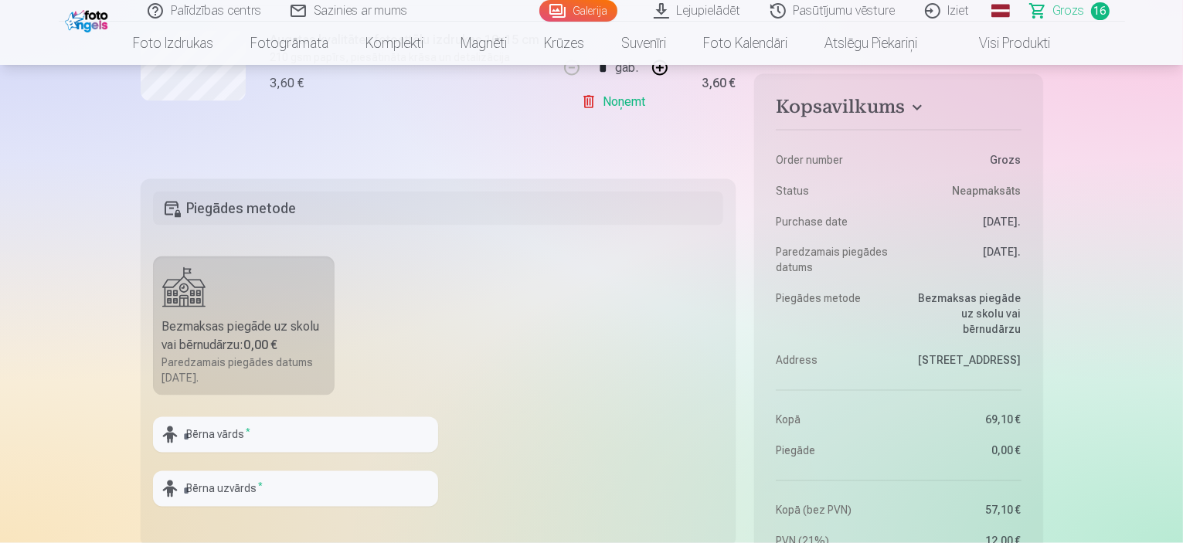
click at [580, 6] on link "Galerija" at bounding box center [578, 11] width 78 height 22
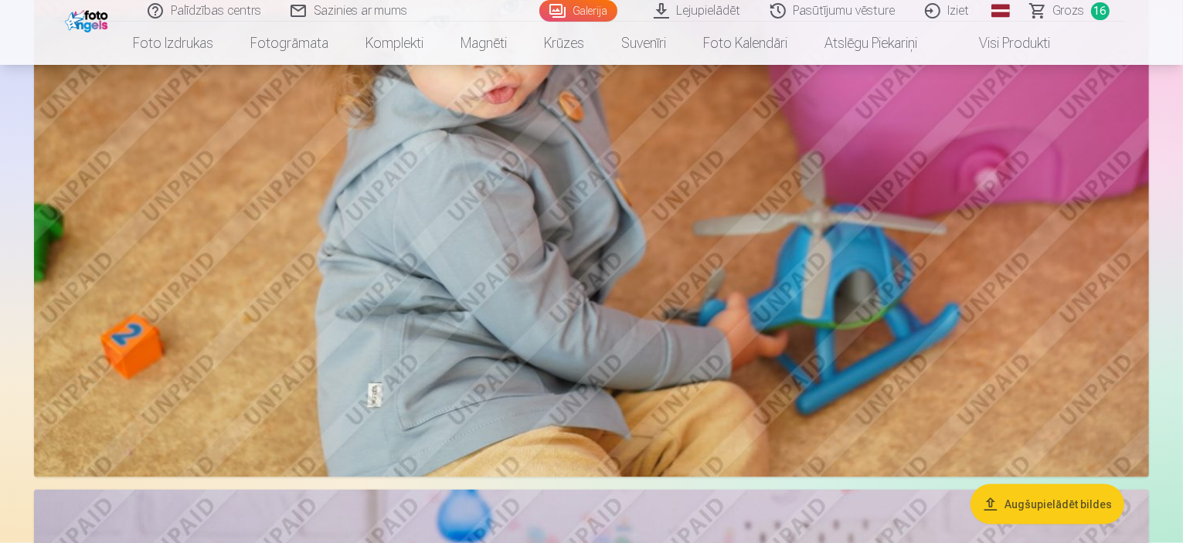
scroll to position [2009, 0]
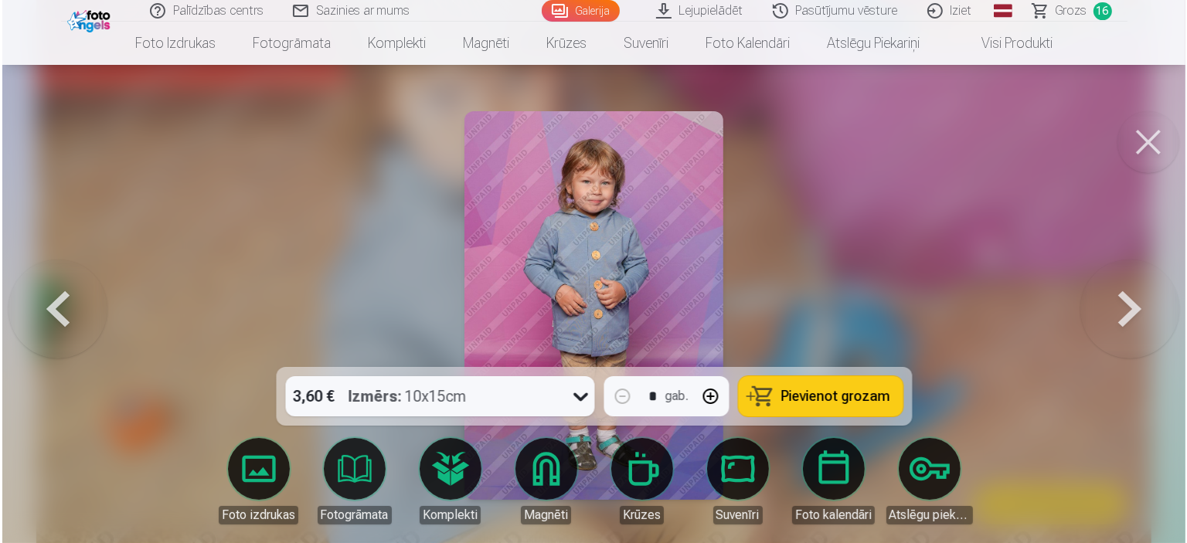
scroll to position [1935, 0]
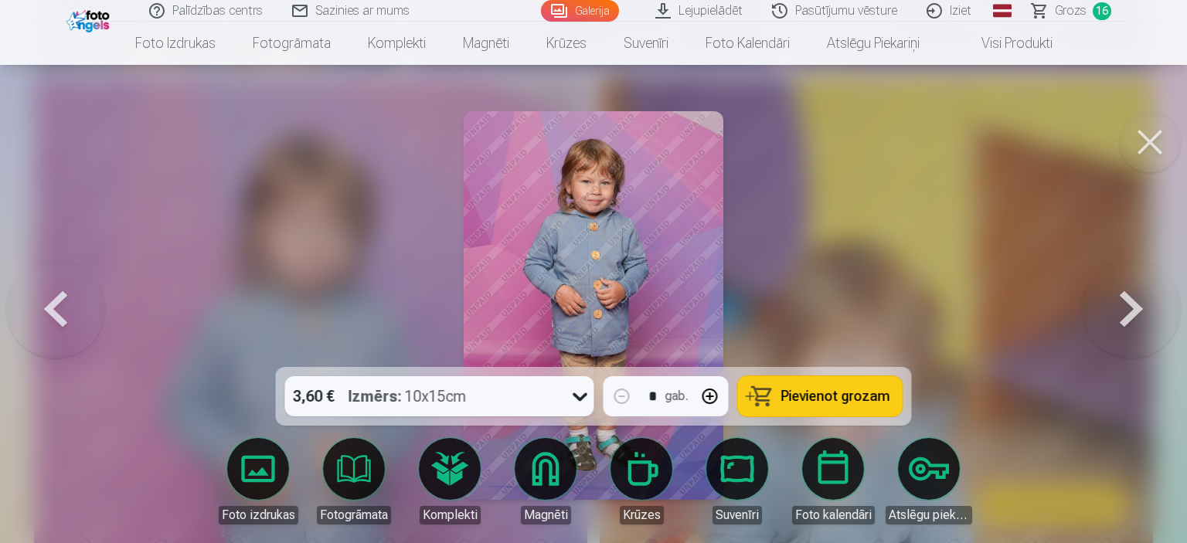
click at [780, 386] on button "Pievienot grozam" at bounding box center [820, 396] width 165 height 40
click at [1146, 147] on button at bounding box center [1150, 142] width 62 height 62
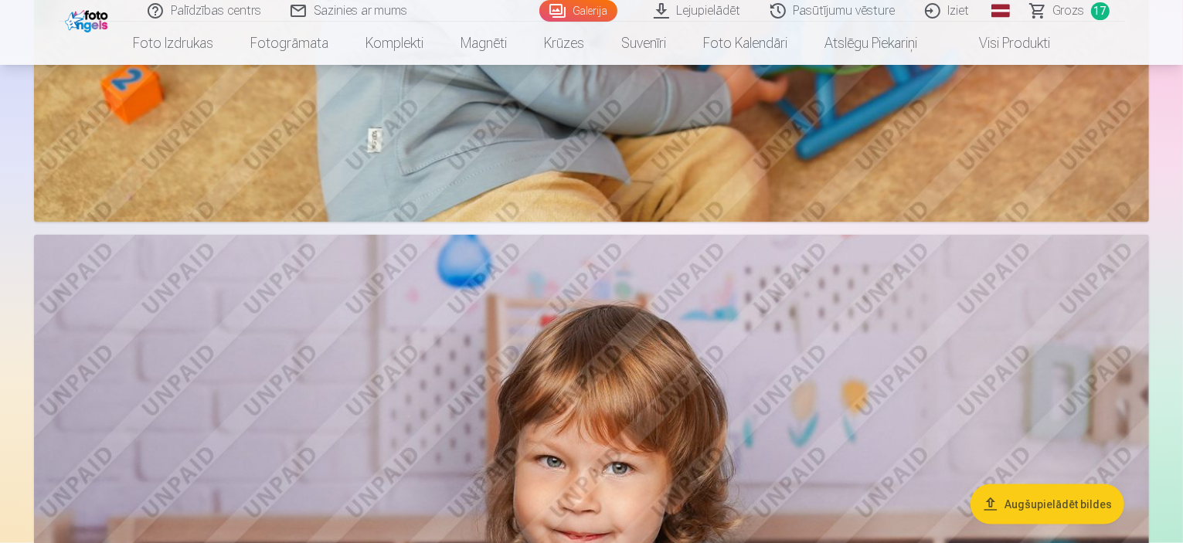
scroll to position [2086, 0]
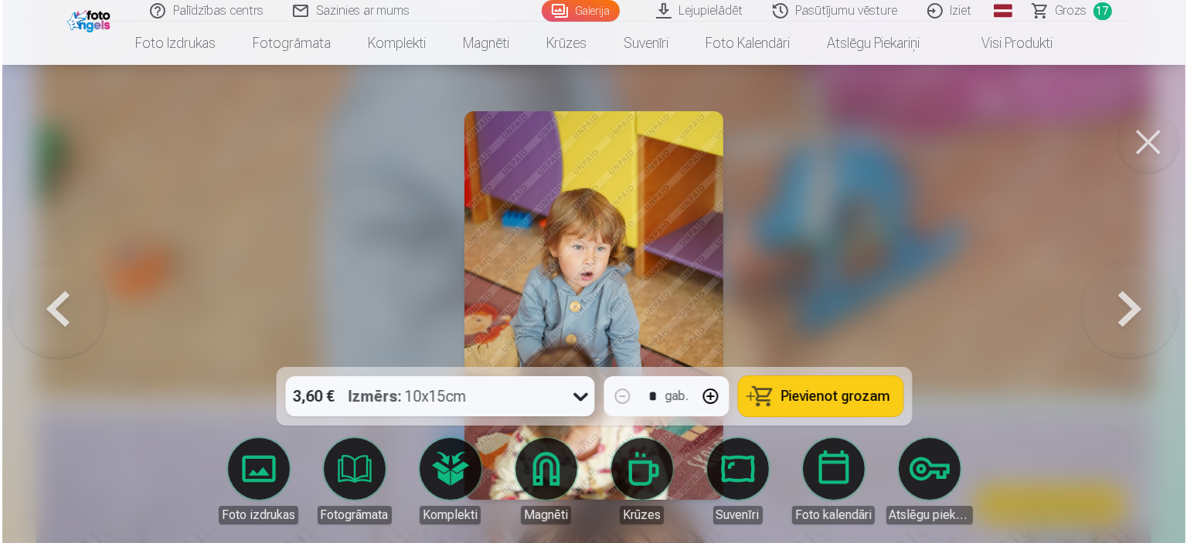
scroll to position [2091, 0]
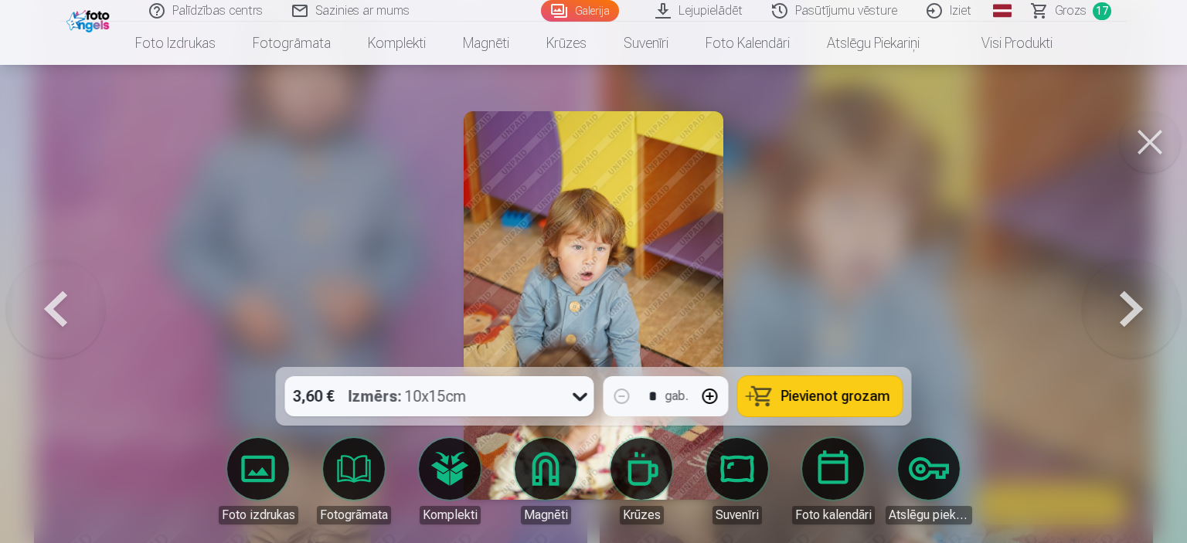
click at [819, 392] on span "Pievienot grozam" at bounding box center [835, 396] width 109 height 14
click at [1151, 134] on button at bounding box center [1150, 142] width 62 height 62
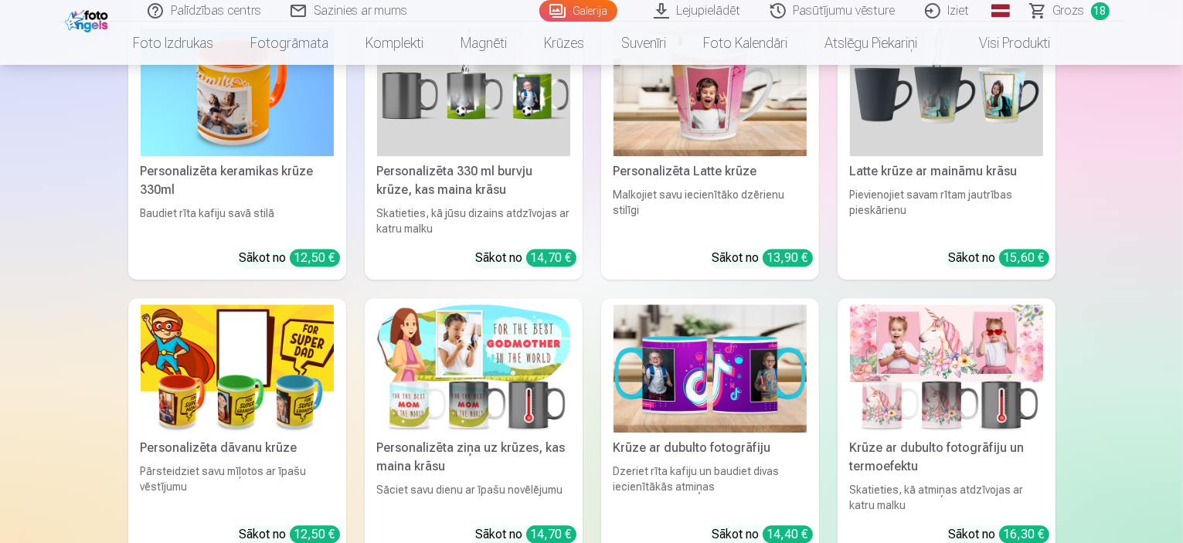
scroll to position [9348, 0]
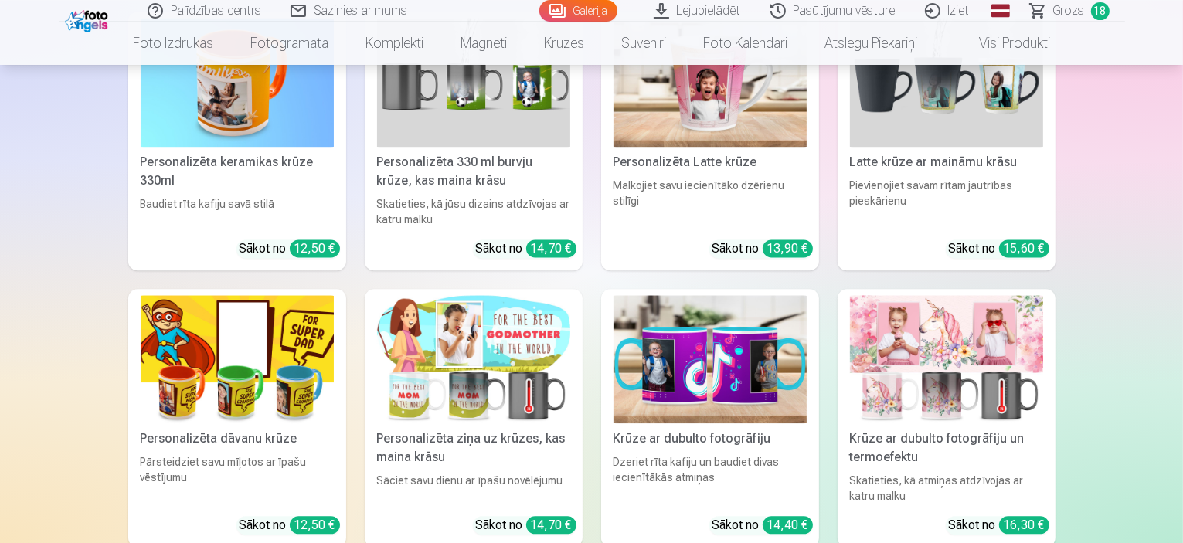
click at [1057, 13] on span "Grozs" at bounding box center [1069, 11] width 32 height 19
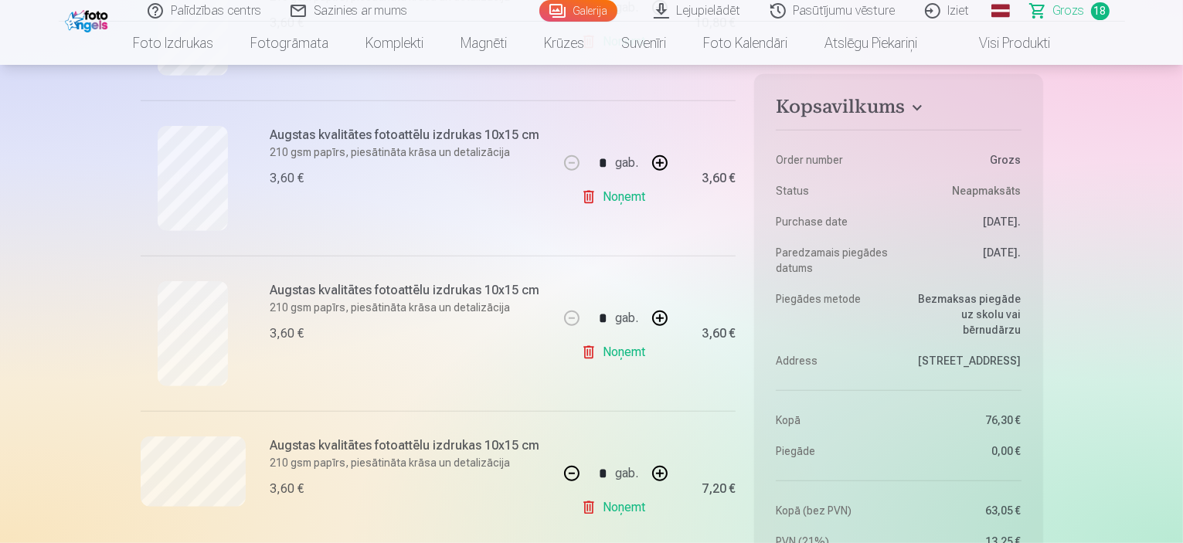
scroll to position [773, 0]
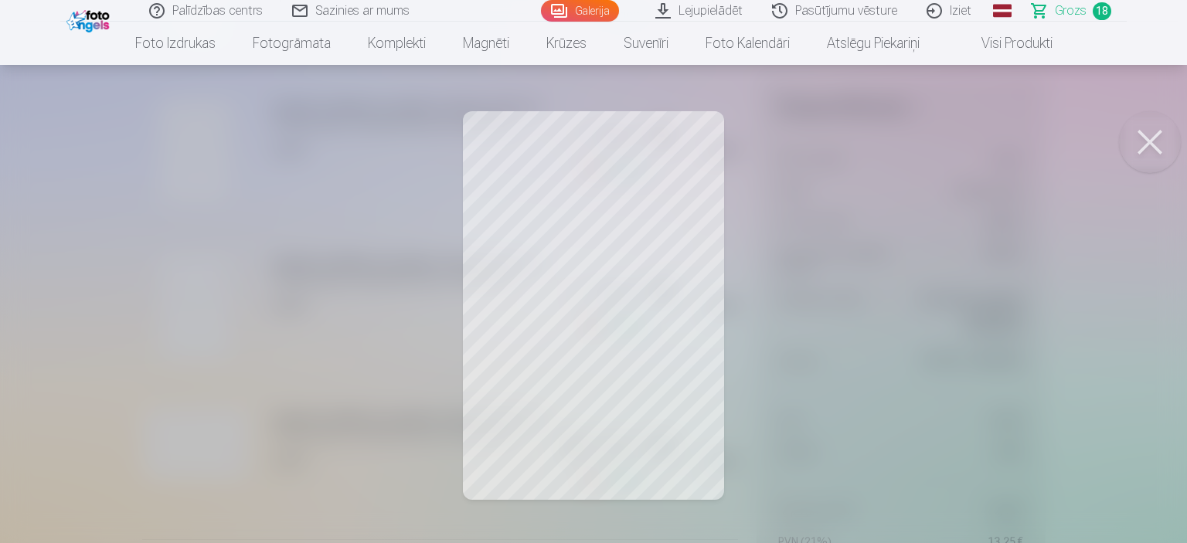
click at [1153, 142] on button at bounding box center [1150, 142] width 62 height 62
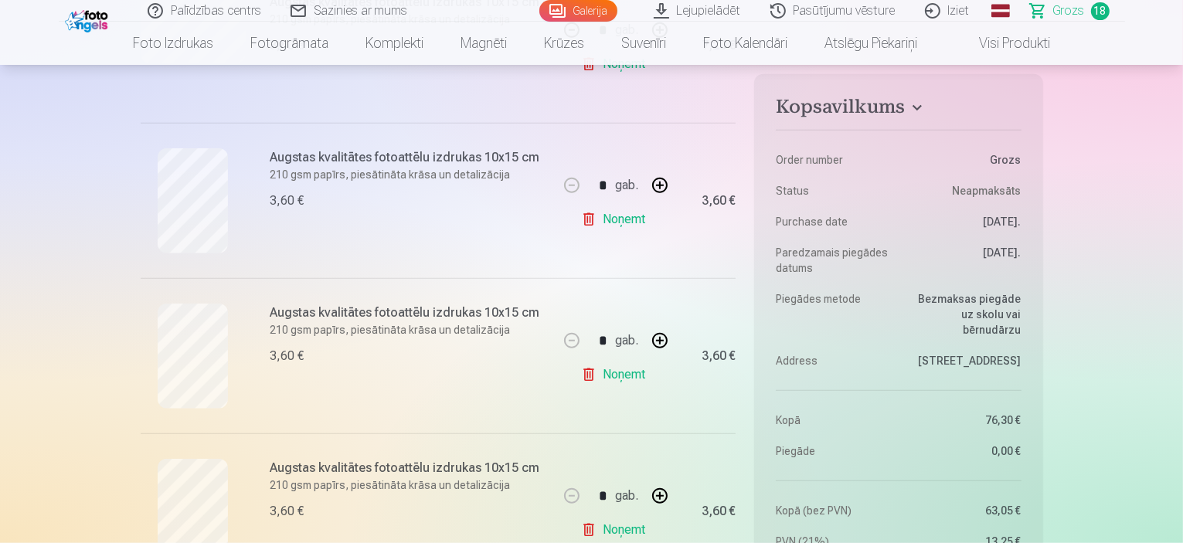
scroll to position [1159, 0]
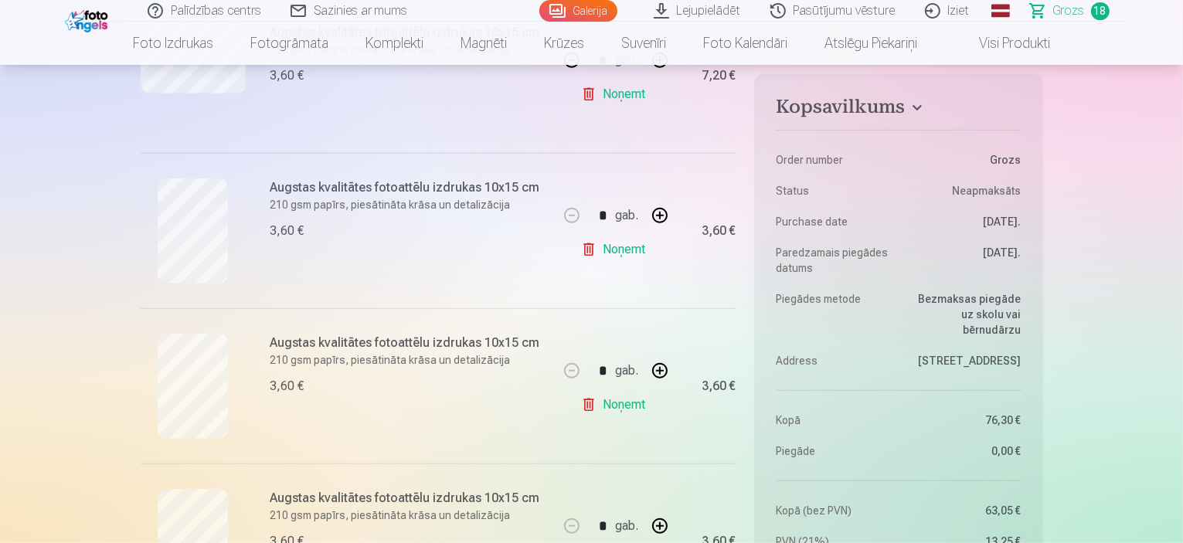
click at [601, 243] on link "Noņemt" at bounding box center [616, 249] width 70 height 31
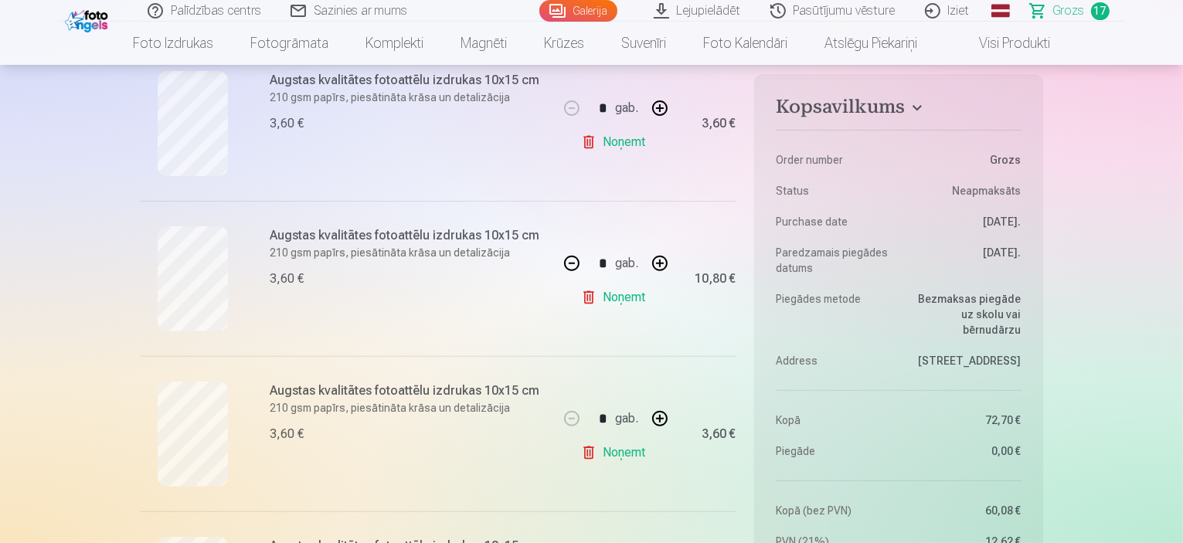
scroll to position [464, 0]
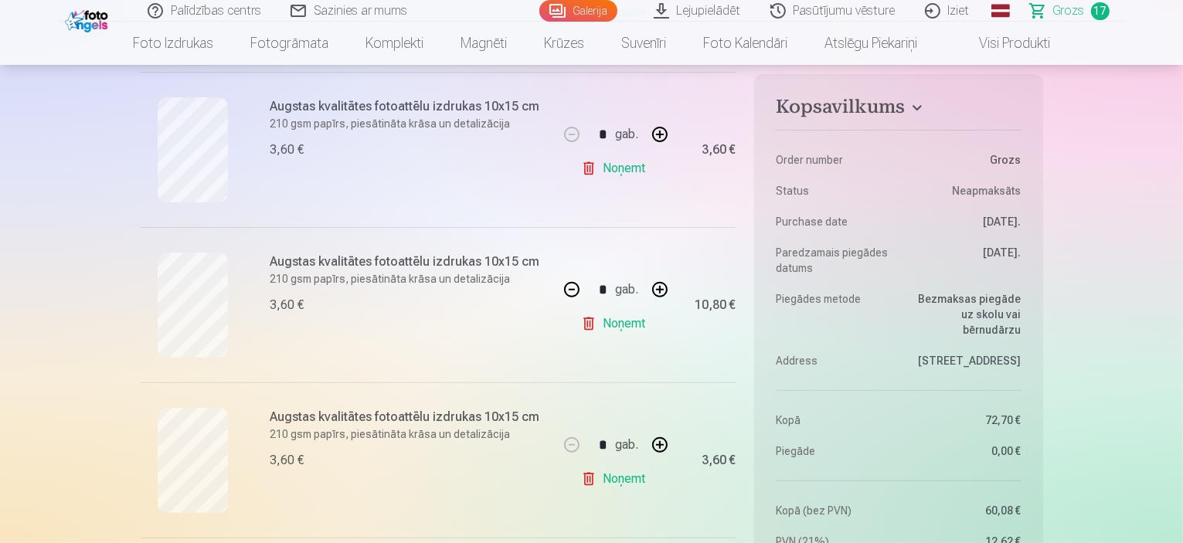
click at [569, 287] on button "button" at bounding box center [571, 289] width 37 height 37
type input "*"
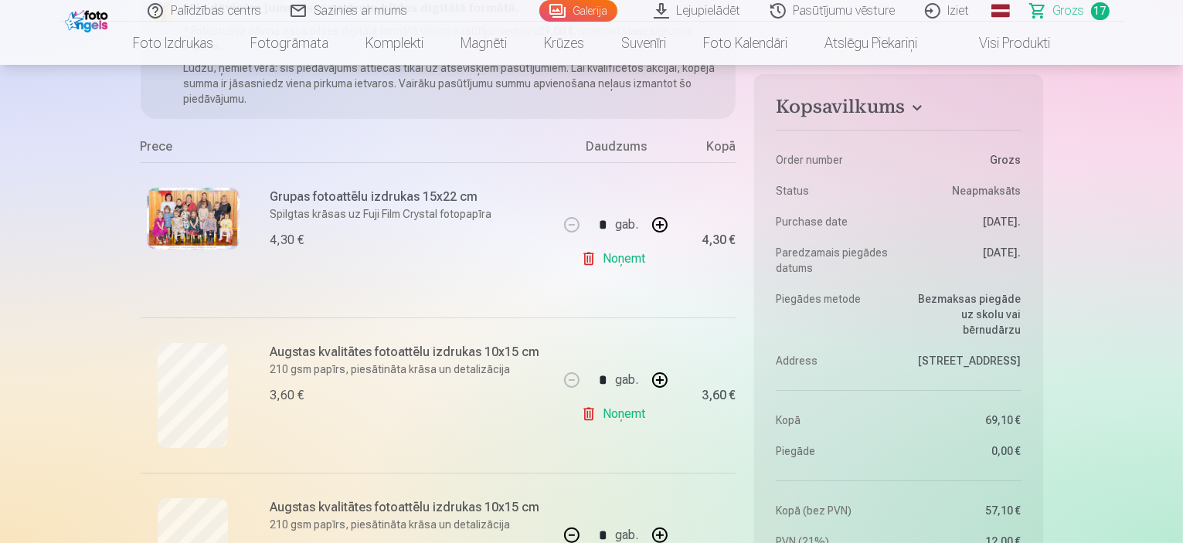
scroll to position [0, 0]
